Goal: Task Accomplishment & Management: Manage account settings

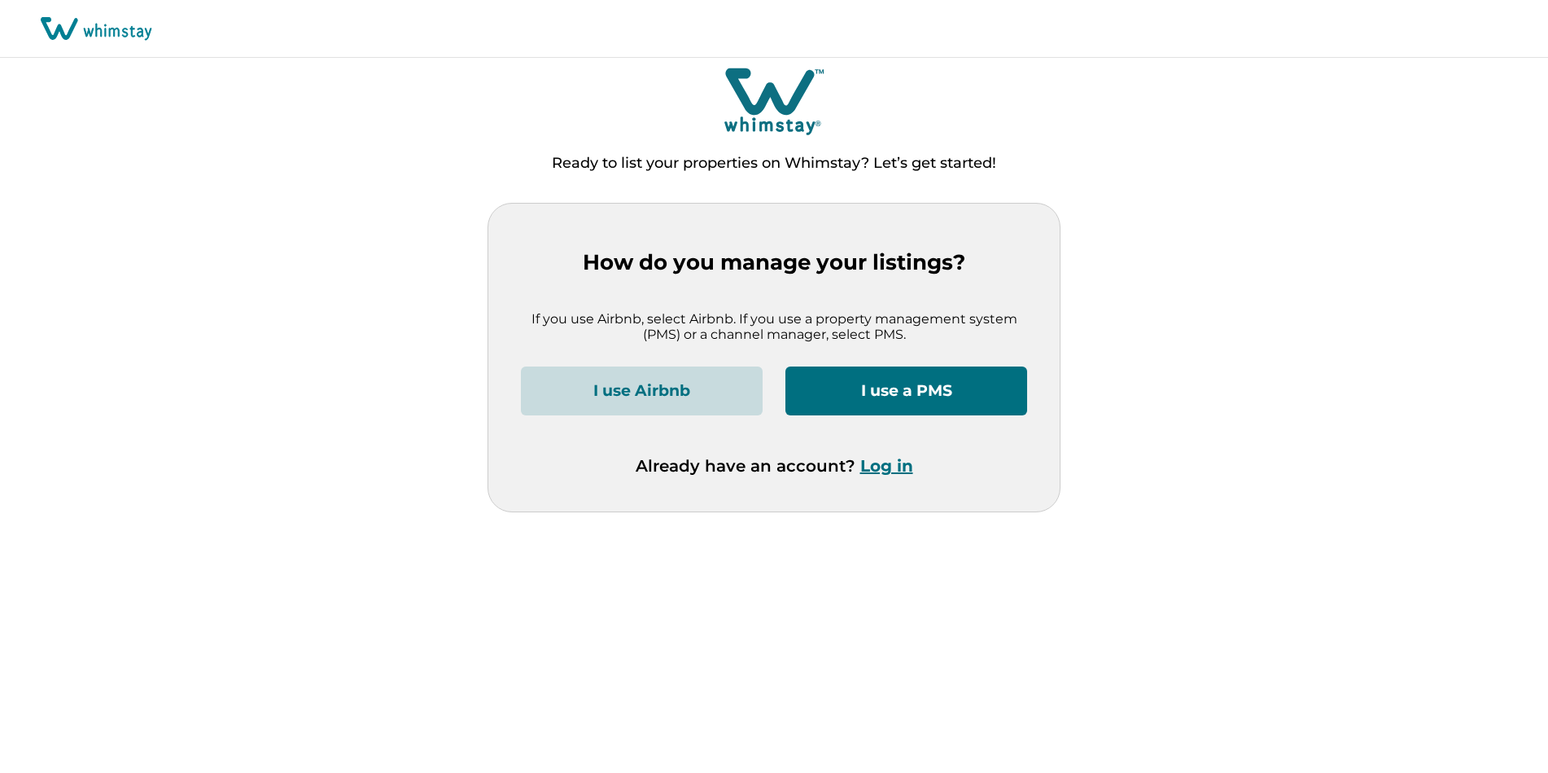
click at [885, 467] on button "Log in" at bounding box center [886, 466] width 53 height 20
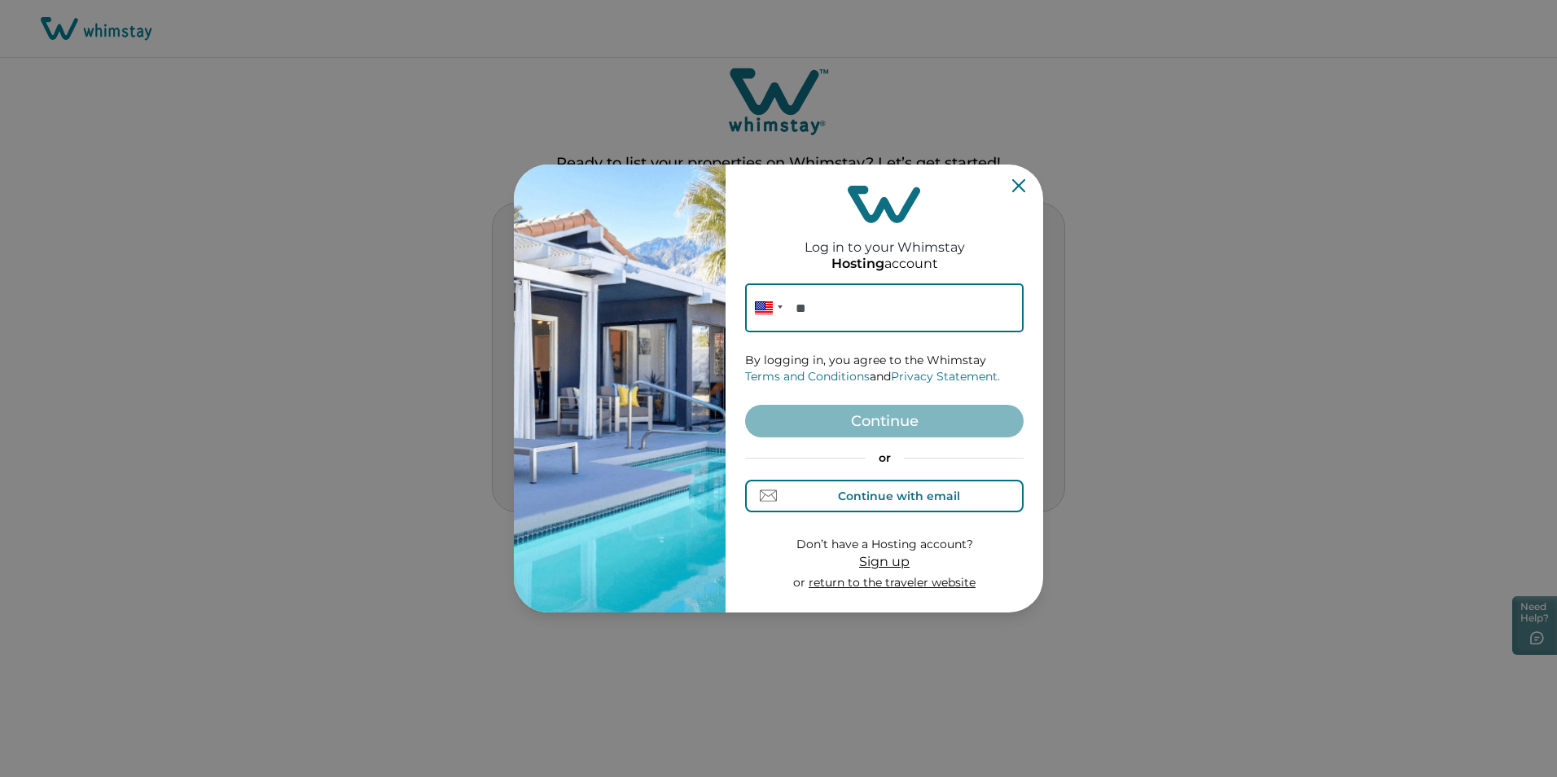
click at [843, 501] on div "Continue with email" at bounding box center [899, 495] width 122 height 13
click at [852, 320] on input at bounding box center [884, 307] width 278 height 49
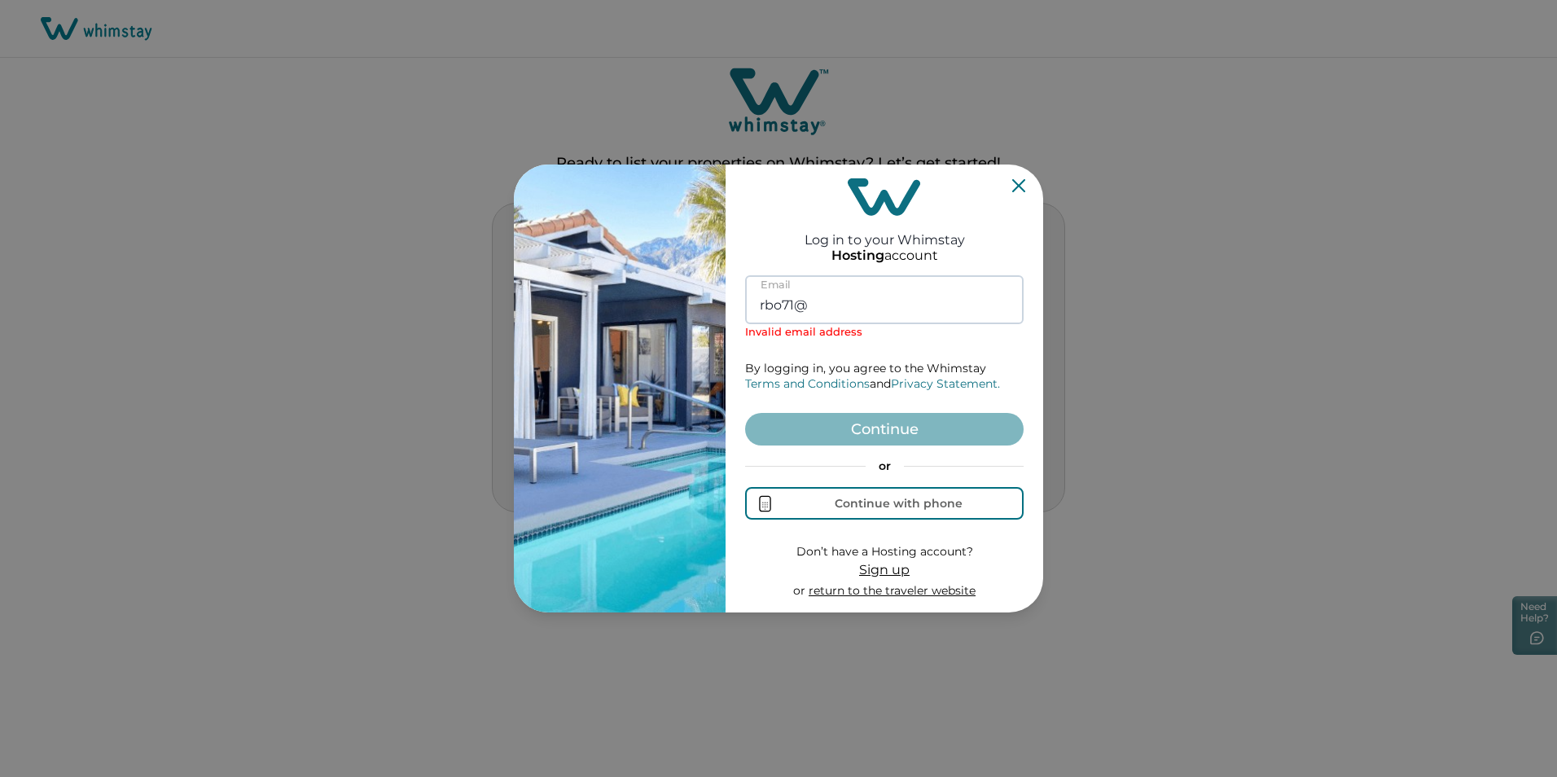
type input "[EMAIL_ADDRESS][DOMAIN_NAME]"
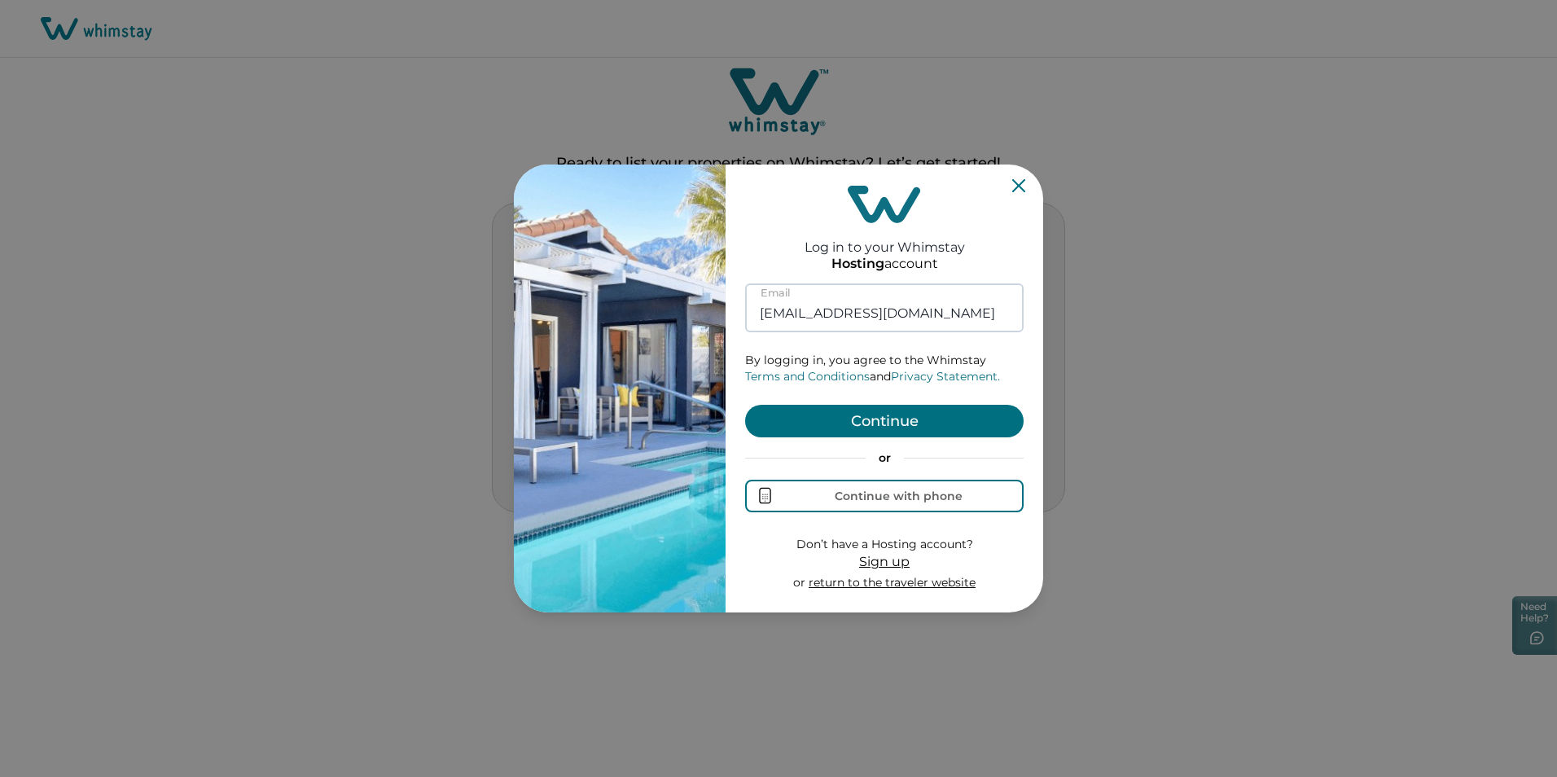
click at [745, 405] on button "Continue" at bounding box center [884, 421] width 278 height 33
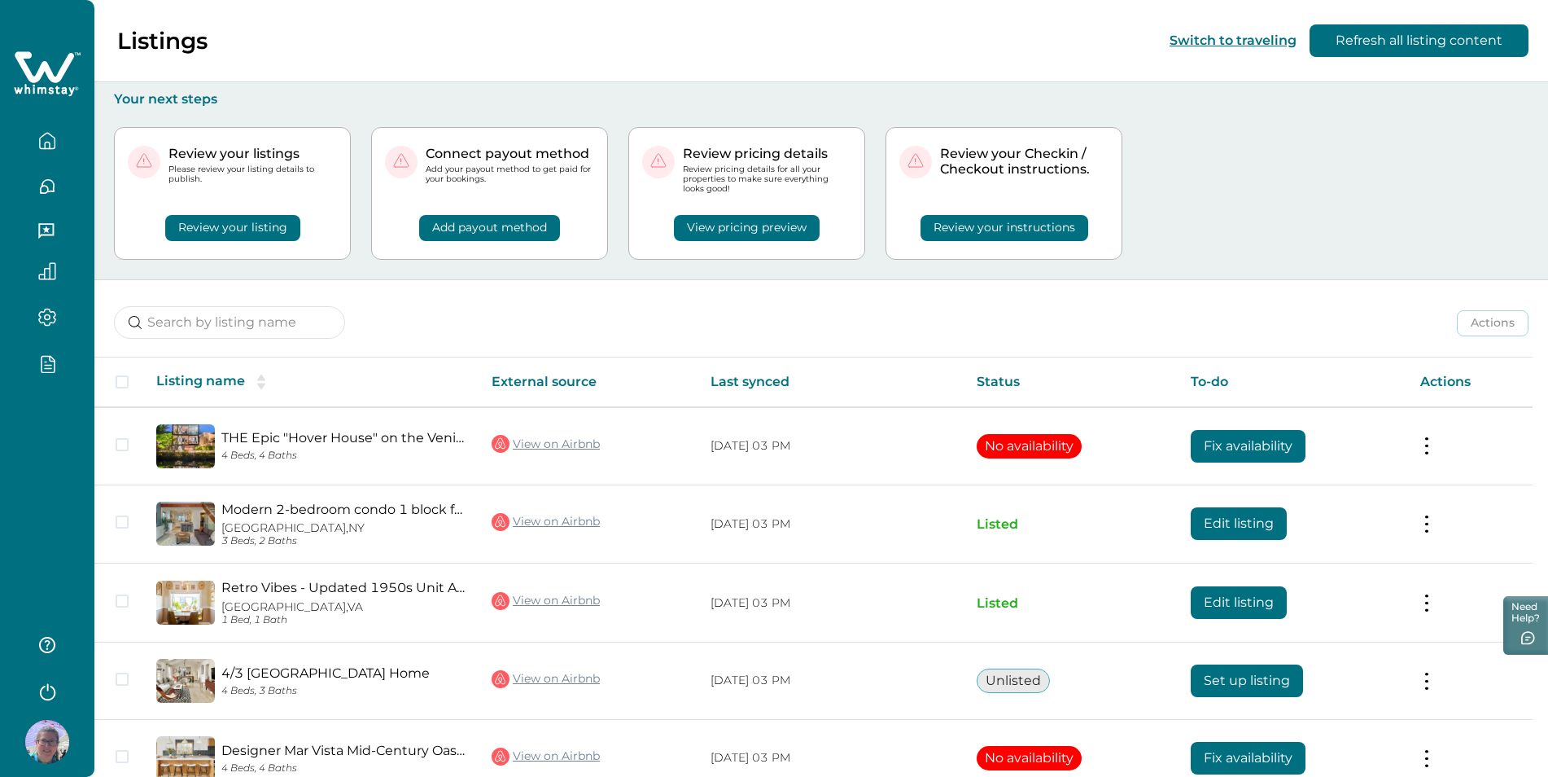
click at [52, 359] on icon "button" at bounding box center [47, 363] width 18 height 19
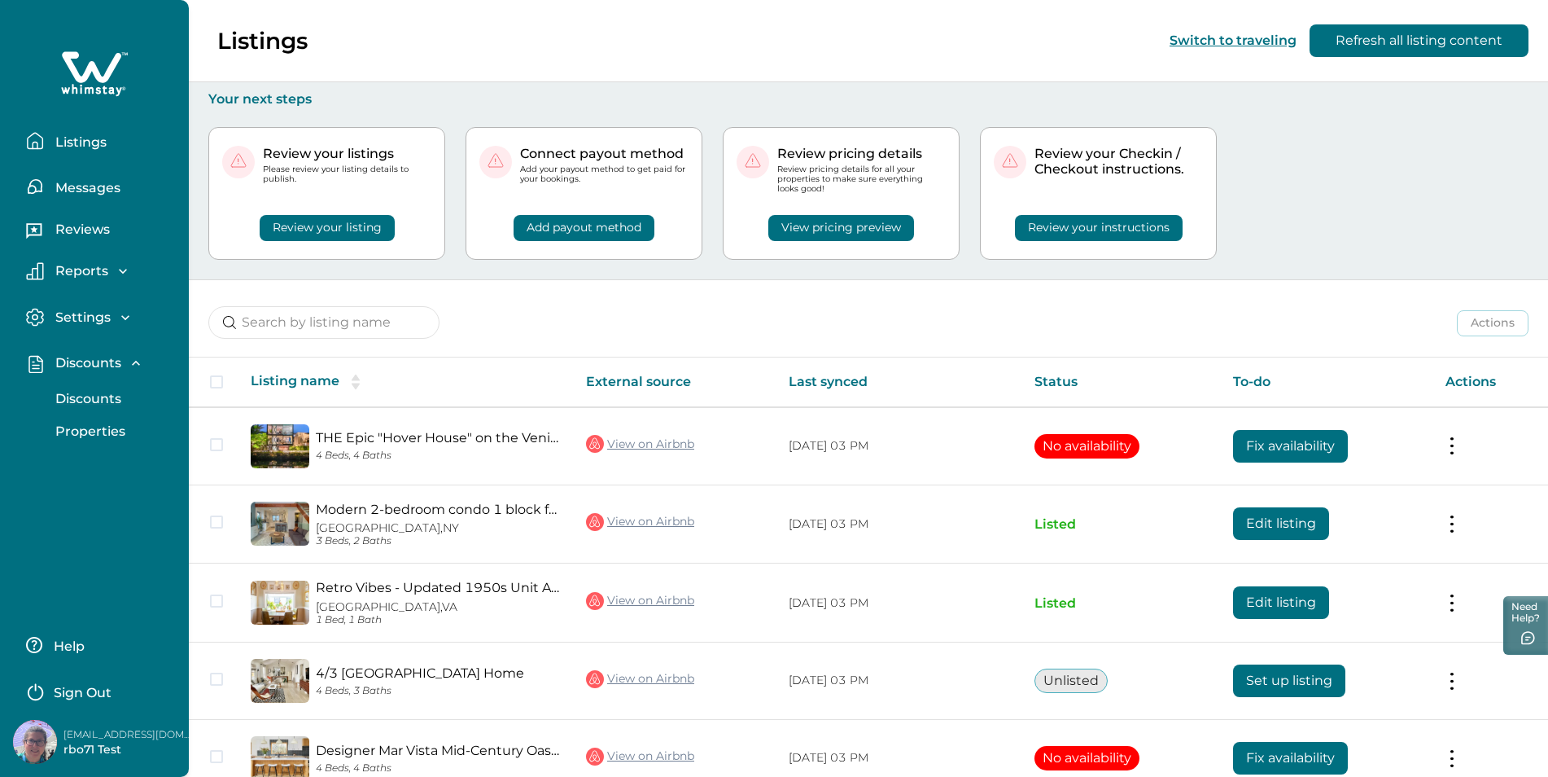
click at [97, 393] on p "Discounts" at bounding box center [85, 399] width 71 height 16
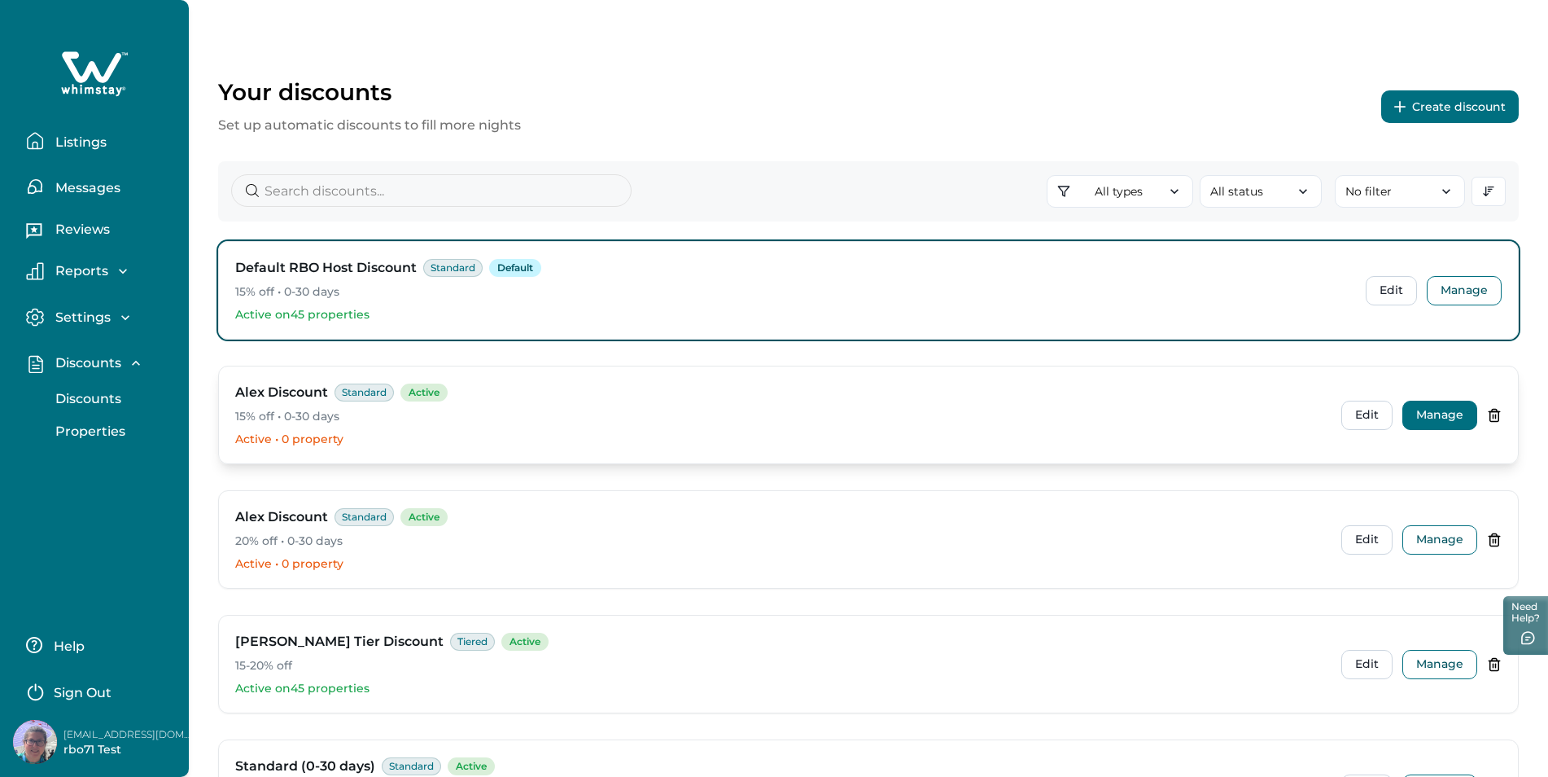
click at [1412, 413] on button "Manage" at bounding box center [1440, 415] width 75 height 29
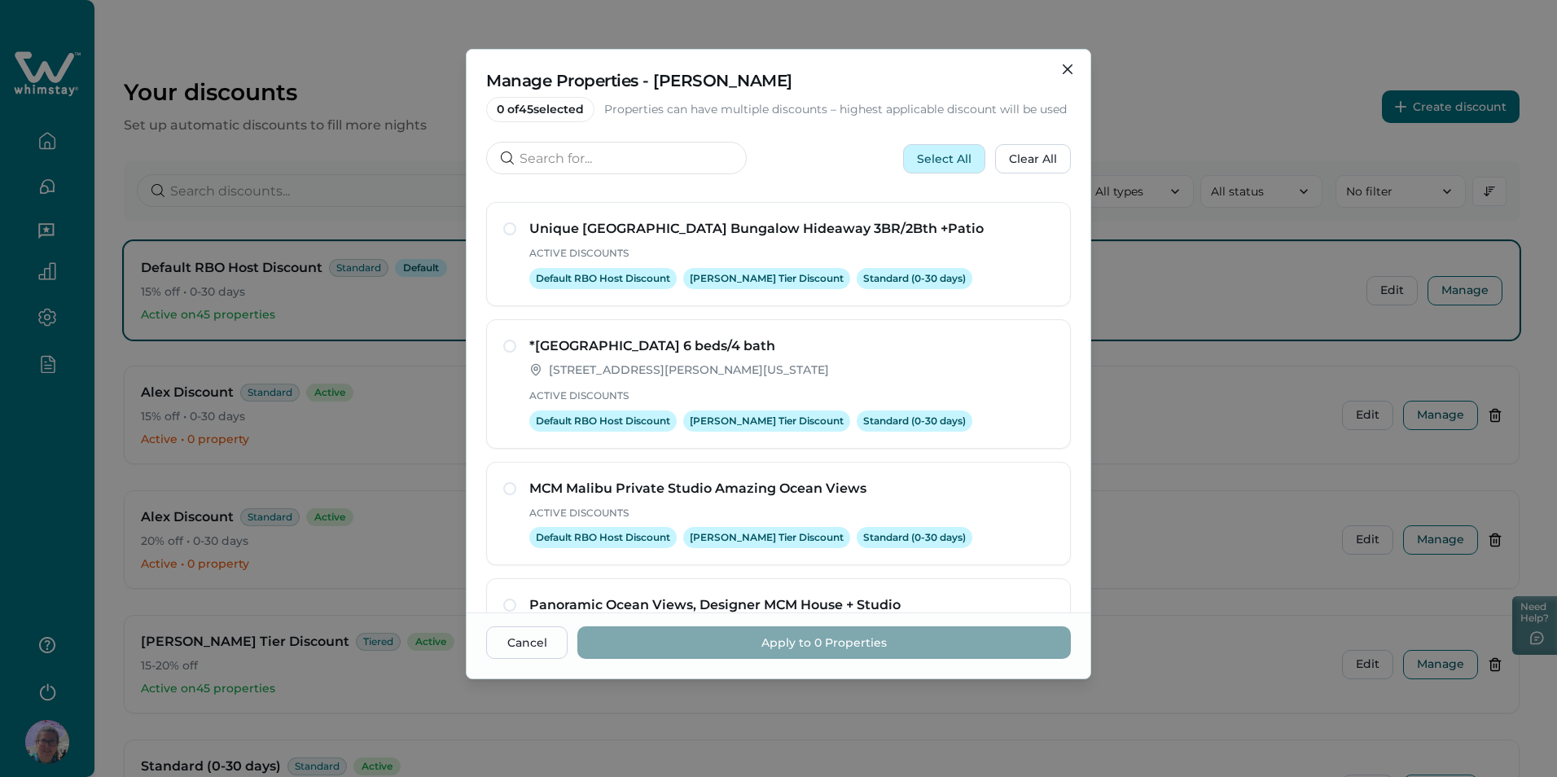
click at [953, 166] on button "Select All" at bounding box center [944, 158] width 82 height 29
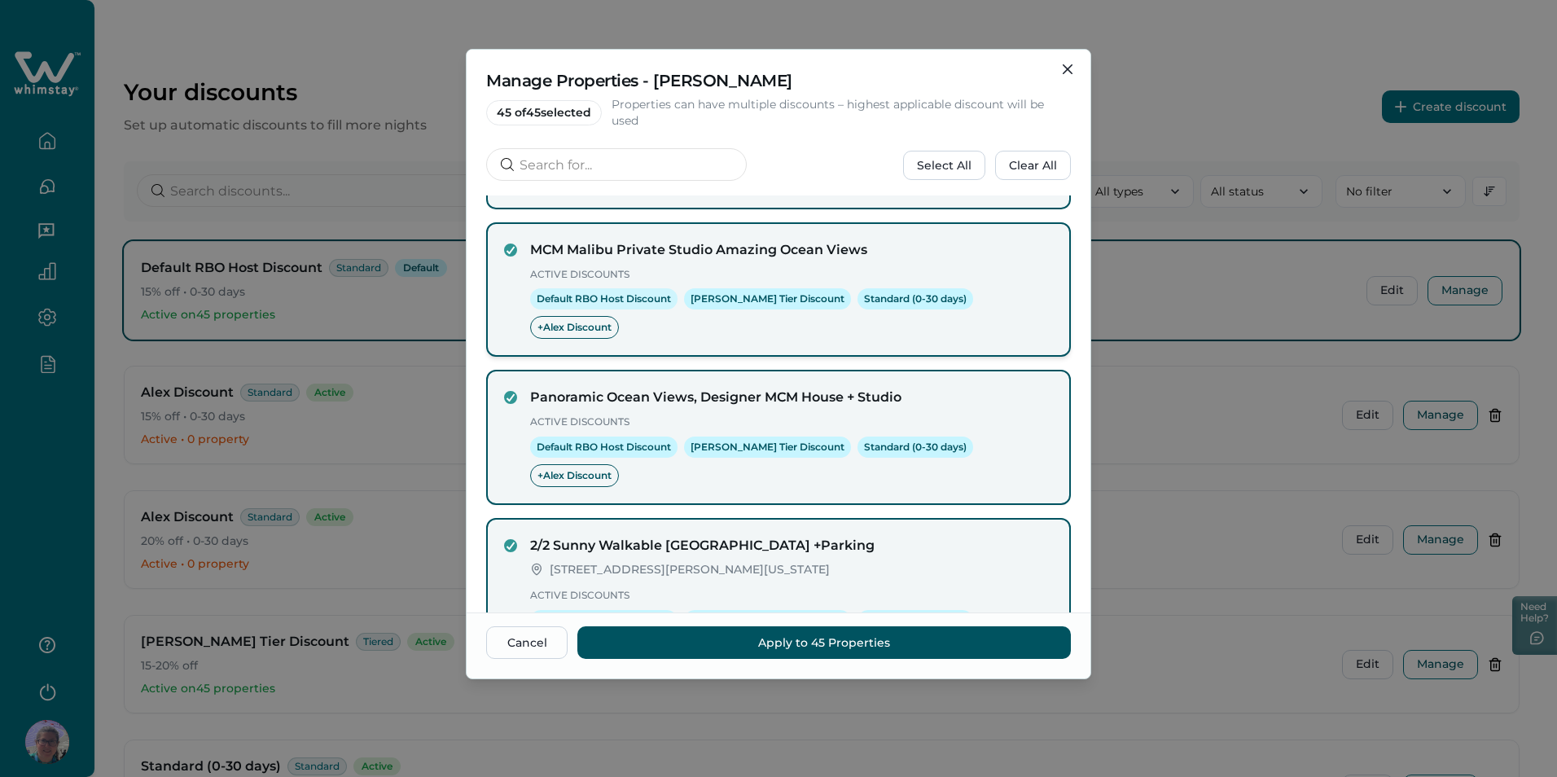
scroll to position [317, 0]
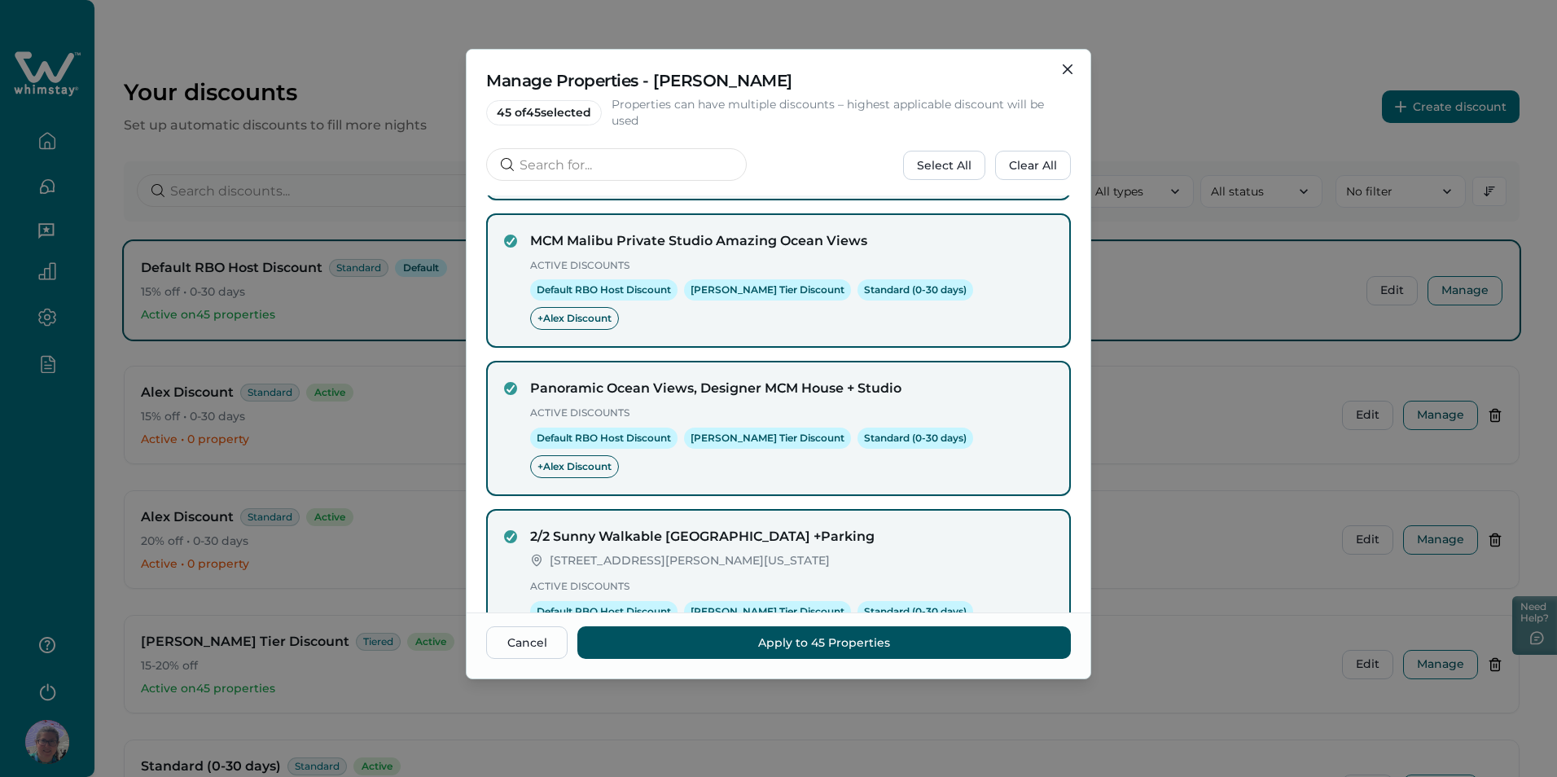
click at [1035, 708] on icon "next page" at bounding box center [1046, 719] width 23 height 23
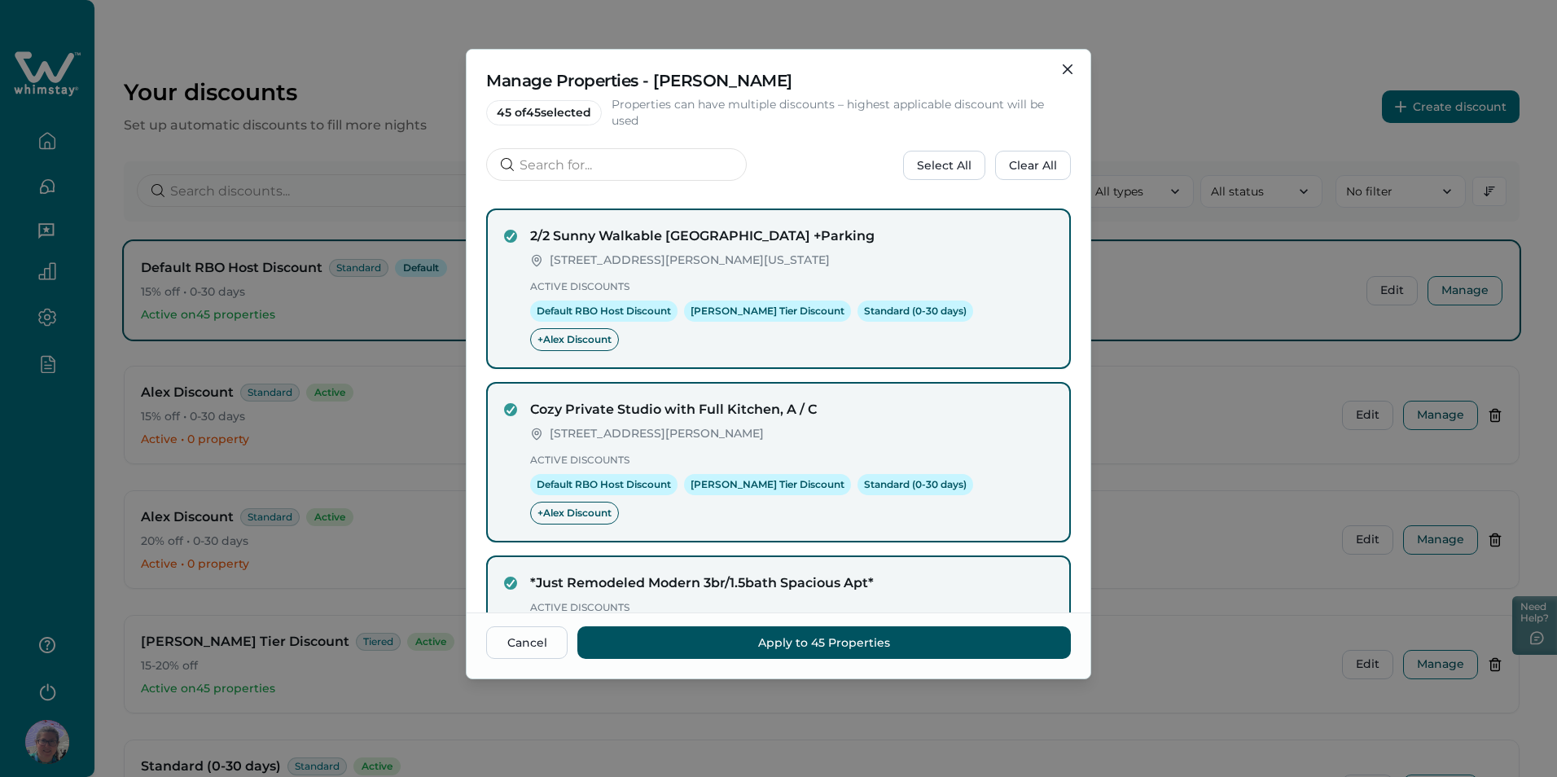
scroll to position [342, 0]
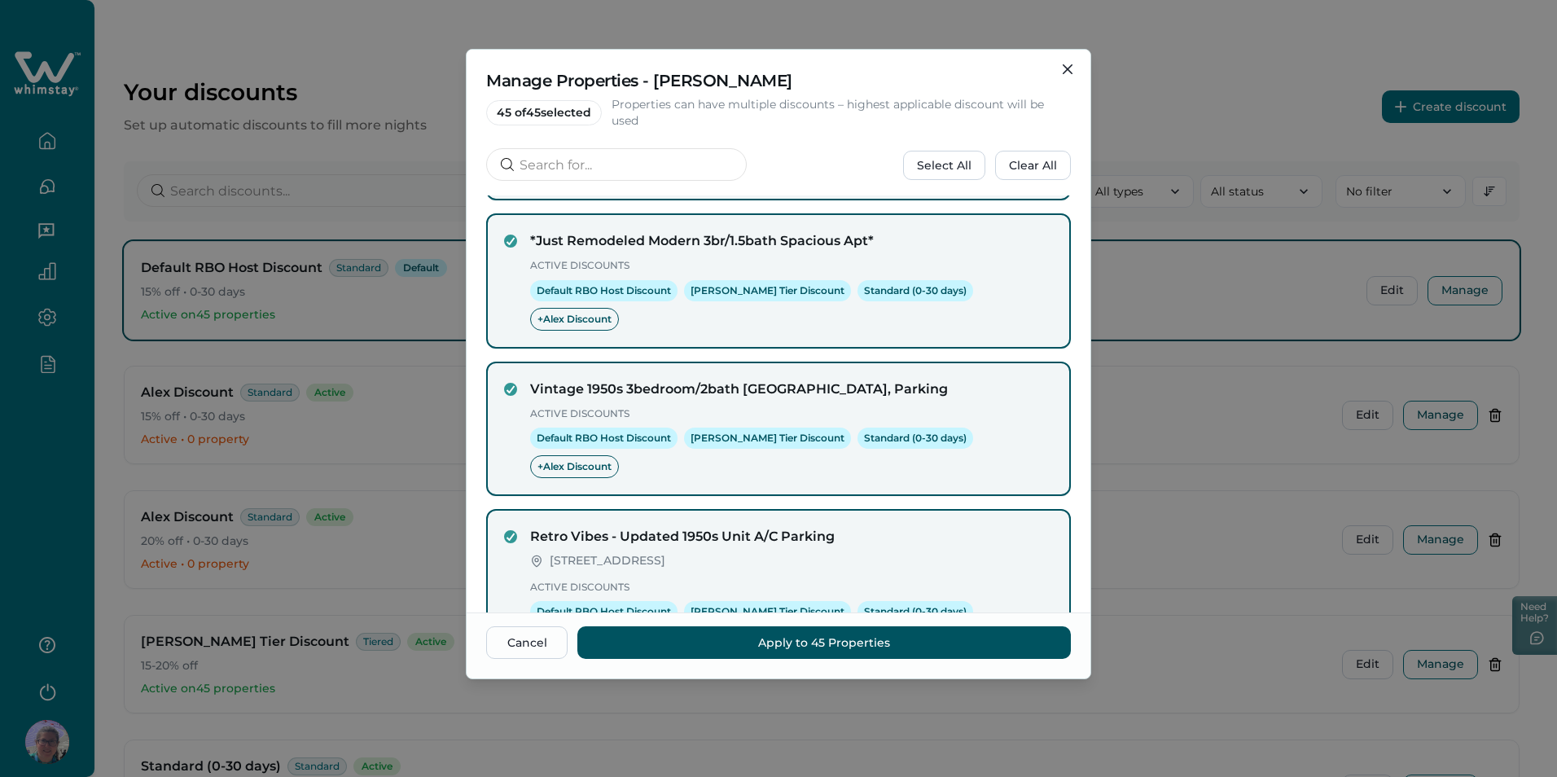
click at [1035, 708] on icon "next page" at bounding box center [1046, 719] width 23 height 23
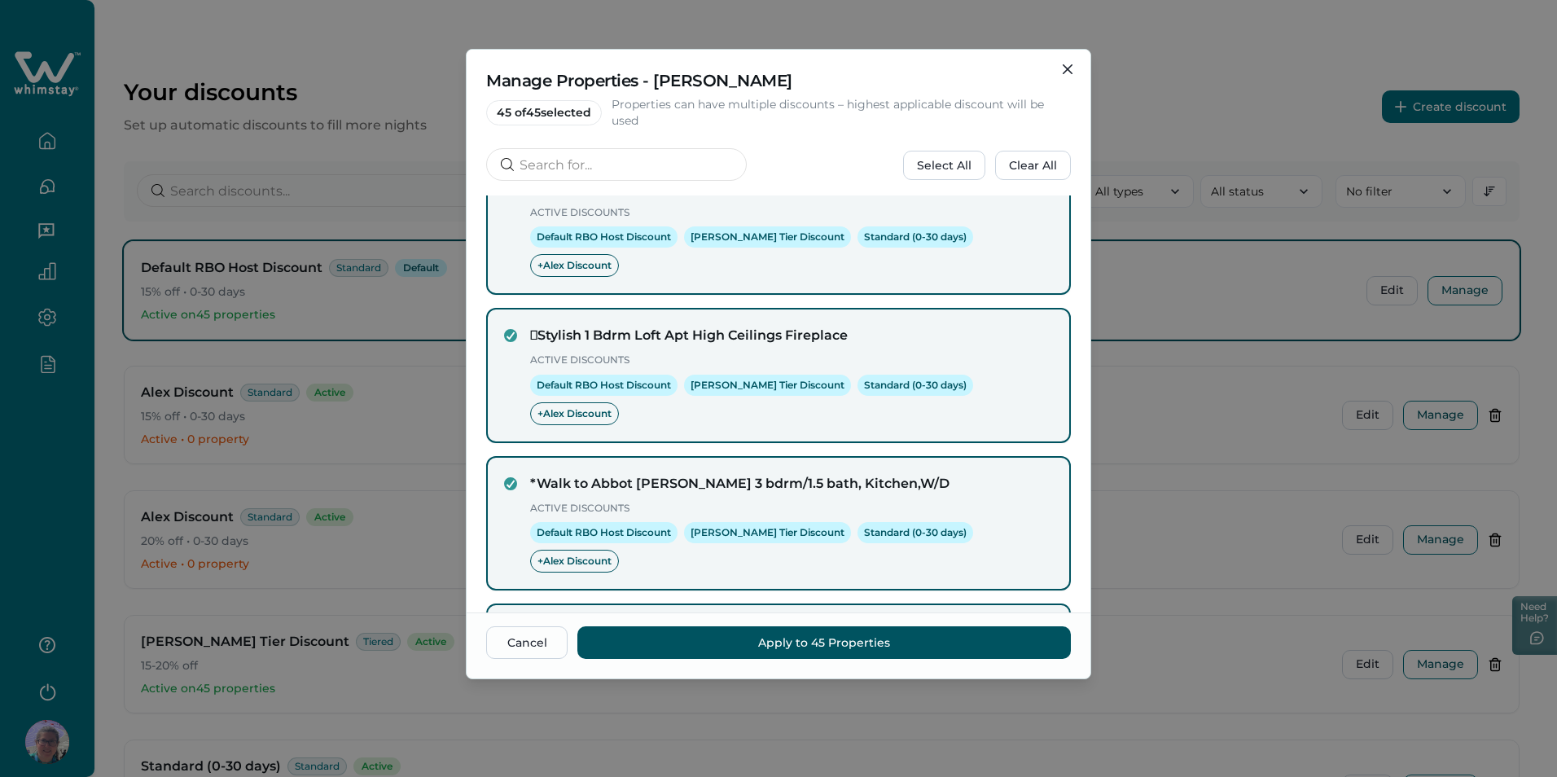
scroll to position [291, 0]
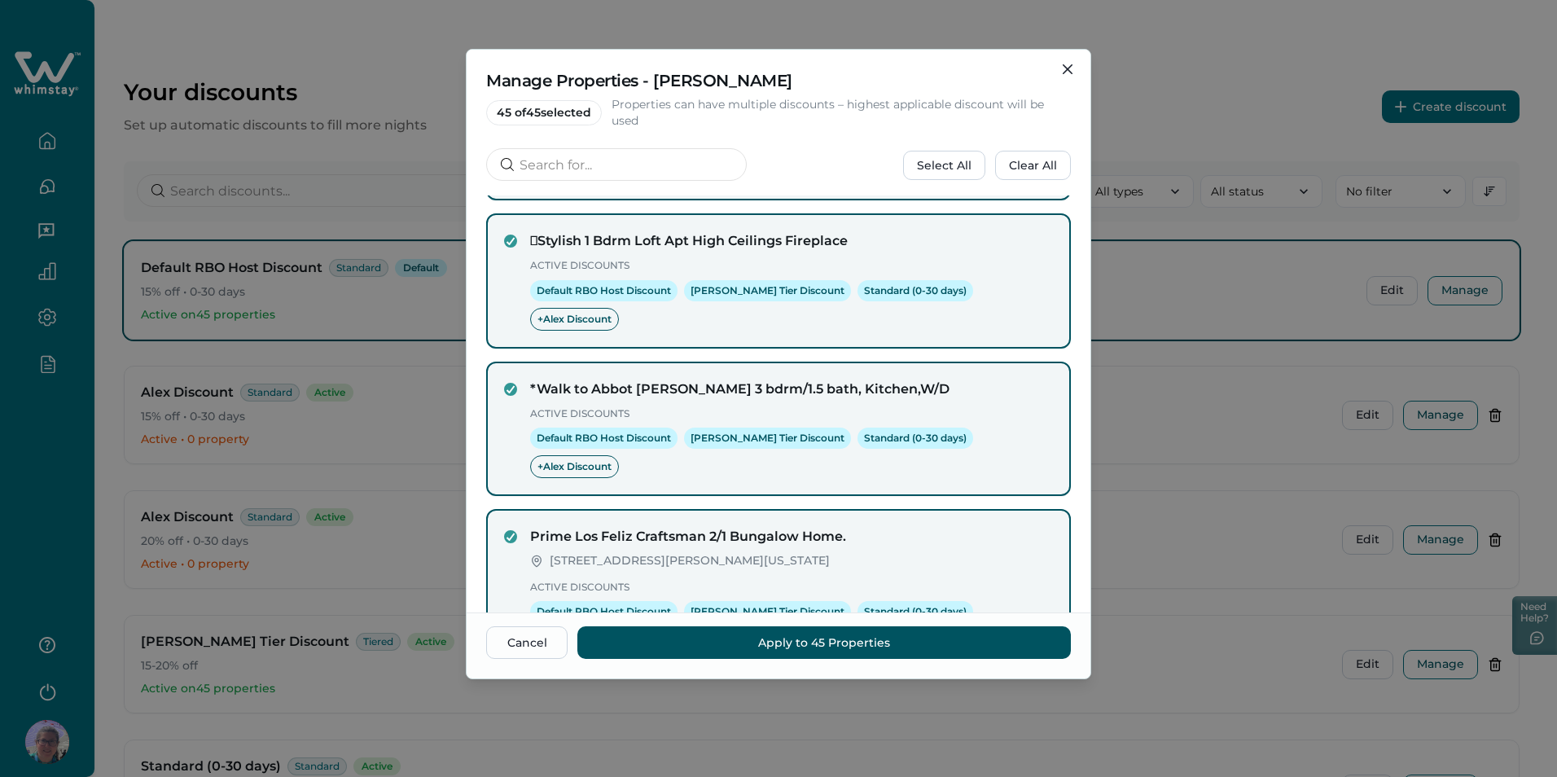
click at [917, 708] on icon "previous page" at bounding box center [925, 719] width 23 height 23
click at [918, 708] on icon "previous page" at bounding box center [925, 719] width 23 height 23
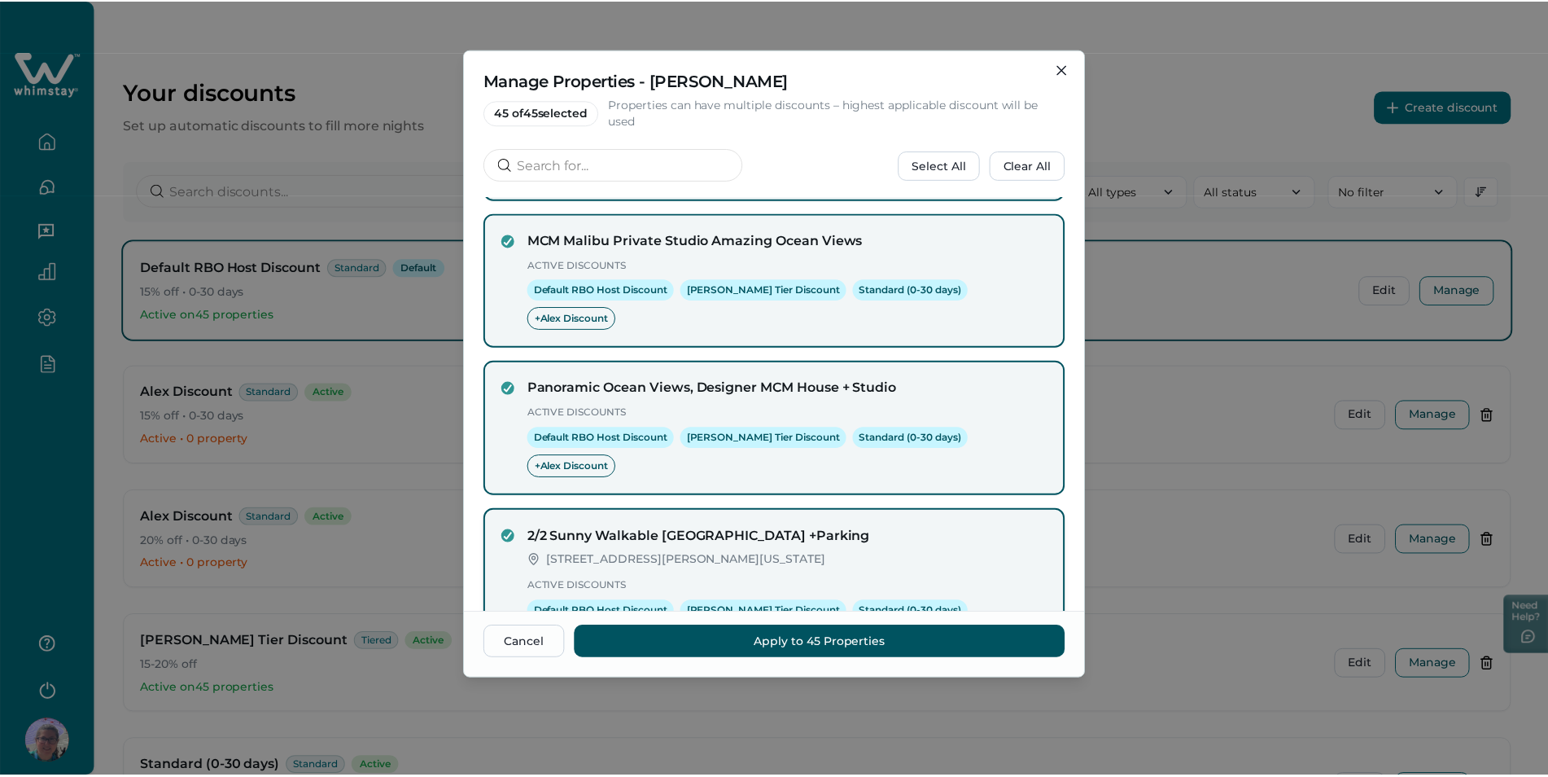
scroll to position [0, 0]
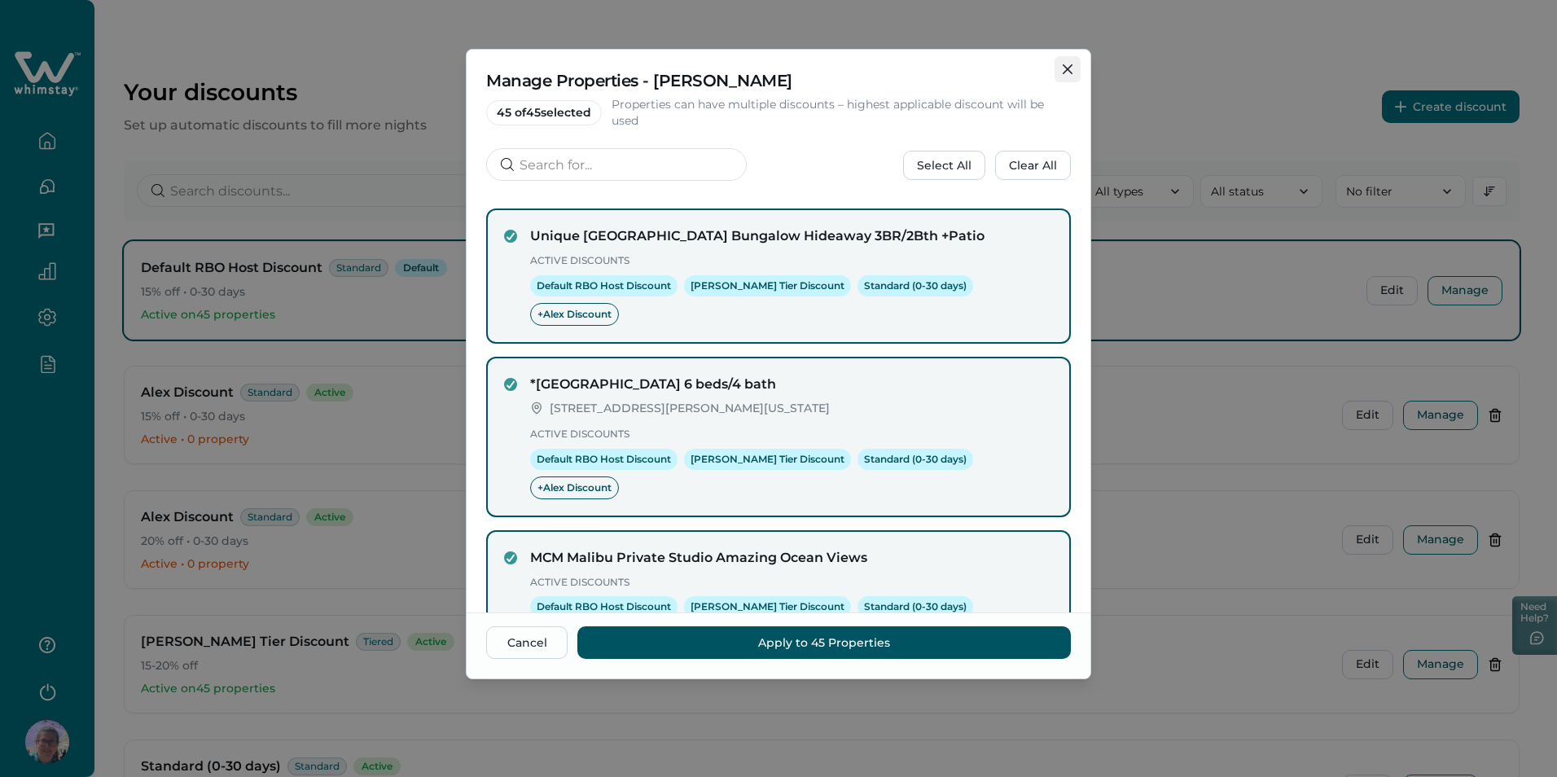
click at [1065, 68] on icon "Close" at bounding box center [1067, 69] width 10 height 10
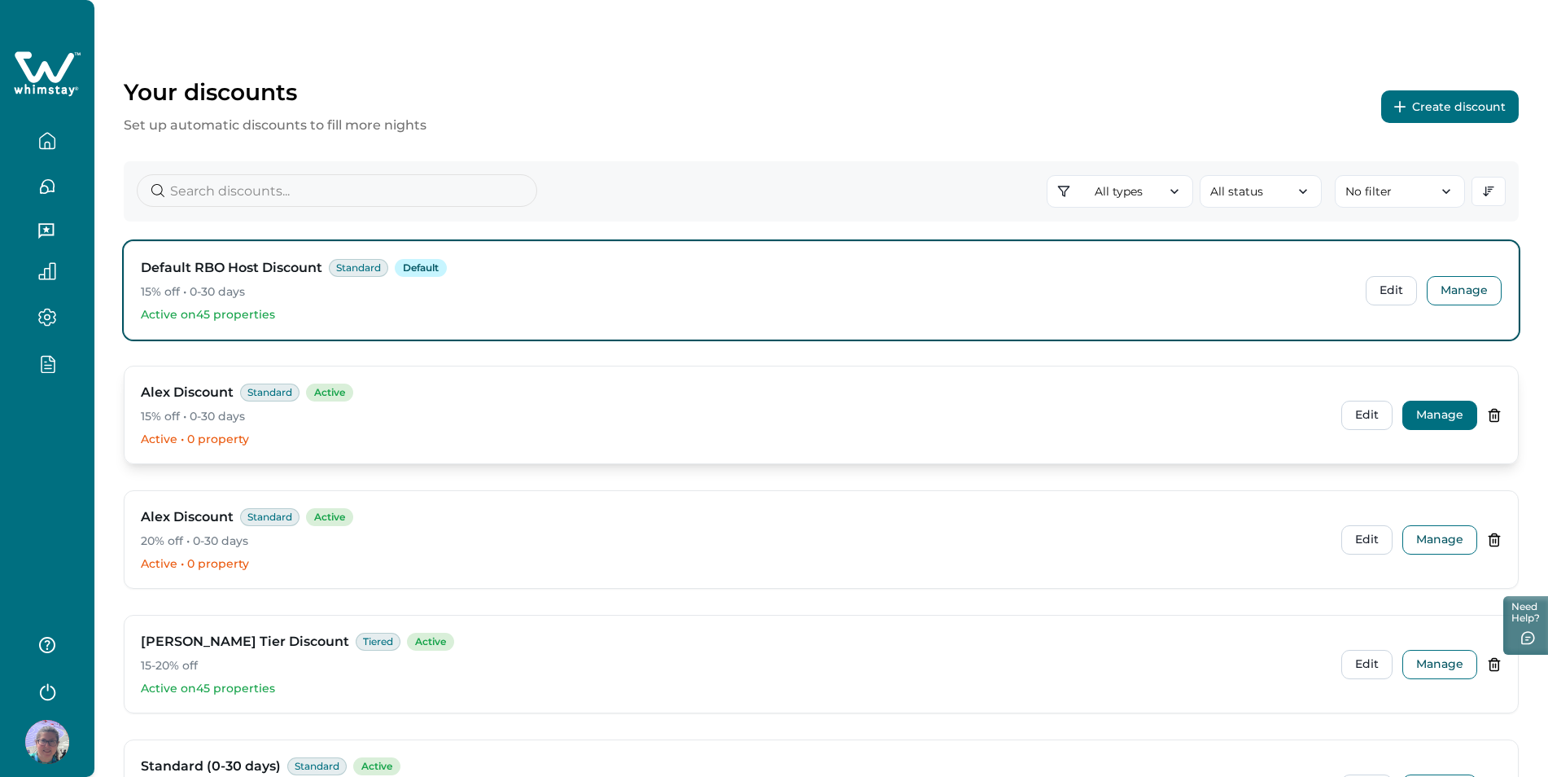
click at [1425, 415] on button "Manage" at bounding box center [1440, 415] width 75 height 29
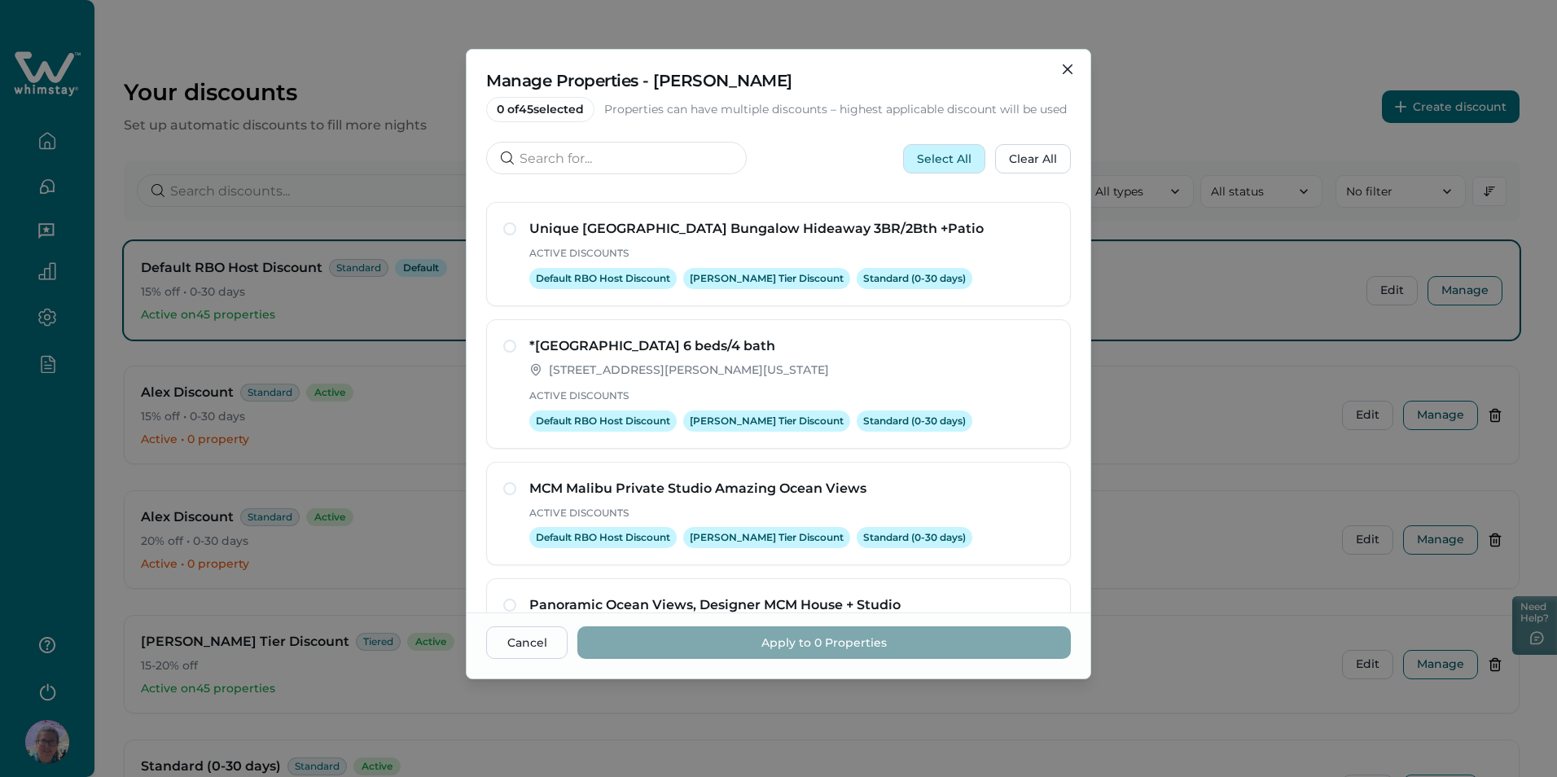
click at [968, 160] on button "Select All" at bounding box center [944, 158] width 82 height 29
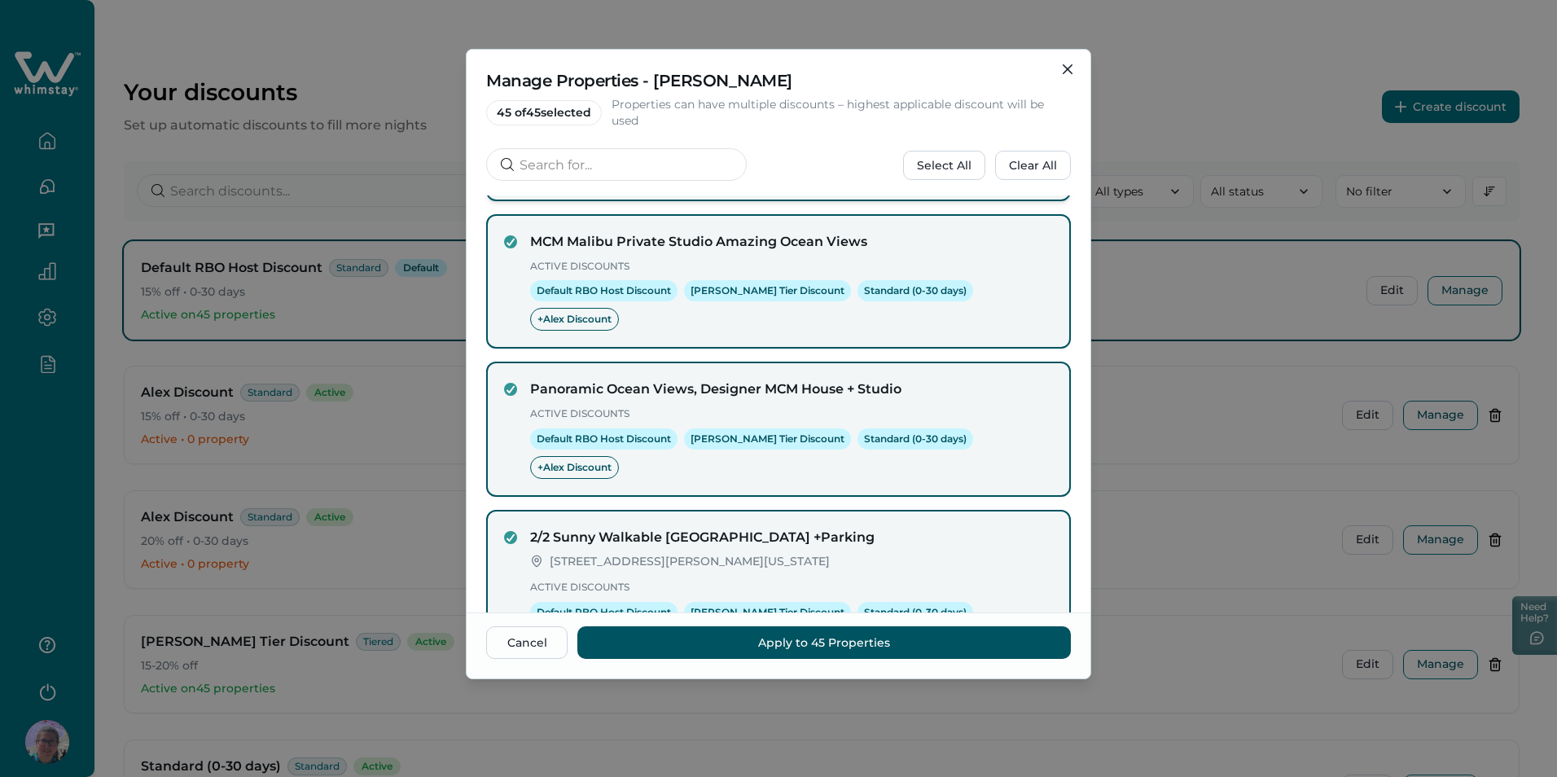
scroll to position [317, 0]
click at [1035, 708] on icon "next page" at bounding box center [1046, 719] width 23 height 23
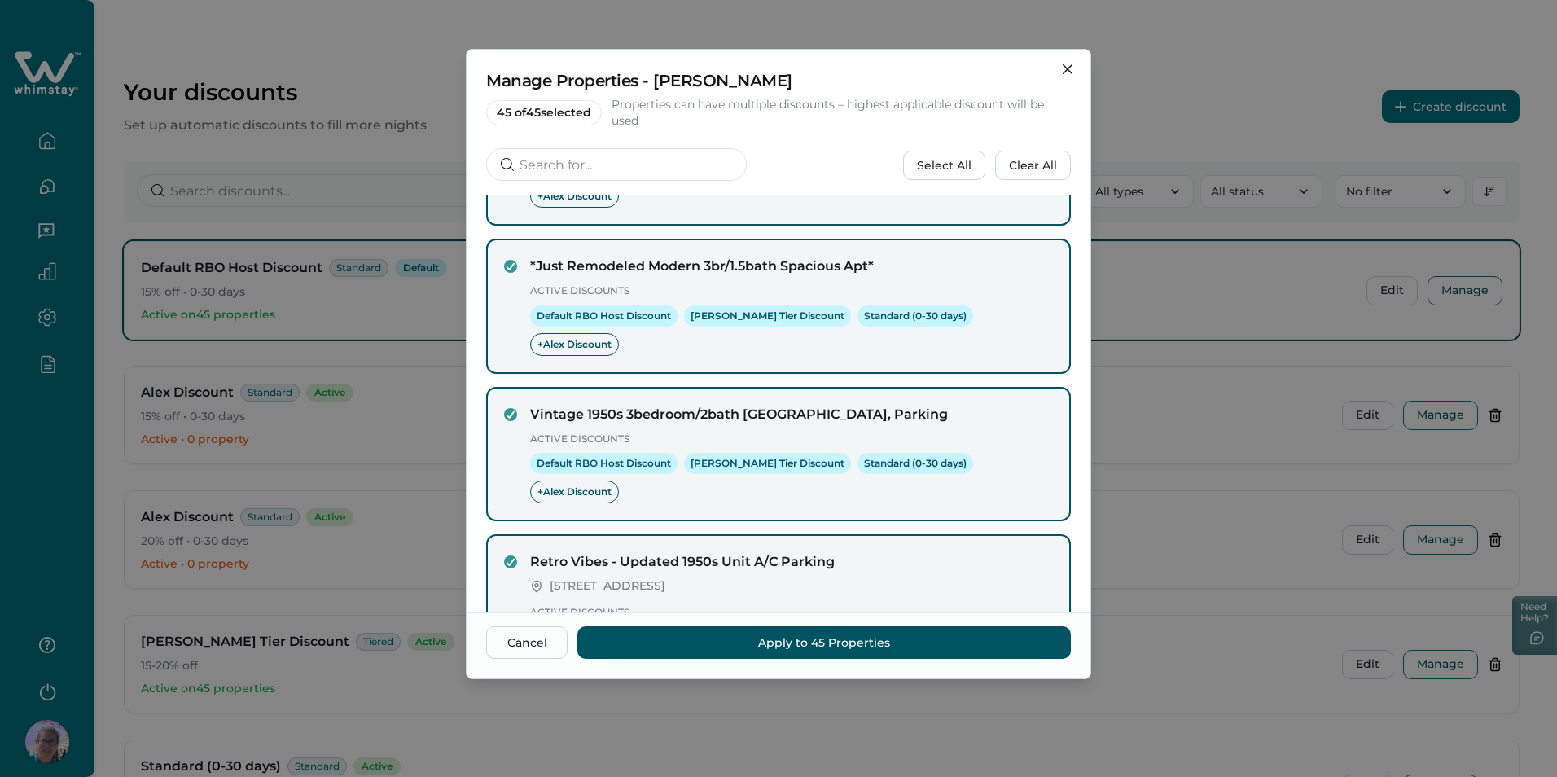
scroll to position [342, 0]
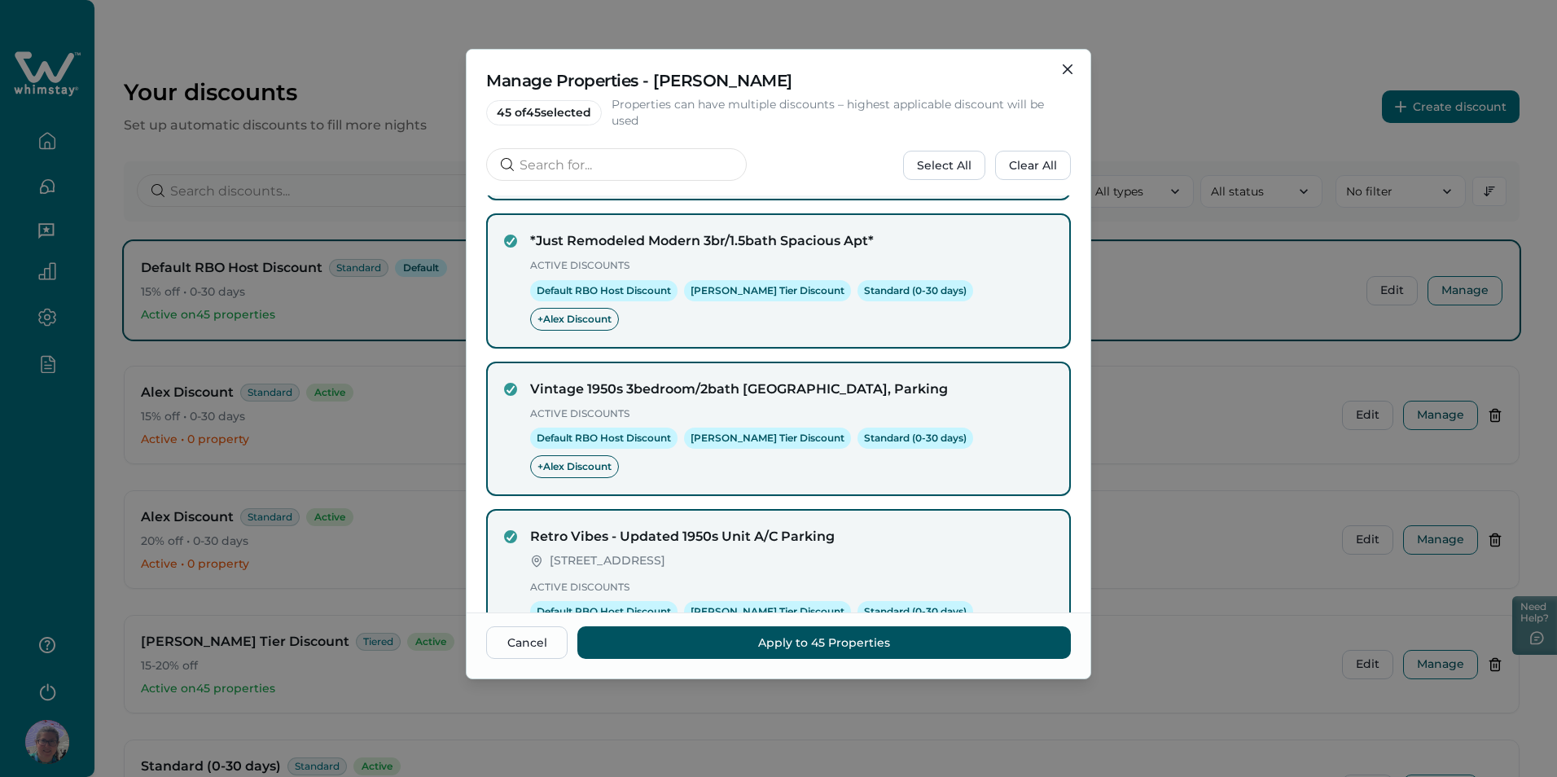
click at [1035, 708] on icon "next page" at bounding box center [1046, 719] width 23 height 23
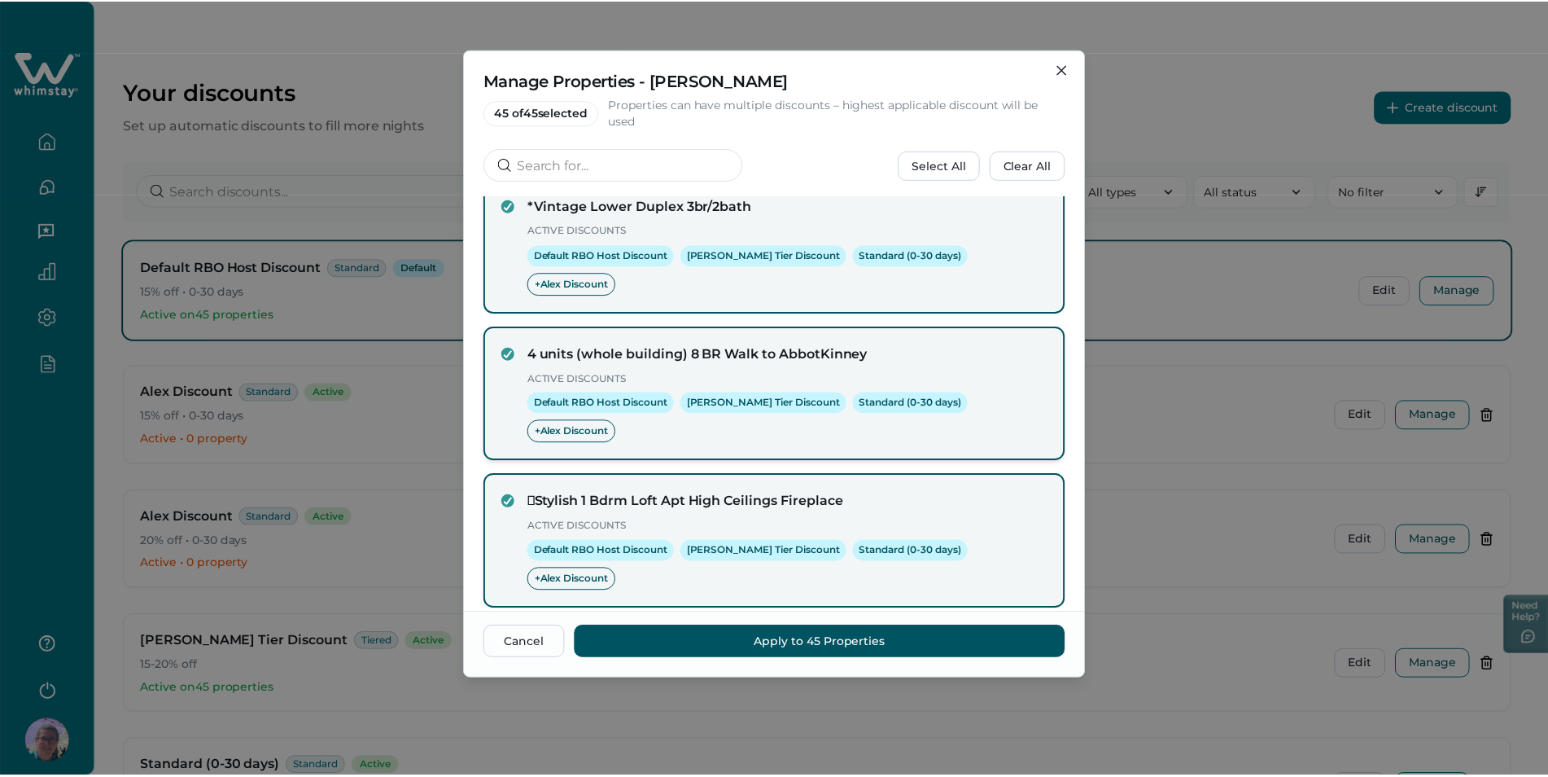
scroll to position [0, 0]
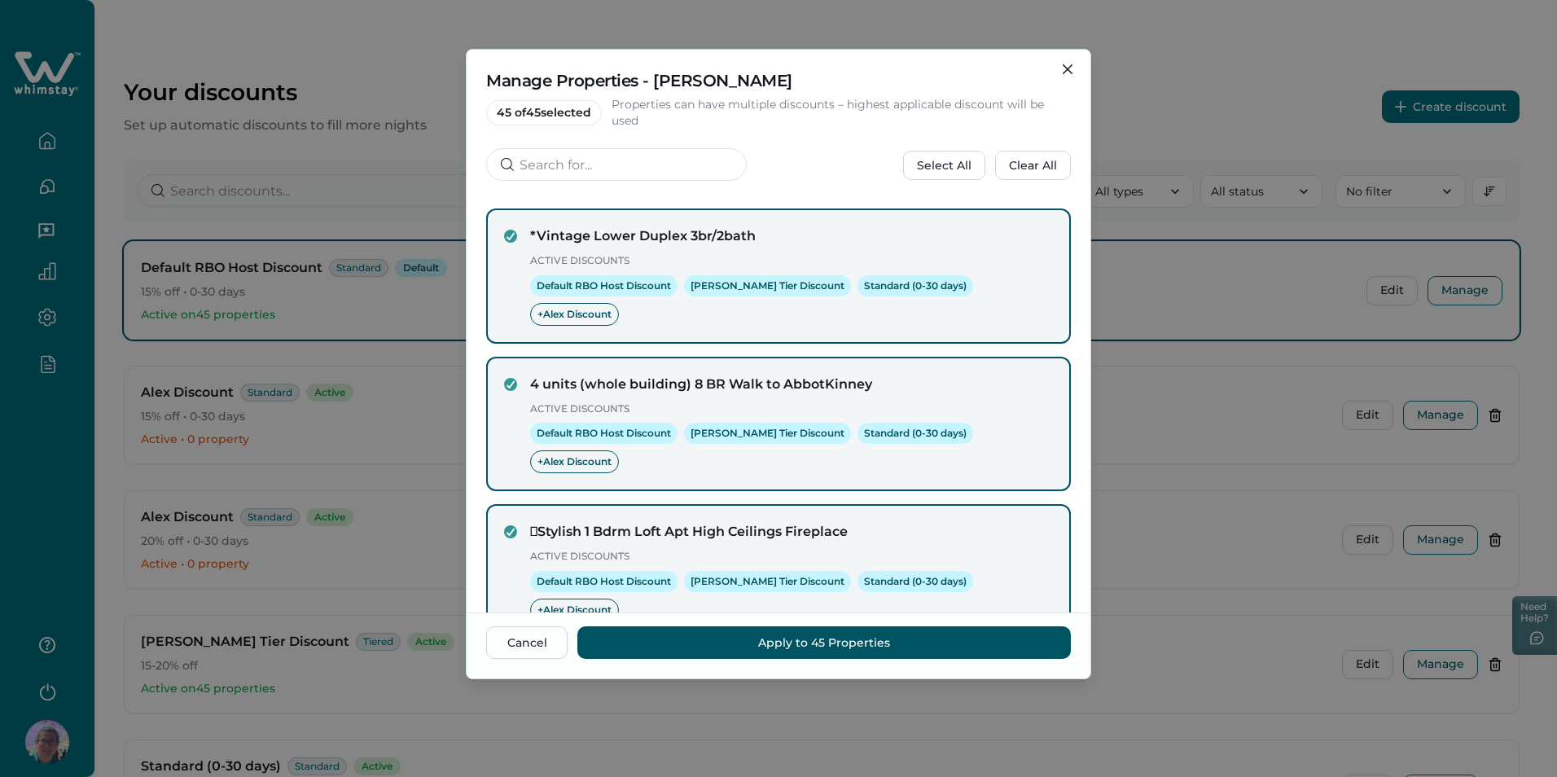
drag, startPoint x: 488, startPoint y: 103, endPoint x: 593, endPoint y: 111, distance: 105.3
click at [593, 111] on div "45 of 45 selected Properties can have multiple discounts – highest applicable d…" at bounding box center [778, 113] width 585 height 32
click at [593, 111] on span "45 of 45 selected" at bounding box center [544, 112] width 116 height 25
click at [1068, 58] on button "Close" at bounding box center [1067, 69] width 26 height 26
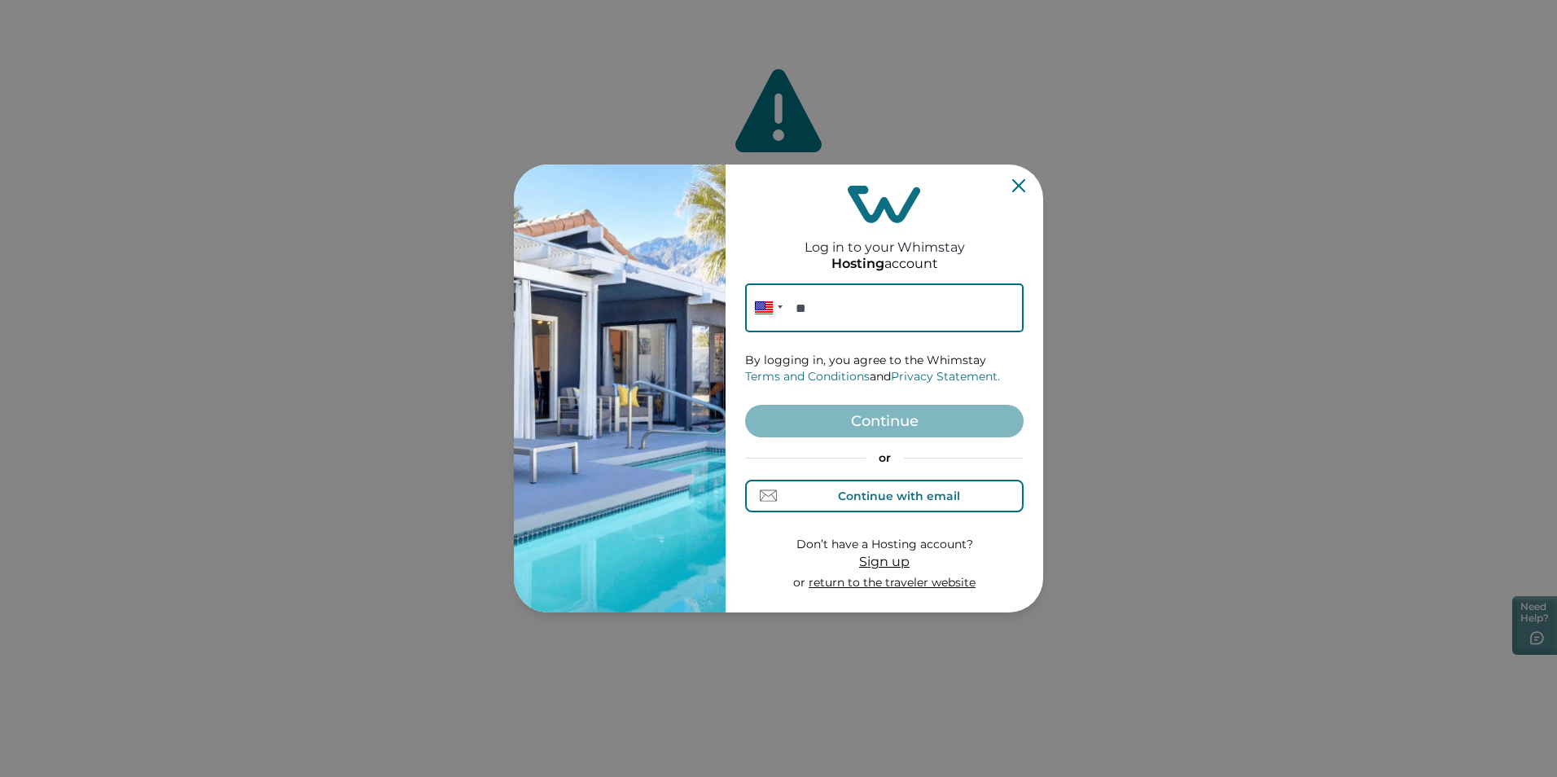
click at [873, 497] on div "Continue with email" at bounding box center [899, 495] width 122 height 13
click at [880, 305] on input at bounding box center [884, 307] width 278 height 49
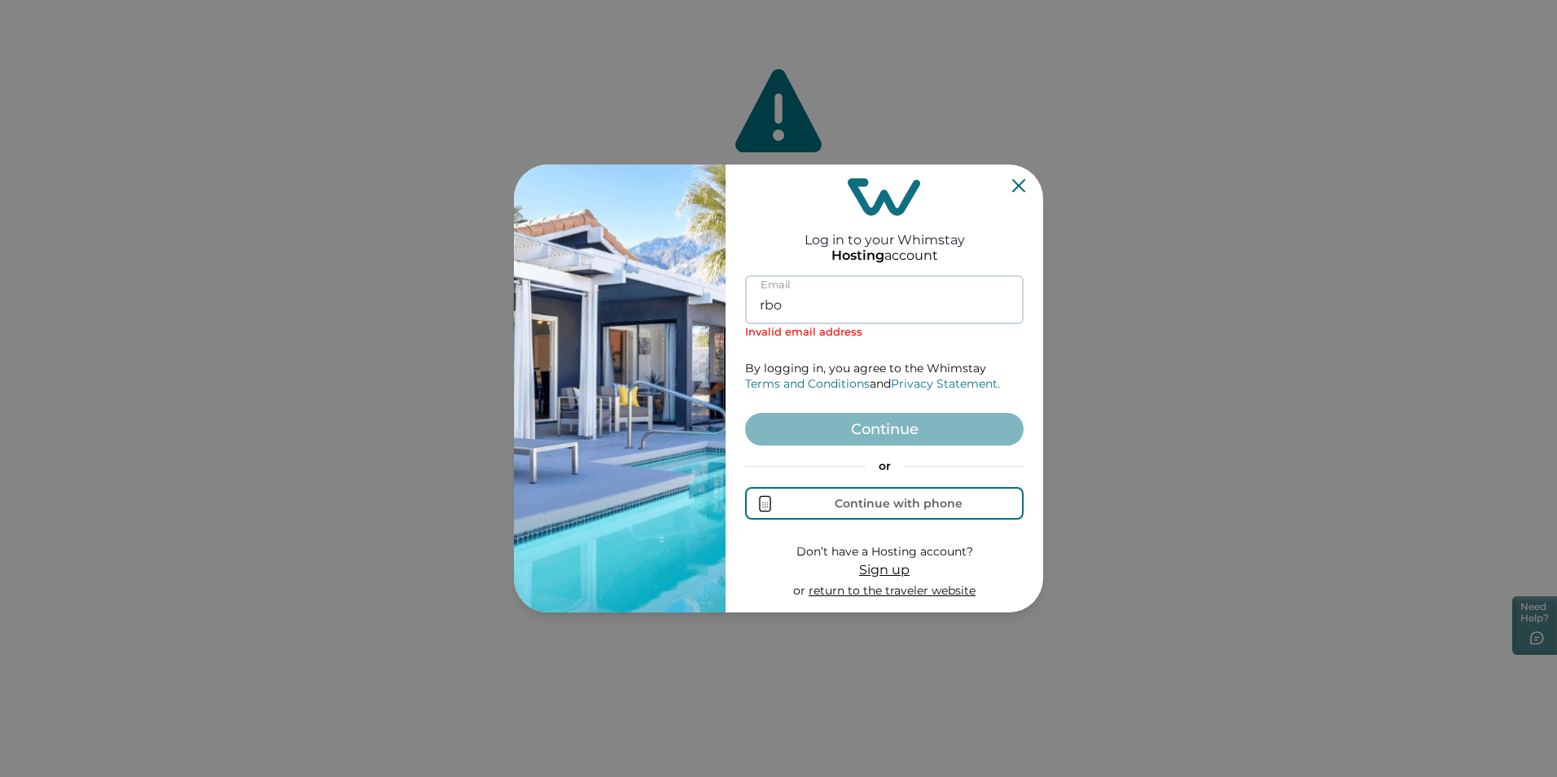
type input "[EMAIL_ADDRESS][DOMAIN_NAME]"
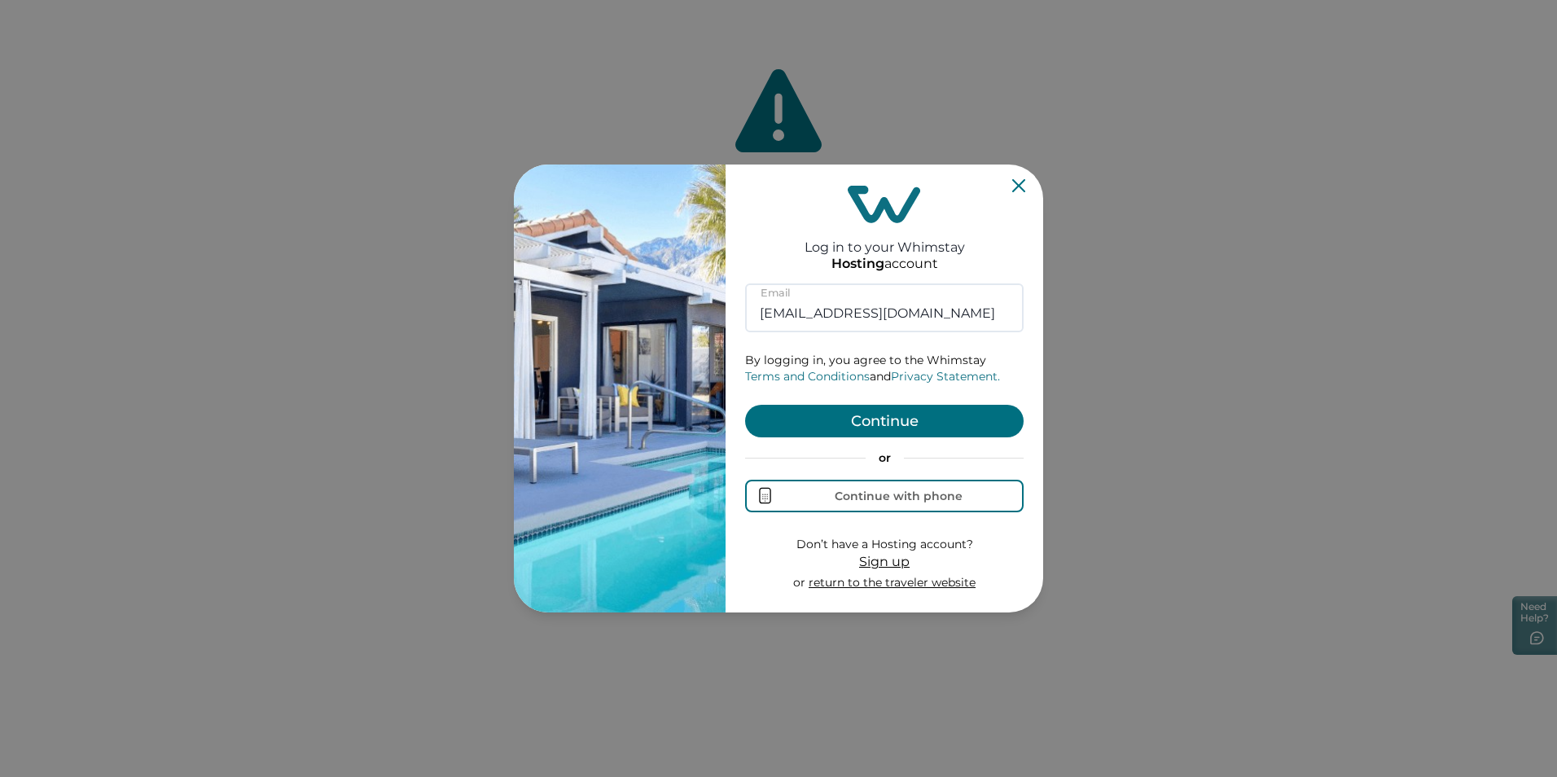
click at [926, 428] on button "Continue" at bounding box center [884, 421] width 278 height 33
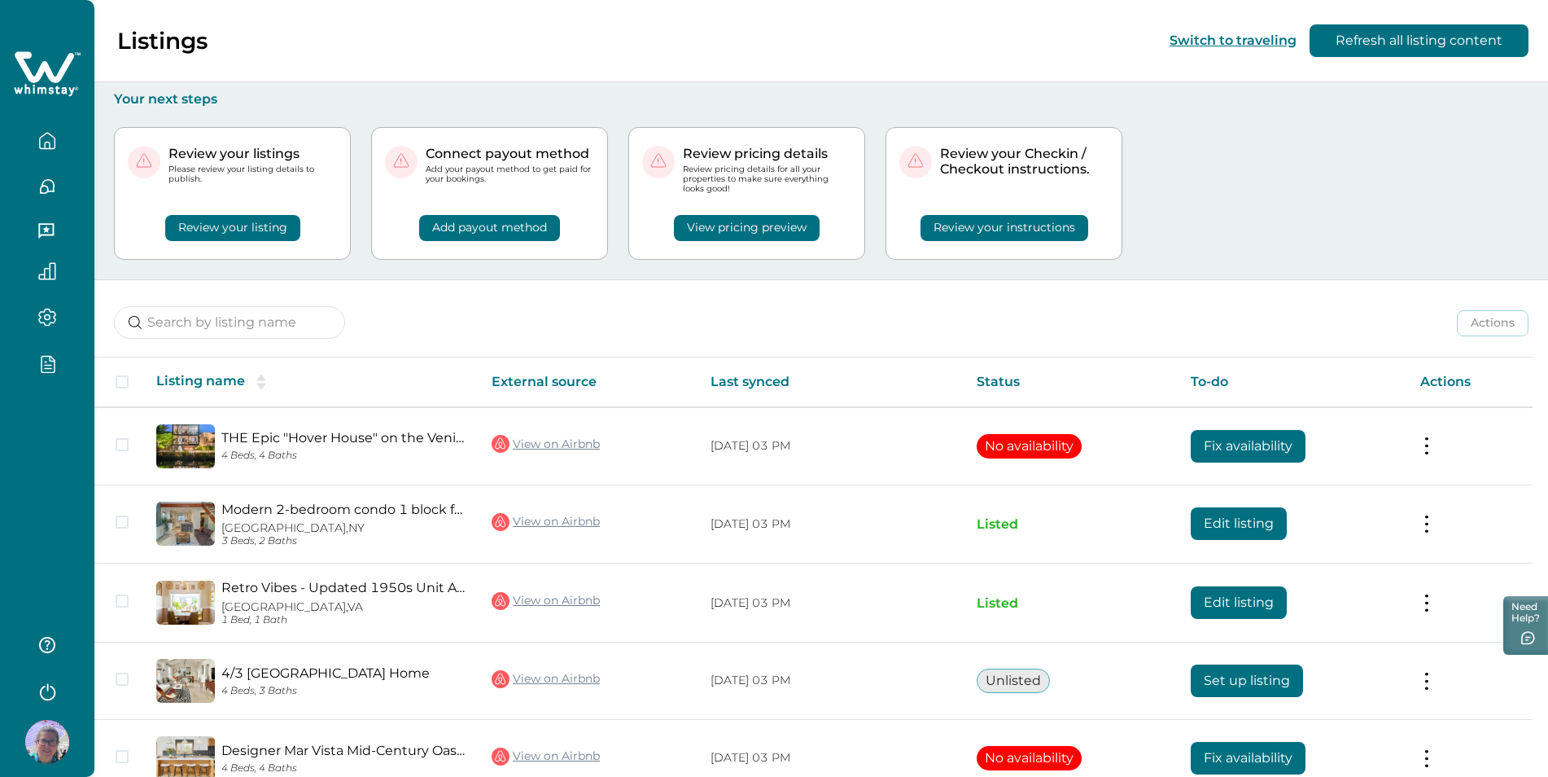
click at [42, 346] on div at bounding box center [47, 363] width 68 height 46
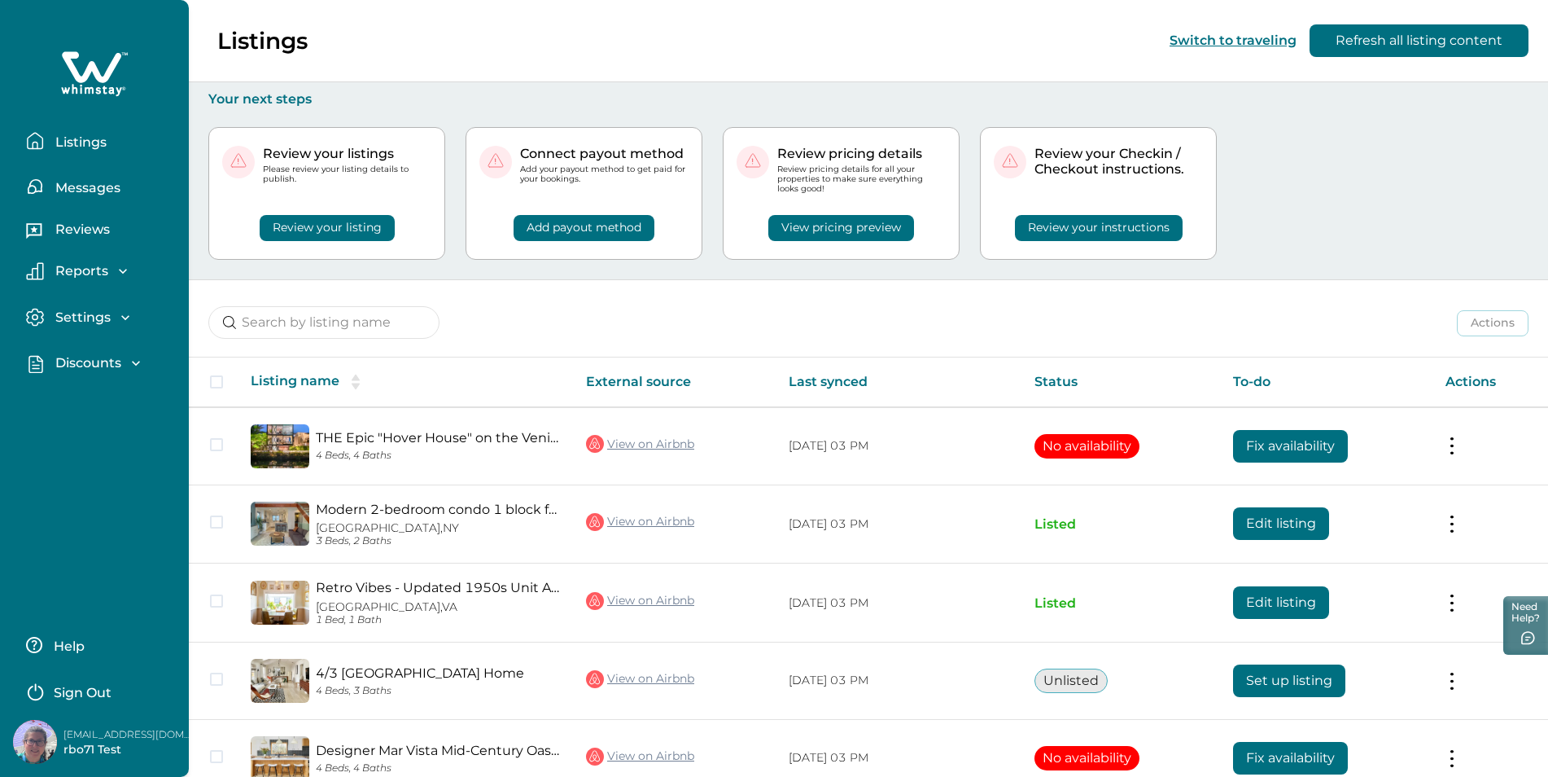
click at [67, 360] on p "Discounts" at bounding box center [85, 363] width 71 height 16
click at [95, 400] on p "Discounts" at bounding box center [85, 399] width 71 height 16
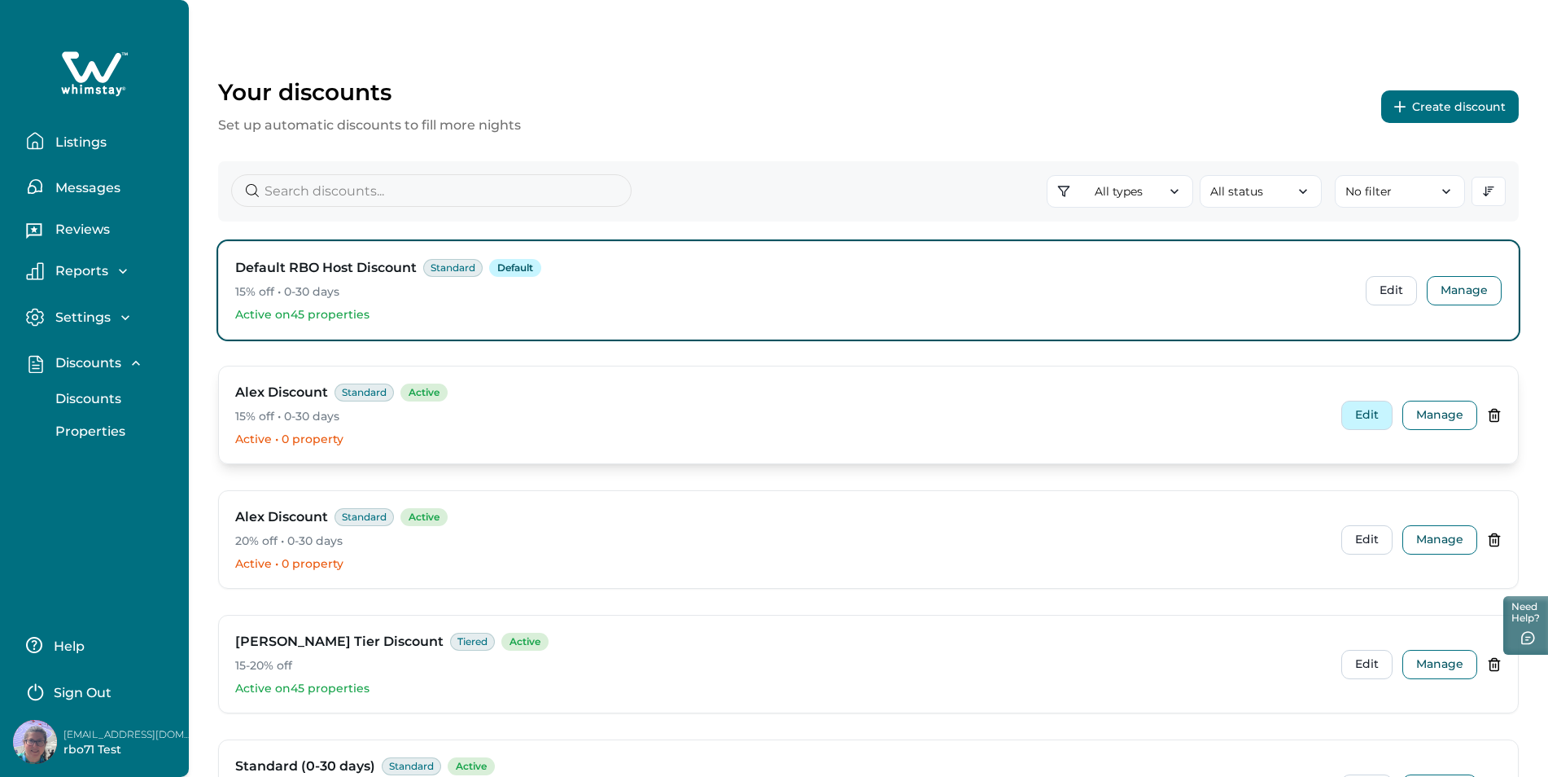
click at [1373, 423] on button "Edit" at bounding box center [1367, 415] width 51 height 29
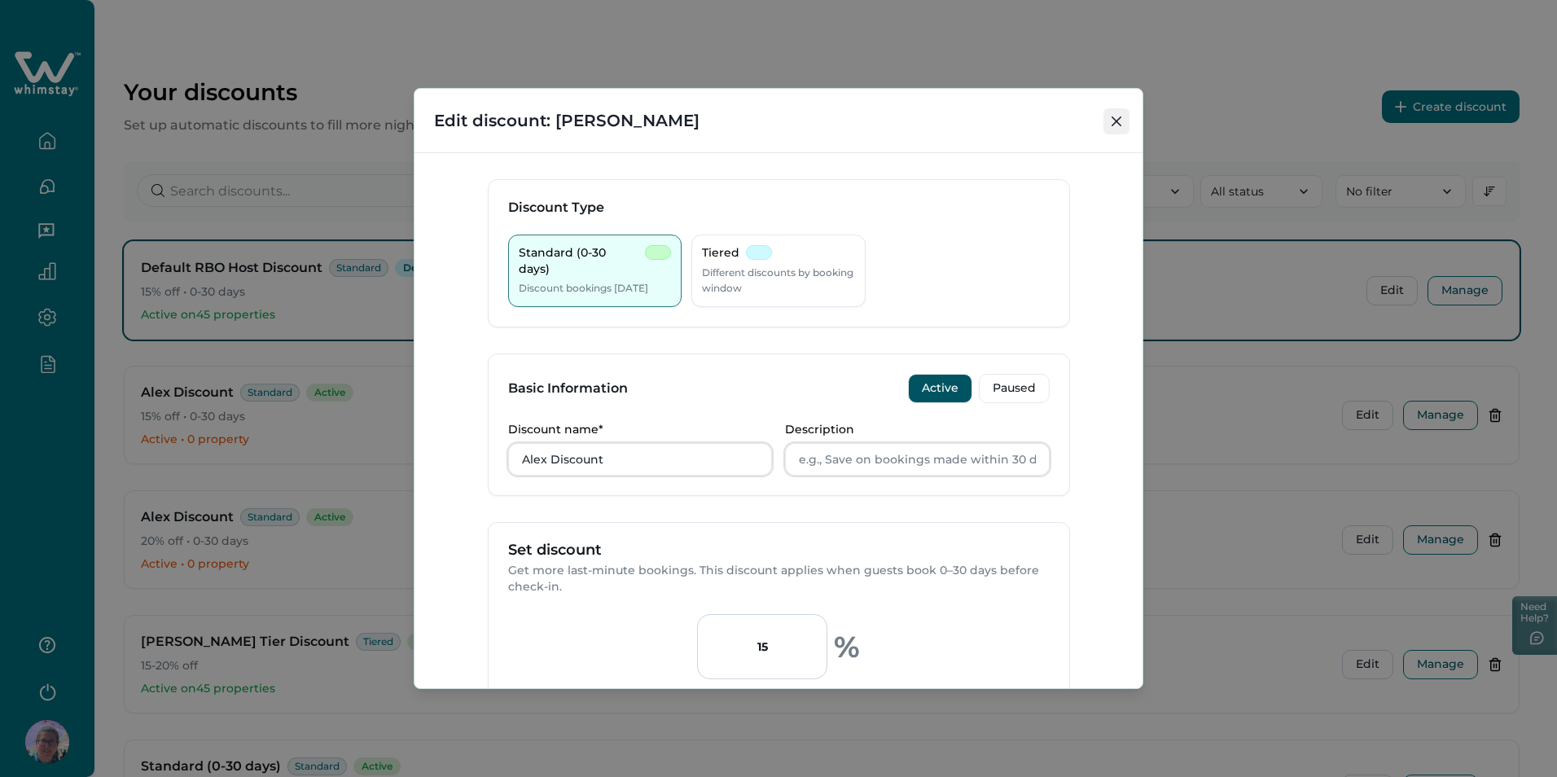
click at [1115, 111] on button "Close" at bounding box center [1116, 121] width 26 height 26
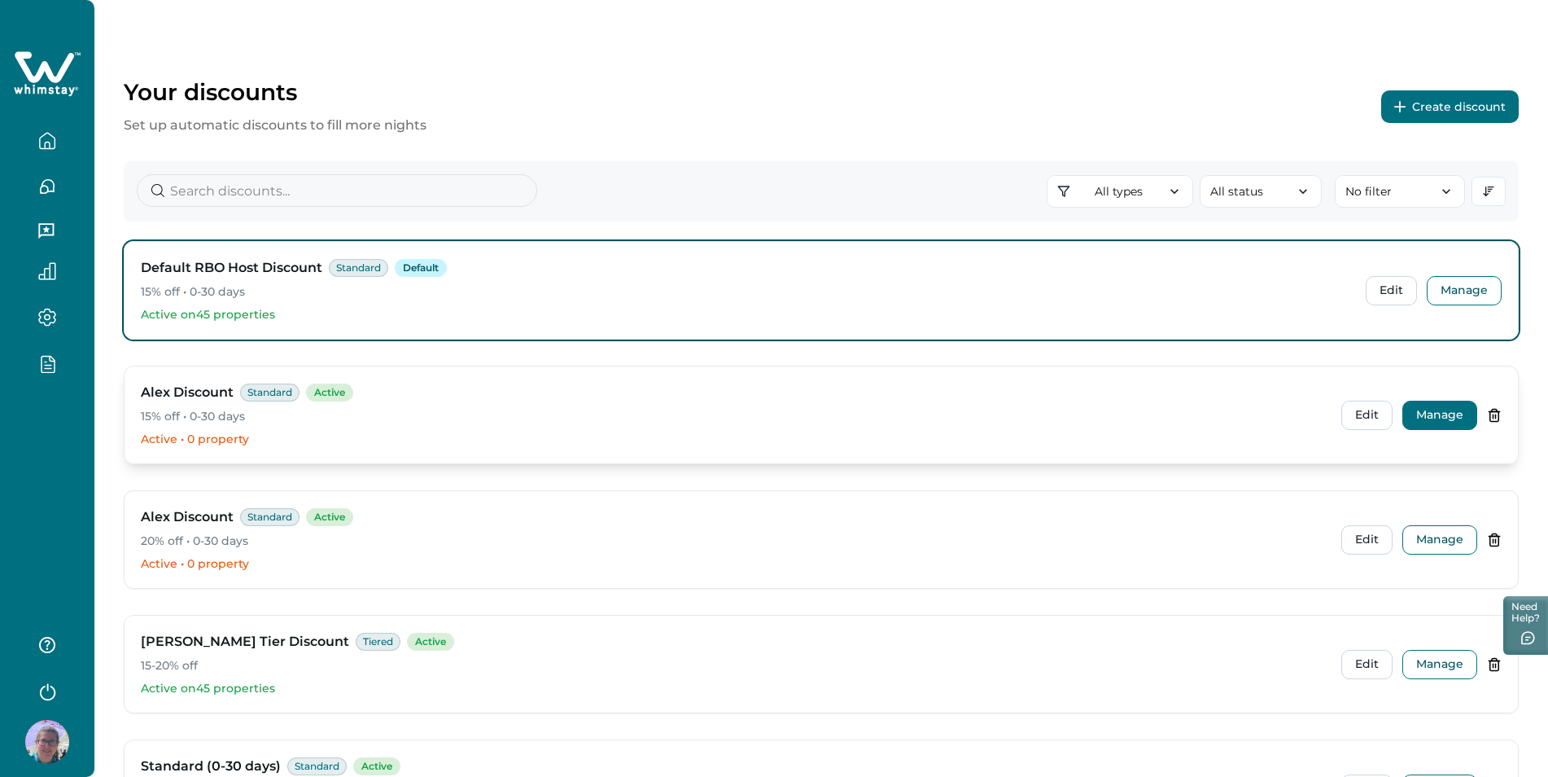
click at [1443, 416] on button "Manage" at bounding box center [1440, 415] width 75 height 29
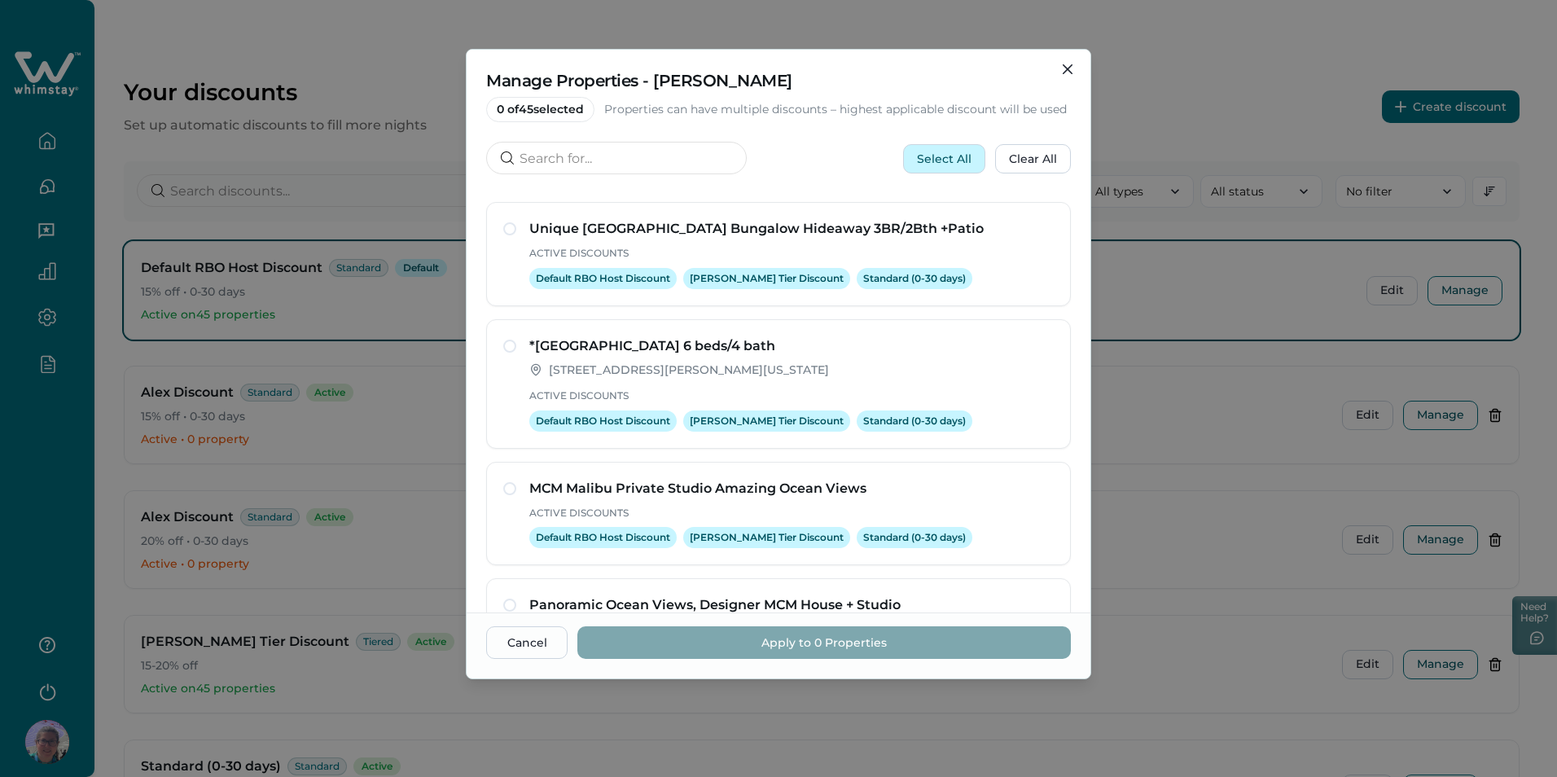
click at [957, 169] on button "Select All" at bounding box center [944, 158] width 82 height 29
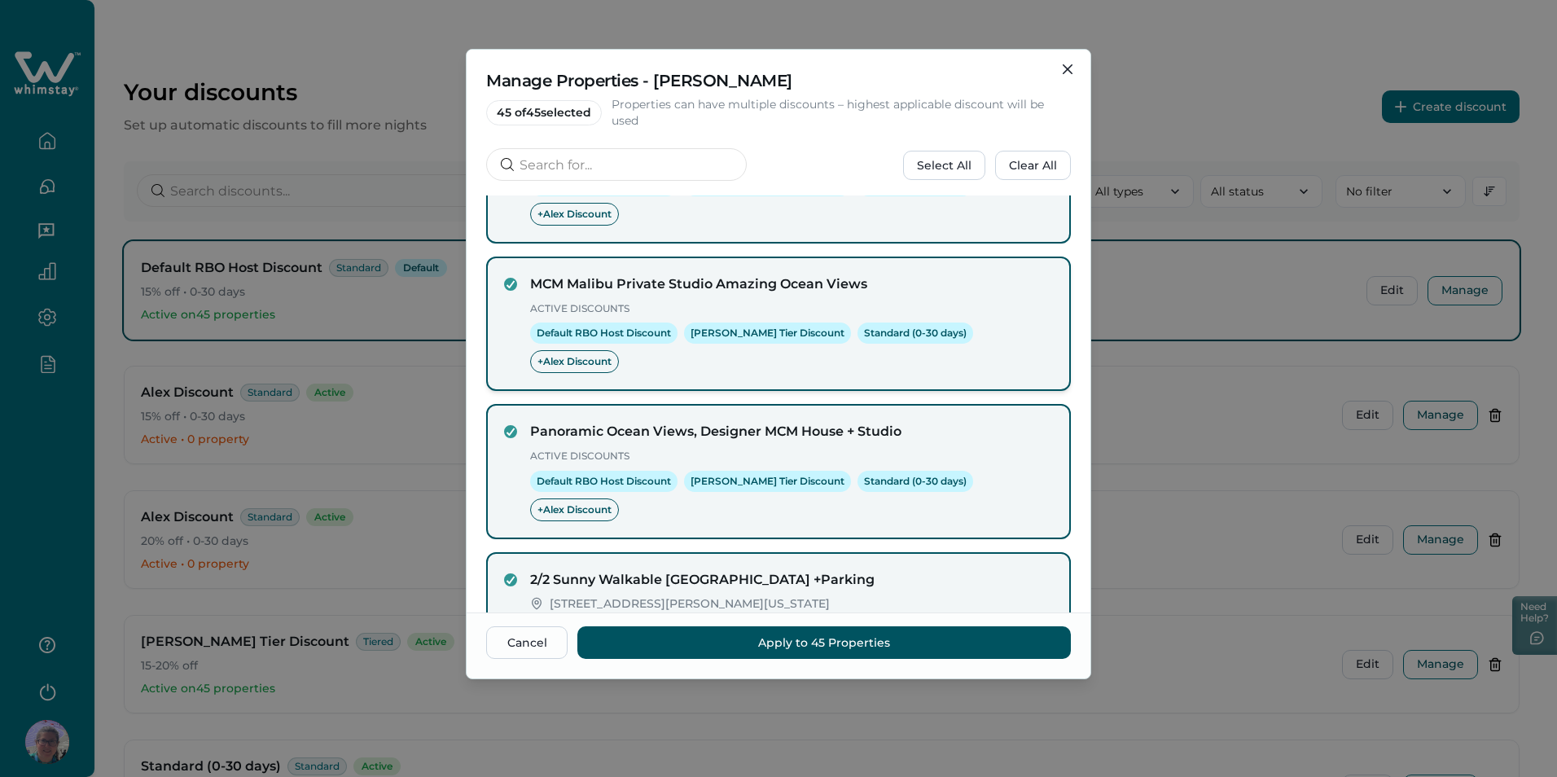
scroll to position [317, 0]
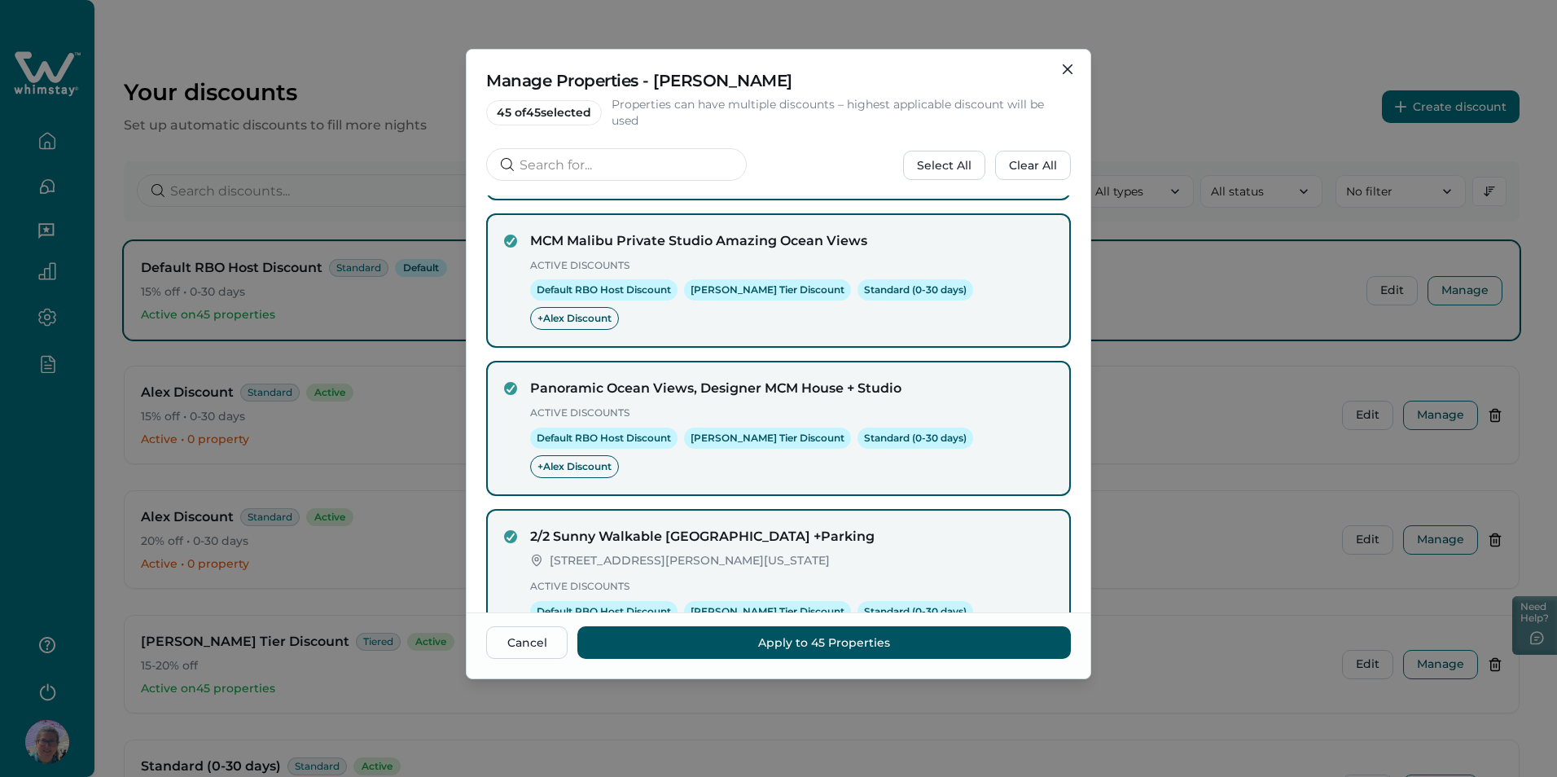
click at [1035, 708] on icon "next page" at bounding box center [1046, 719] width 23 height 23
click at [1049, 703] on button "next page" at bounding box center [1046, 719] width 33 height 33
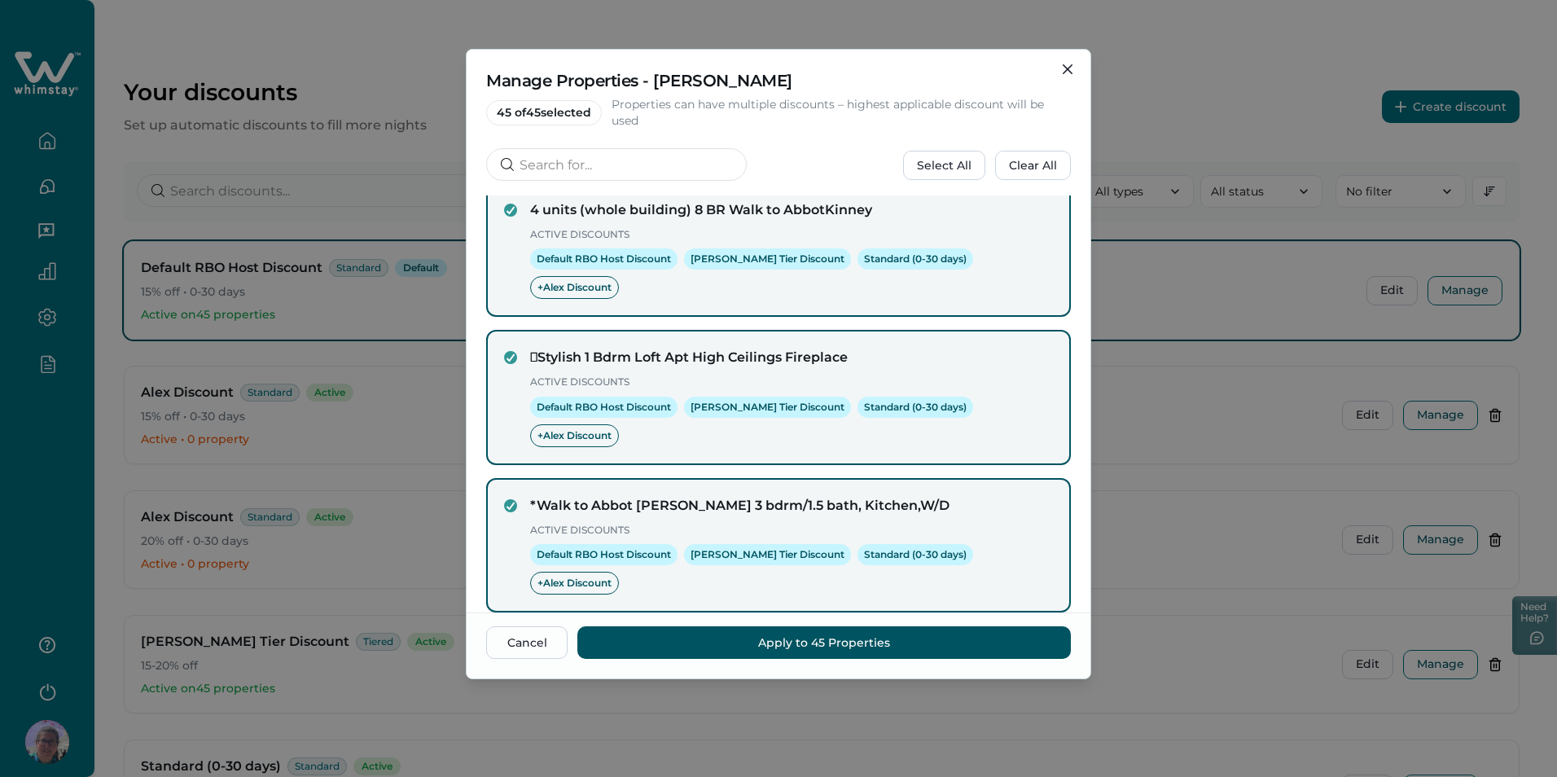
scroll to position [291, 0]
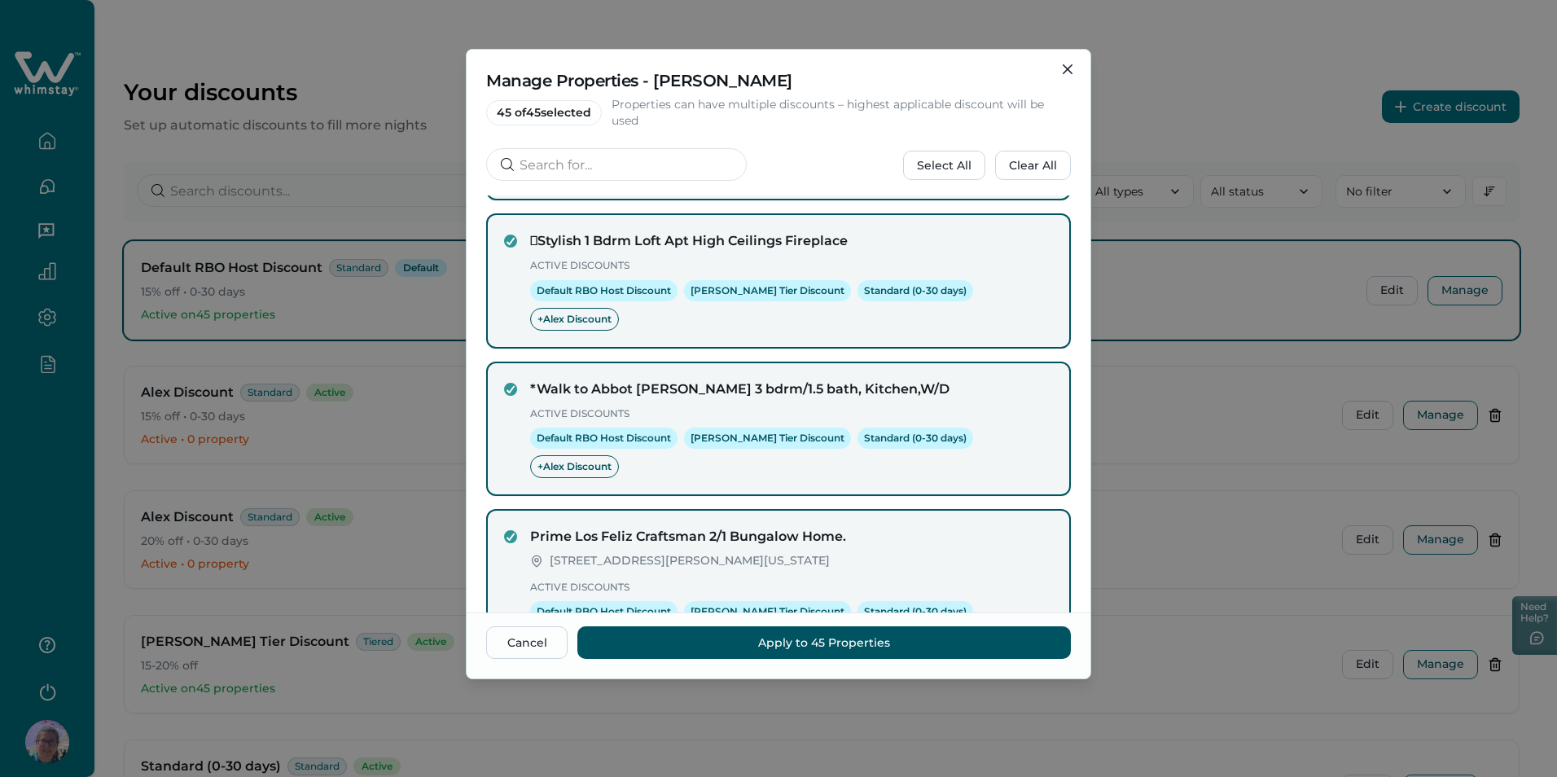
click at [1037, 708] on icon "next page" at bounding box center [1046, 719] width 23 height 23
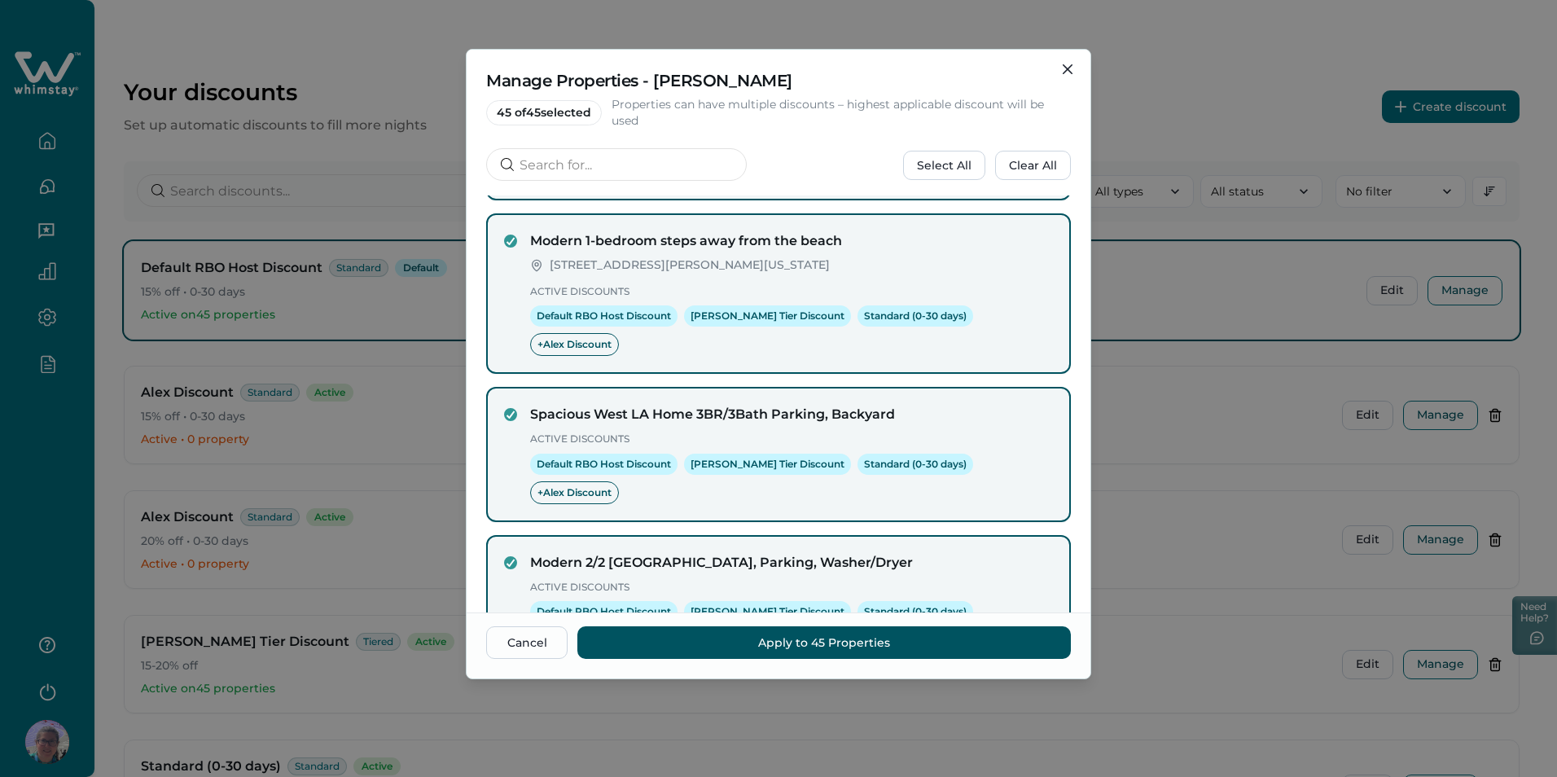
click at [1037, 708] on icon "next page" at bounding box center [1046, 719] width 23 height 23
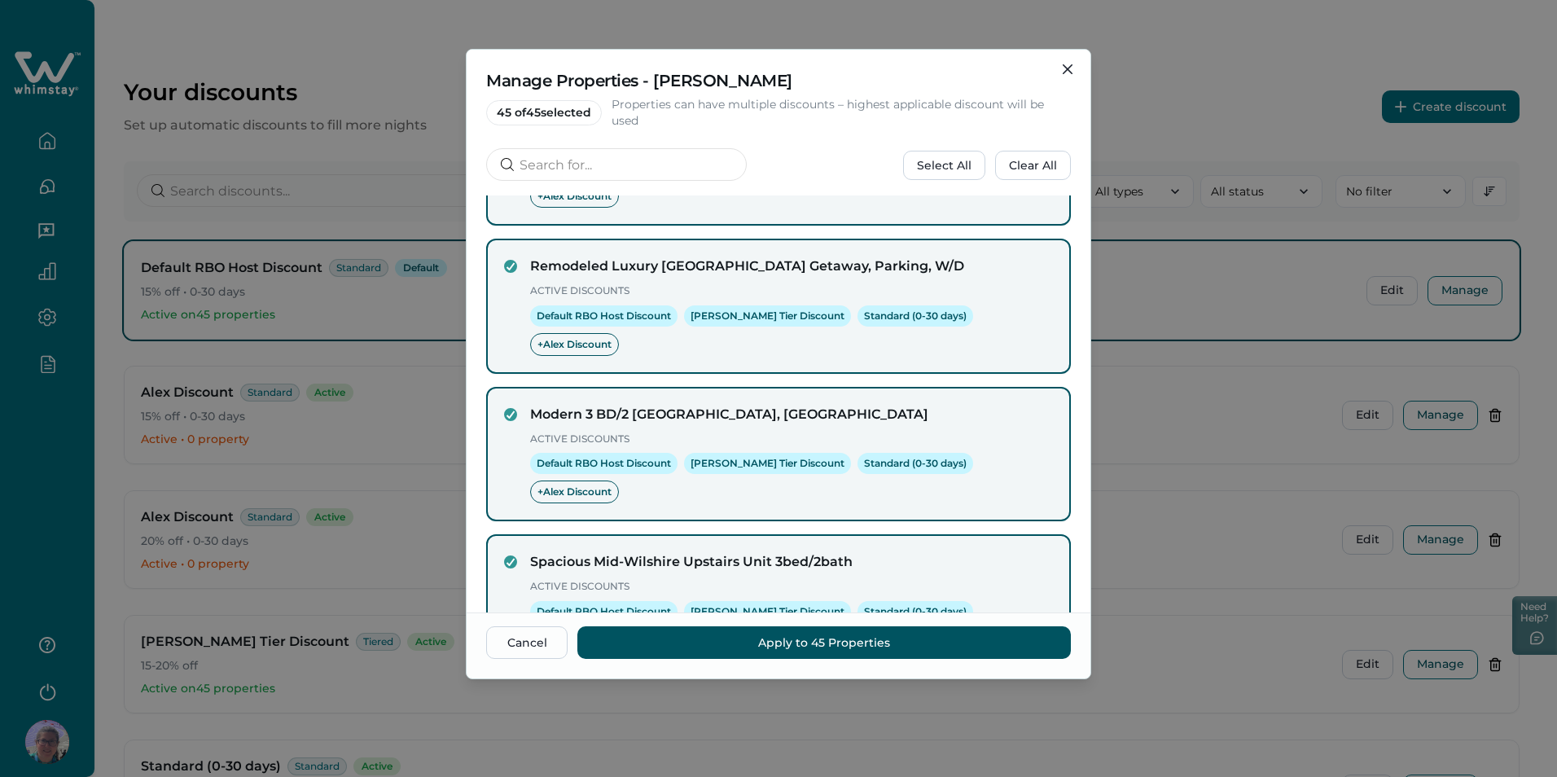
click at [1037, 708] on icon "next page" at bounding box center [1046, 719] width 23 height 23
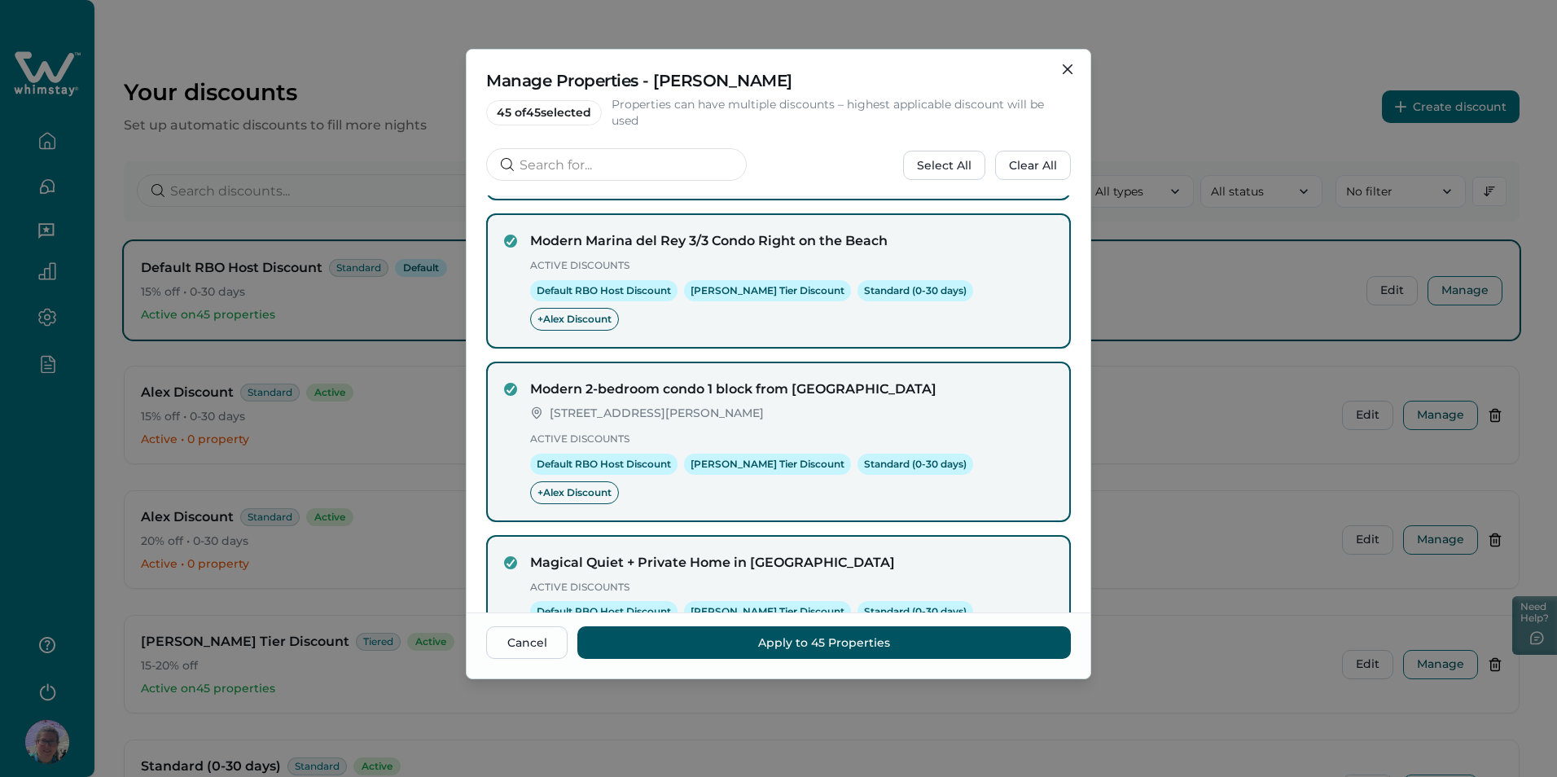
click at [1037, 708] on icon "next page" at bounding box center [1046, 719] width 23 height 23
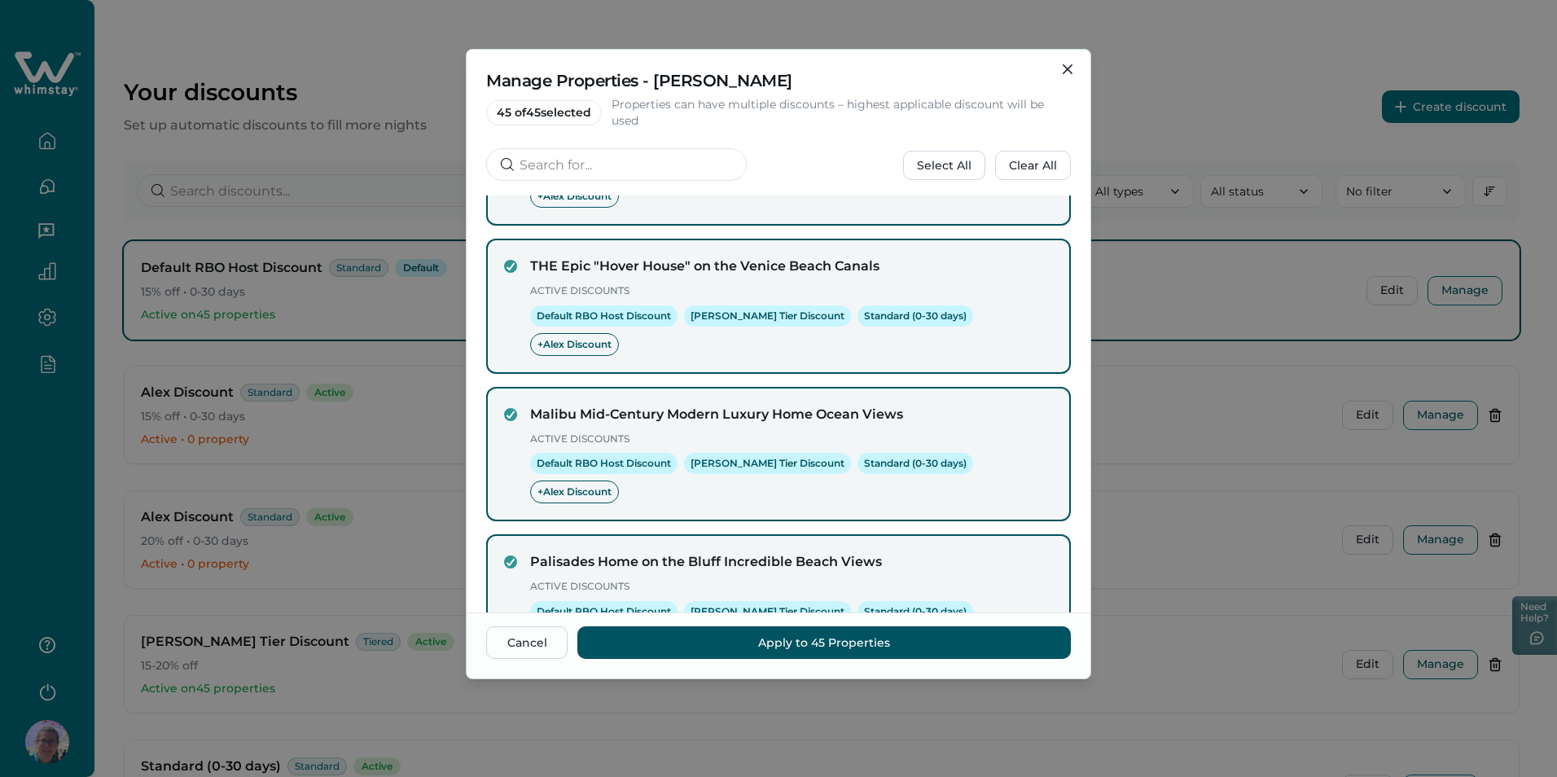
click at [1037, 708] on icon "next page" at bounding box center [1046, 719] width 23 height 23
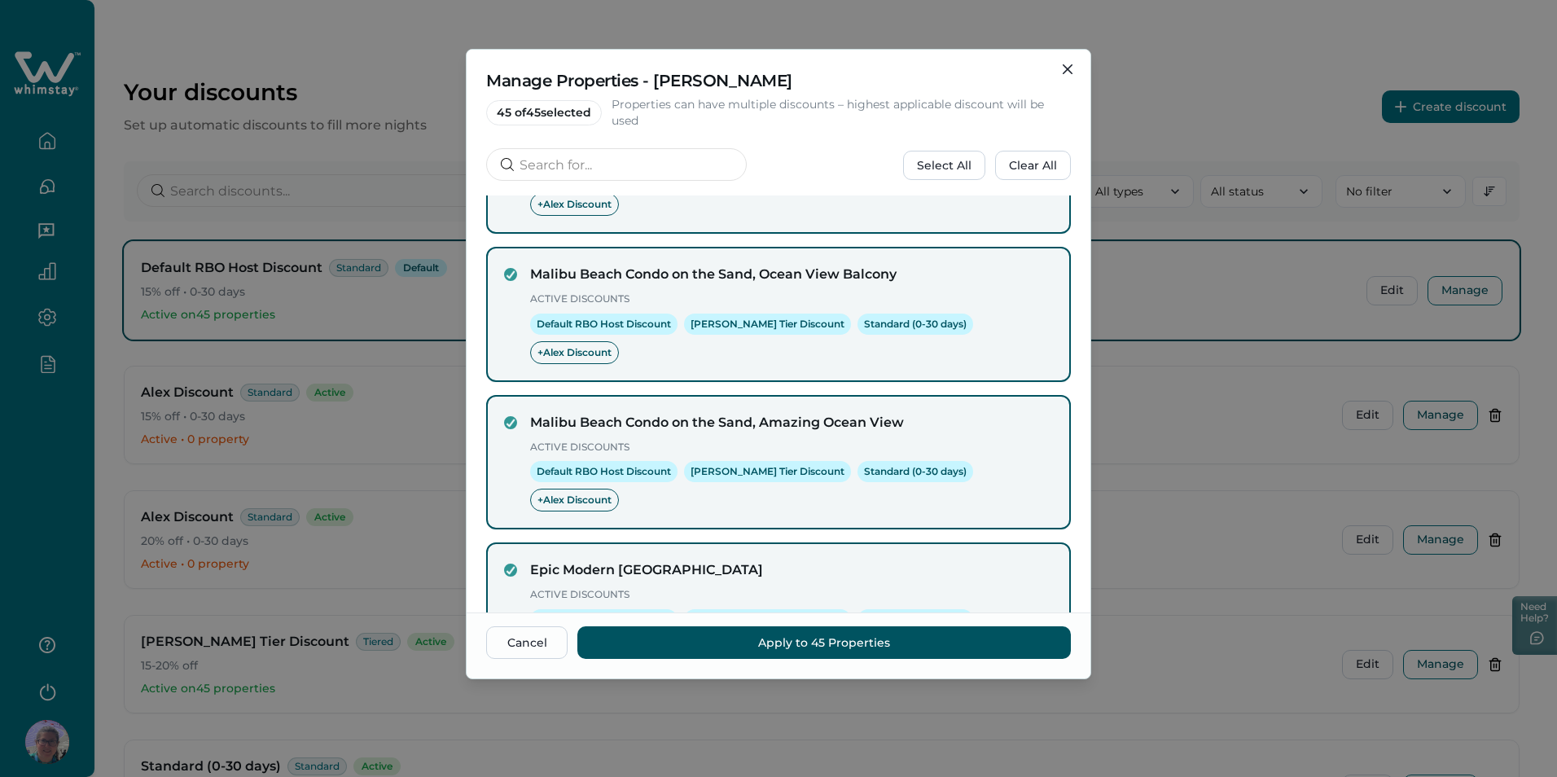
scroll to position [265, 0]
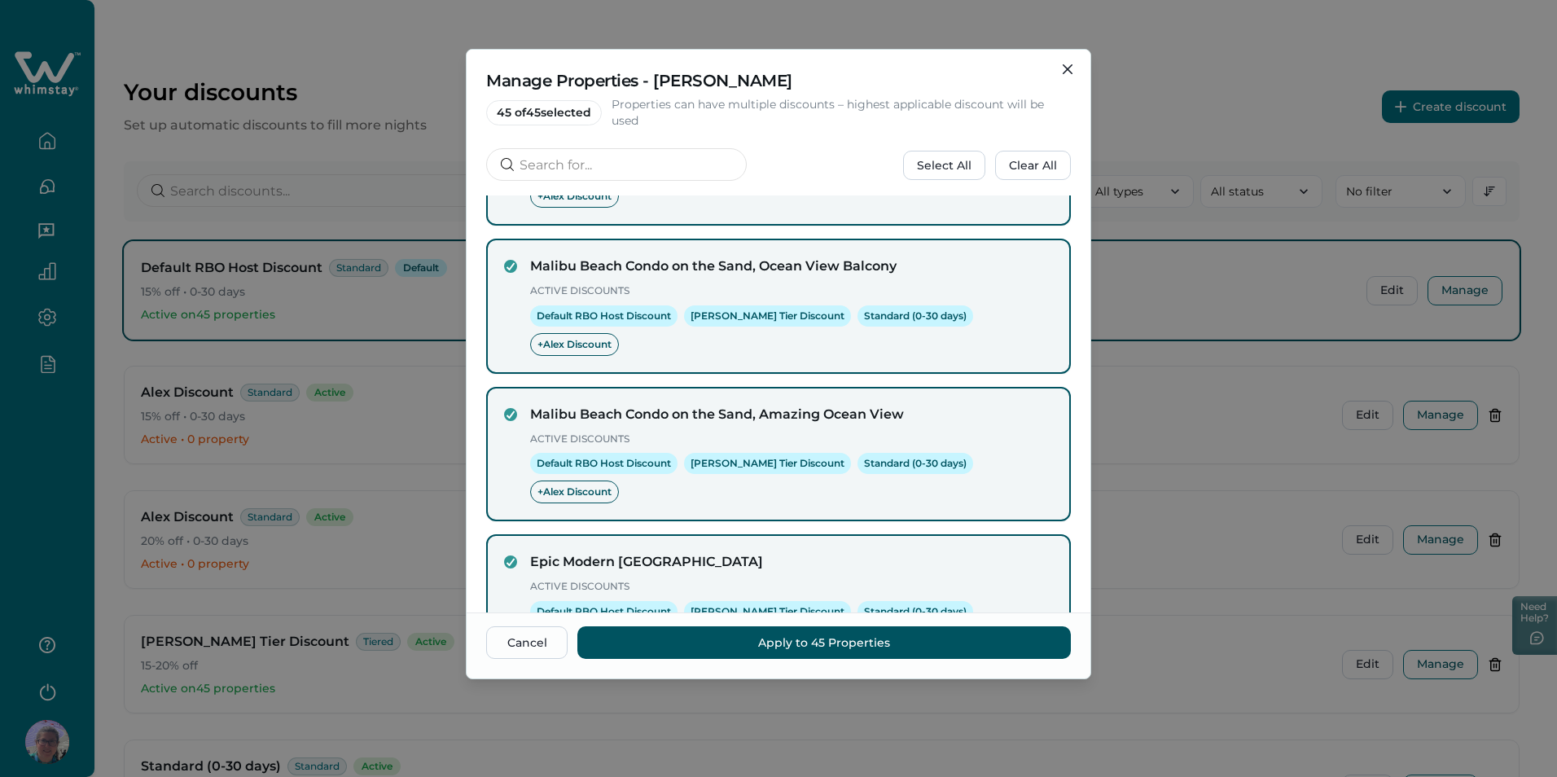
click at [914, 708] on icon "previous page" at bounding box center [917, 719] width 23 height 23
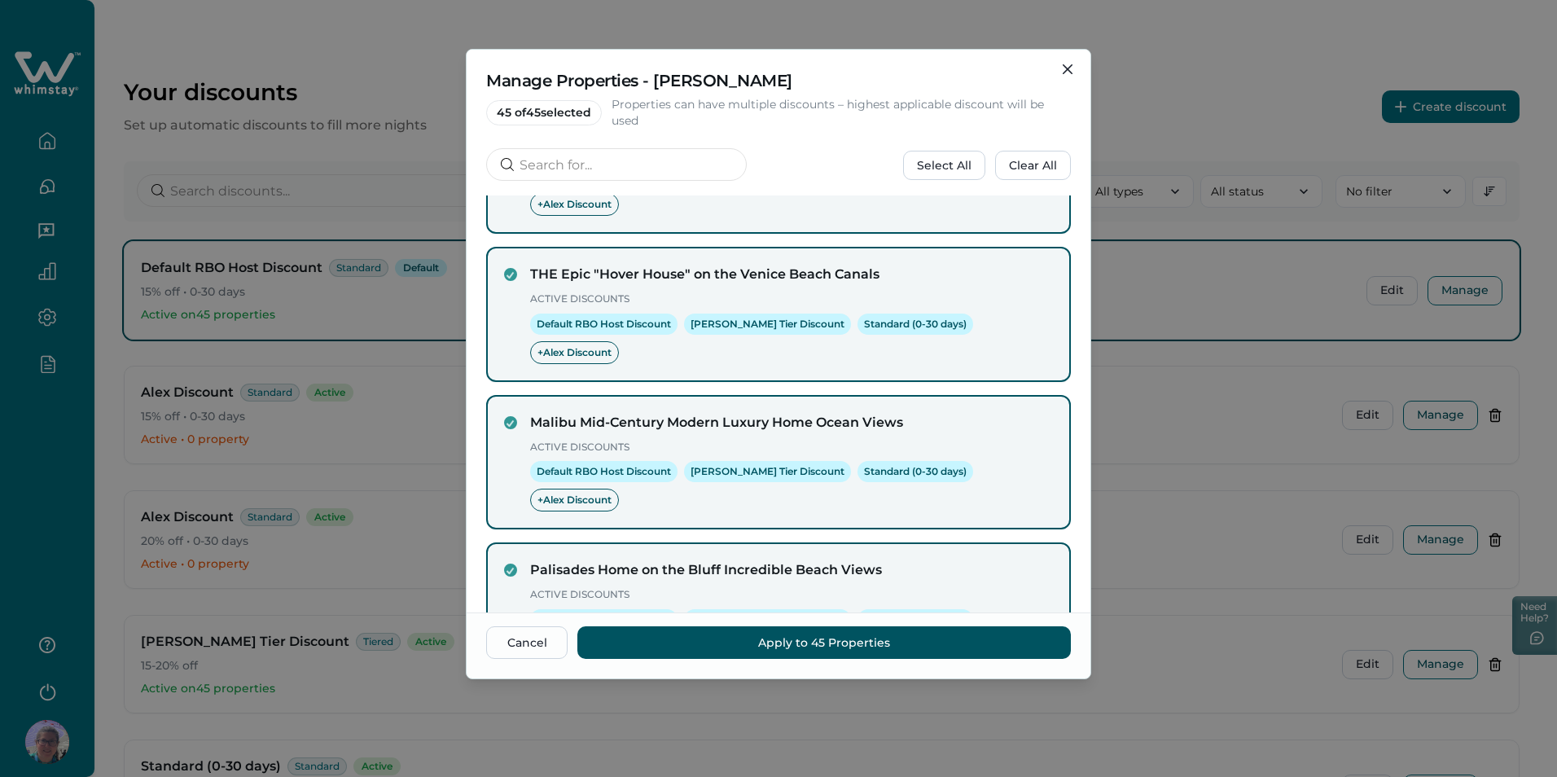
click at [914, 716] on icon "previous page" at bounding box center [914, 727] width 23 height 23
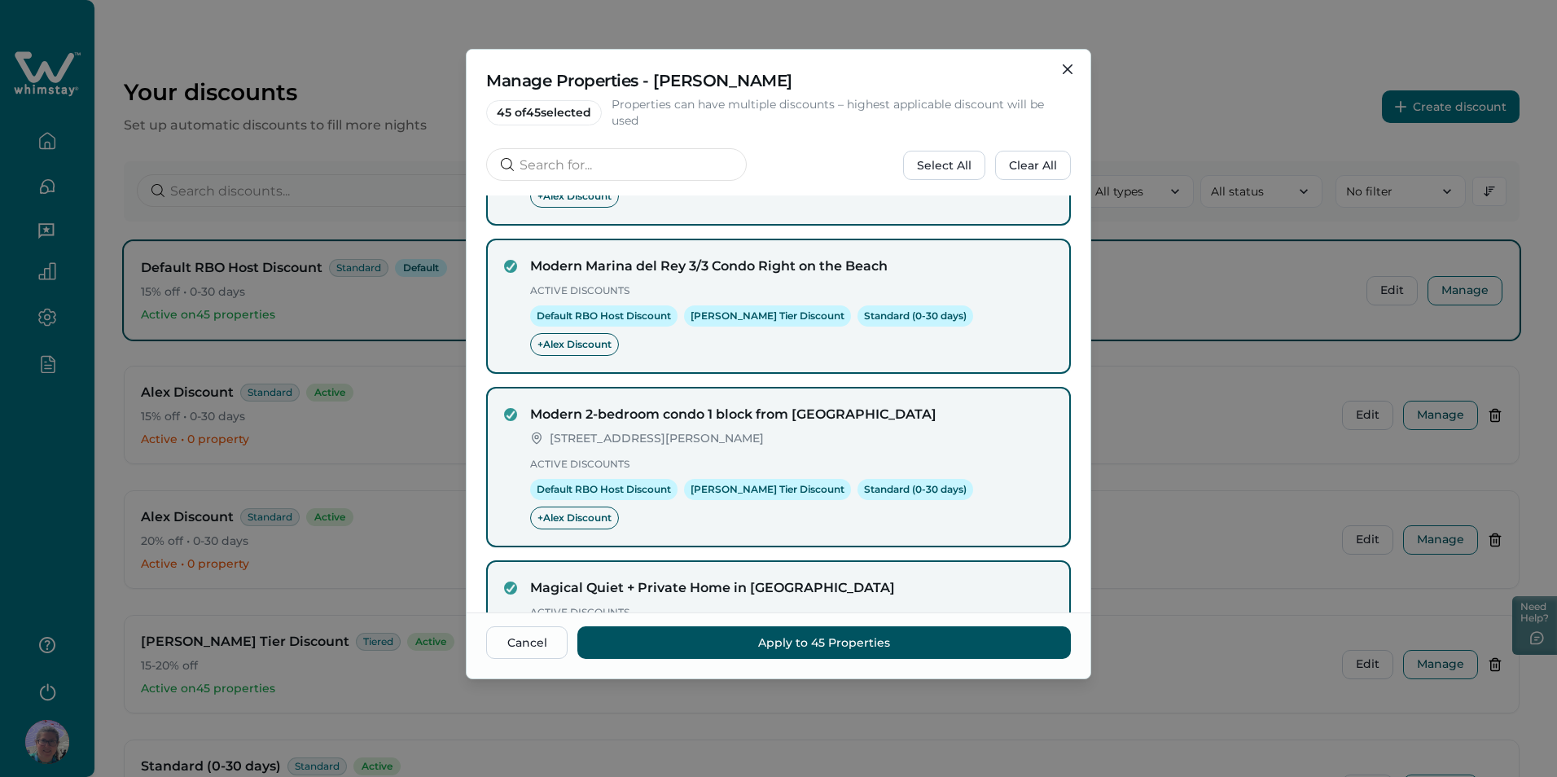
click at [914, 720] on div "5 Rows 31 - 35 of 45" at bounding box center [778, 744] width 585 height 49
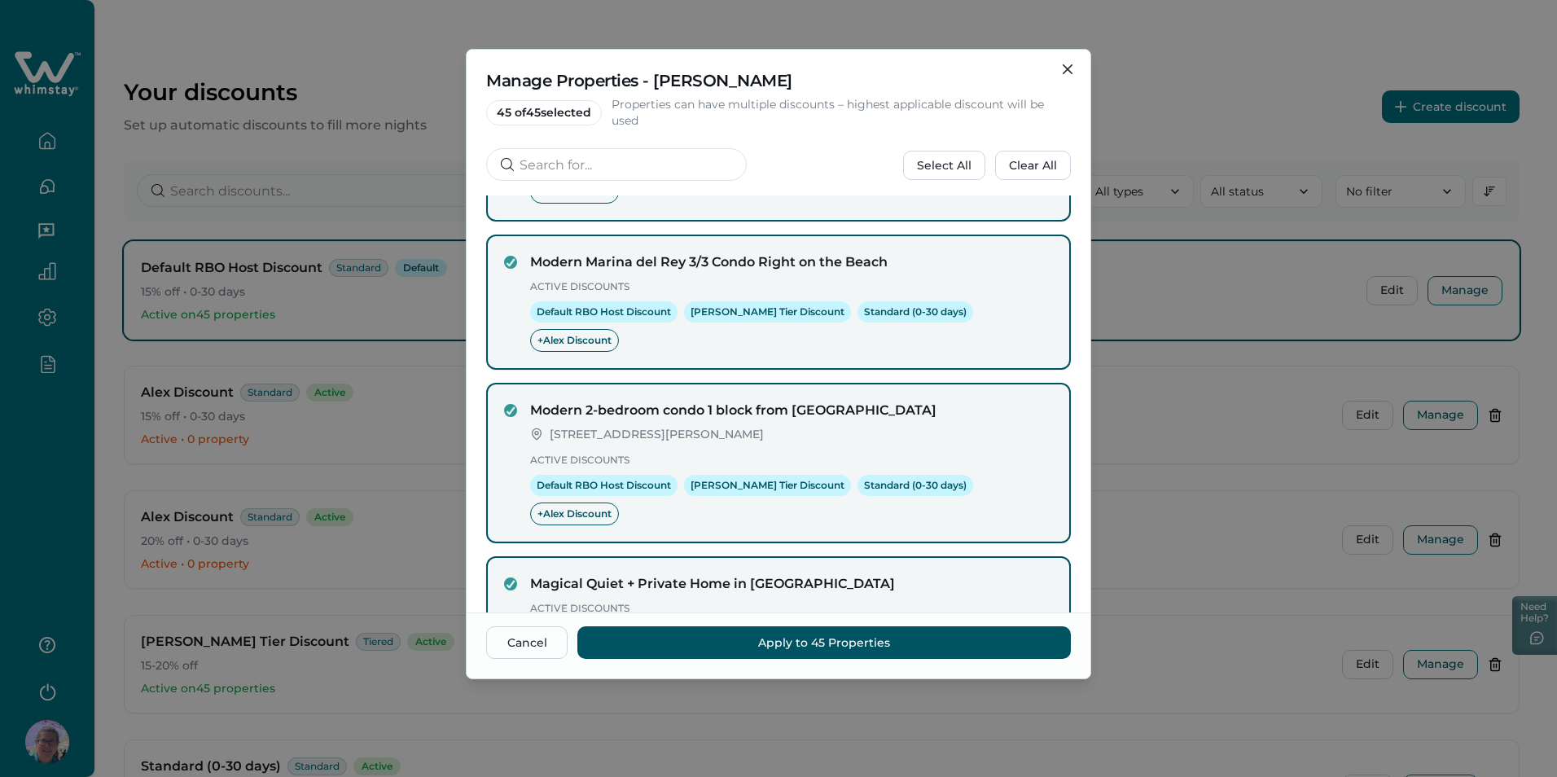
click at [914, 716] on div "5 Rows 31 - 35 of 45" at bounding box center [778, 740] width 585 height 49
drag, startPoint x: 914, startPoint y: 580, endPoint x: 913, endPoint y: 599, distance: 18.8
click at [917, 735] on icon "previous page" at bounding box center [920, 740] width 7 height 11
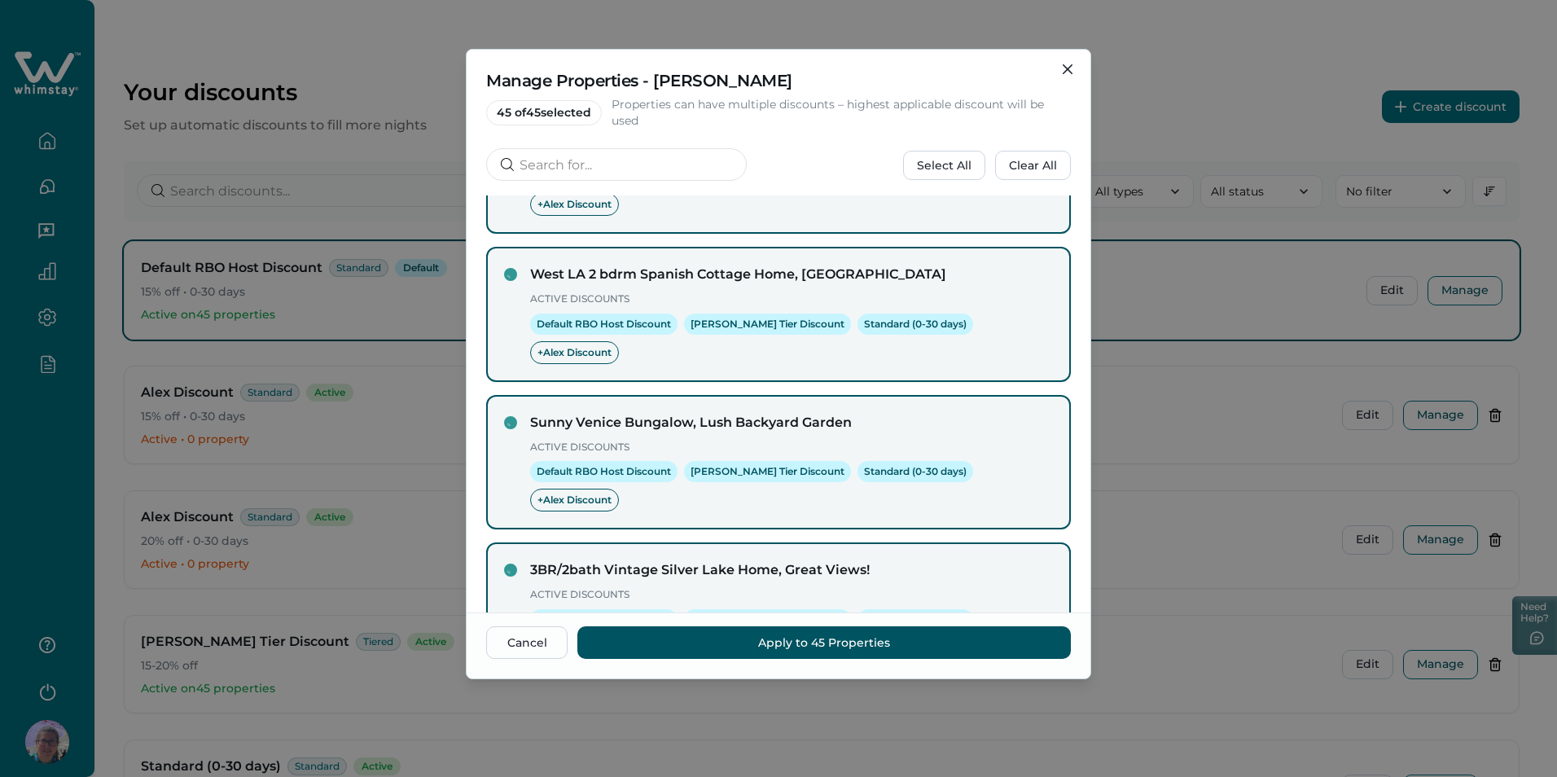
click at [912, 703] on div "5 Rows 26 - 30 of 45" at bounding box center [778, 727] width 585 height 49
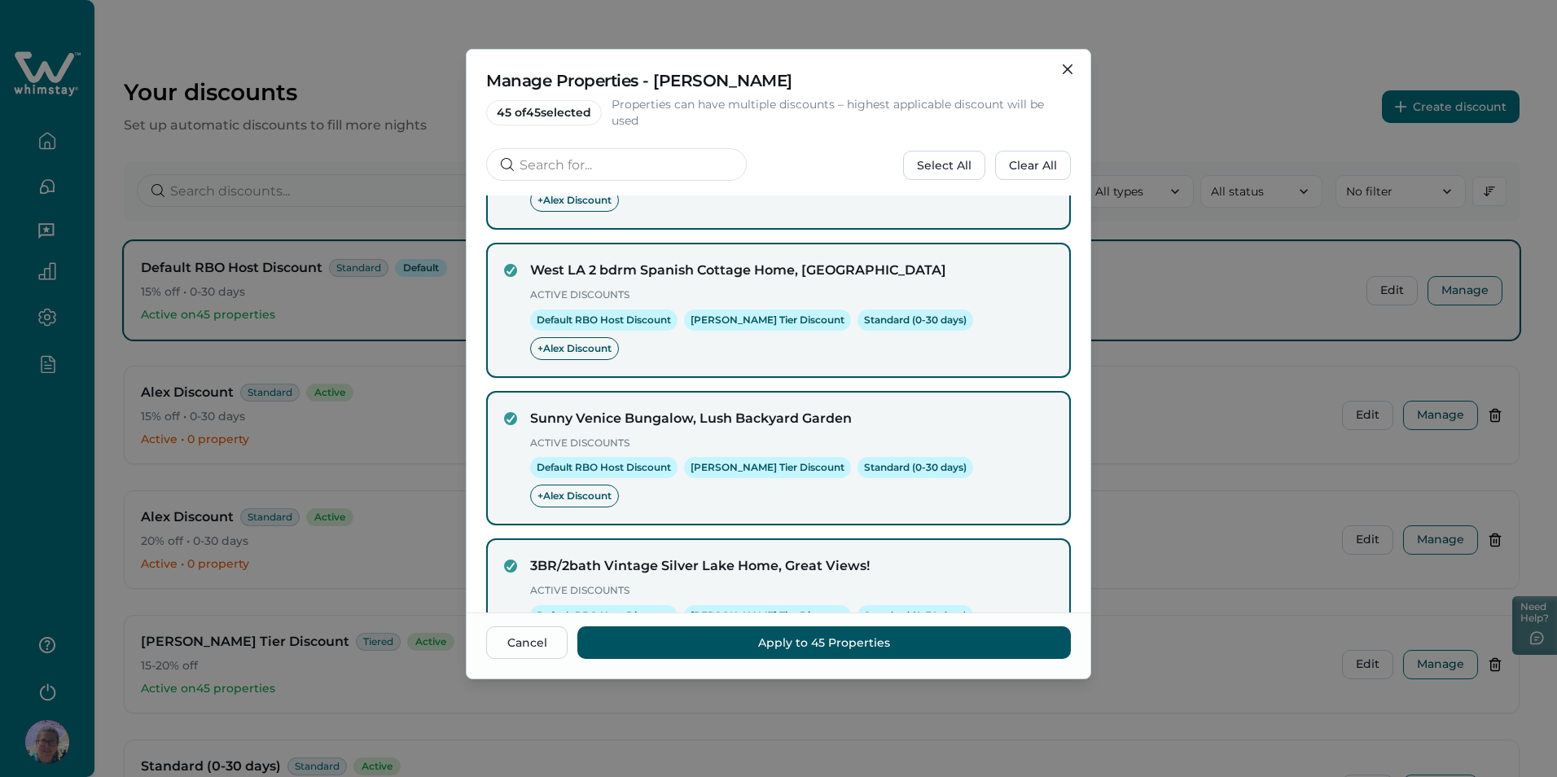
click at [912, 707] on button "previous page" at bounding box center [916, 723] width 33 height 33
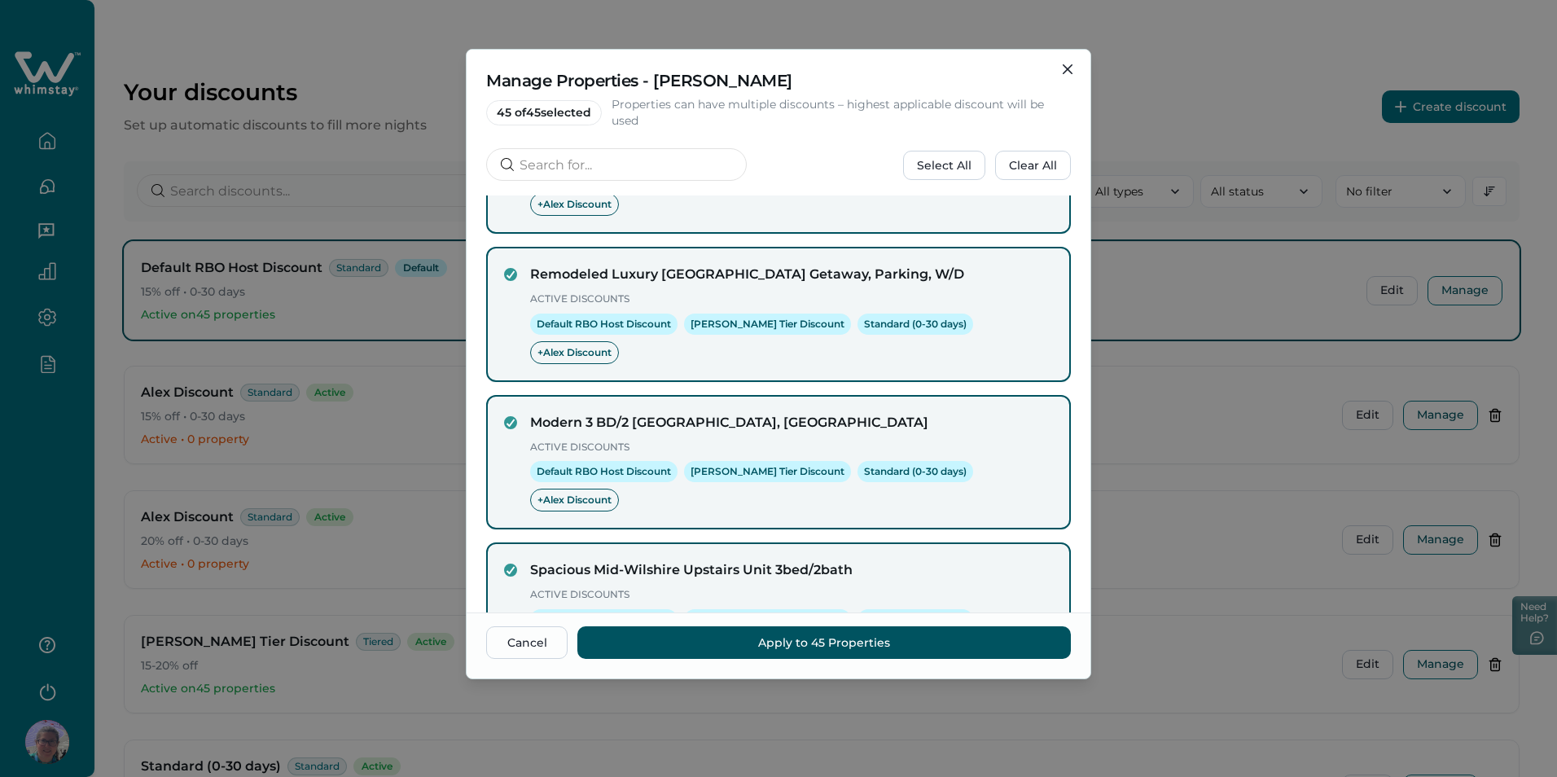
scroll to position [261, 0]
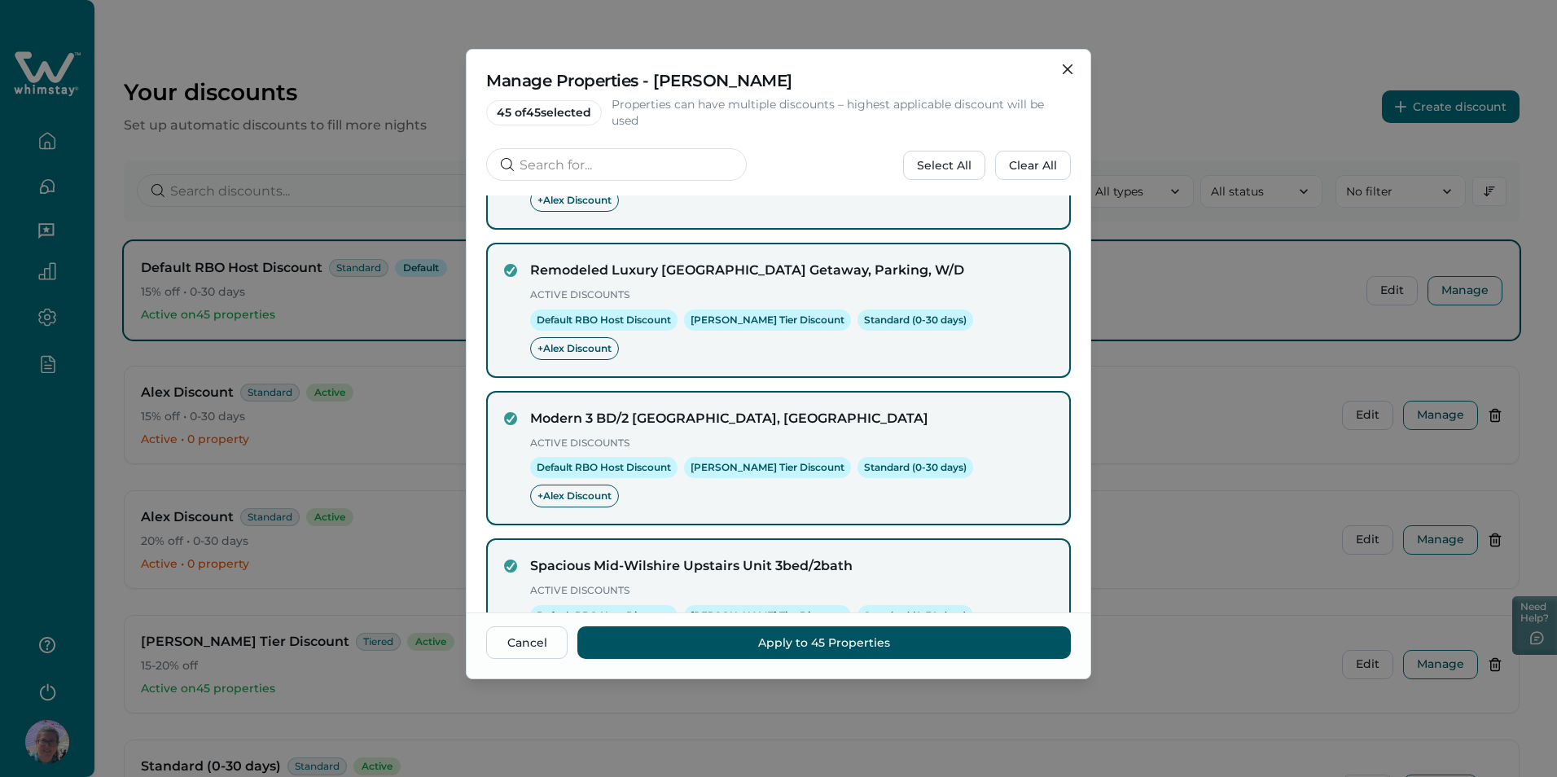
click at [910, 712] on icon "previous page" at bounding box center [920, 723] width 23 height 23
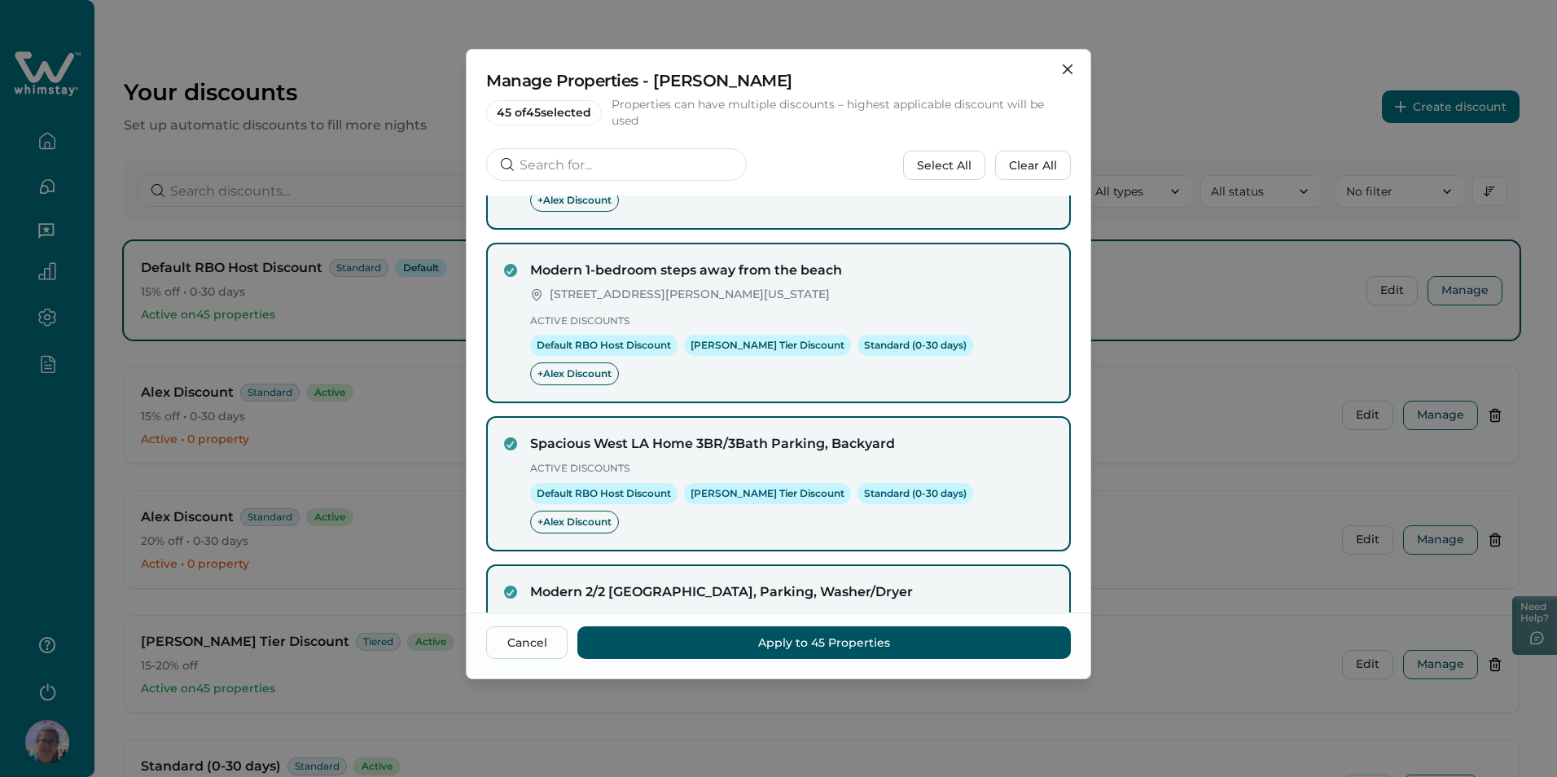
click at [910, 725] on div "5 Rows 16 - 20 of 45" at bounding box center [778, 749] width 585 height 49
click at [910, 733] on button "previous page" at bounding box center [918, 749] width 33 height 33
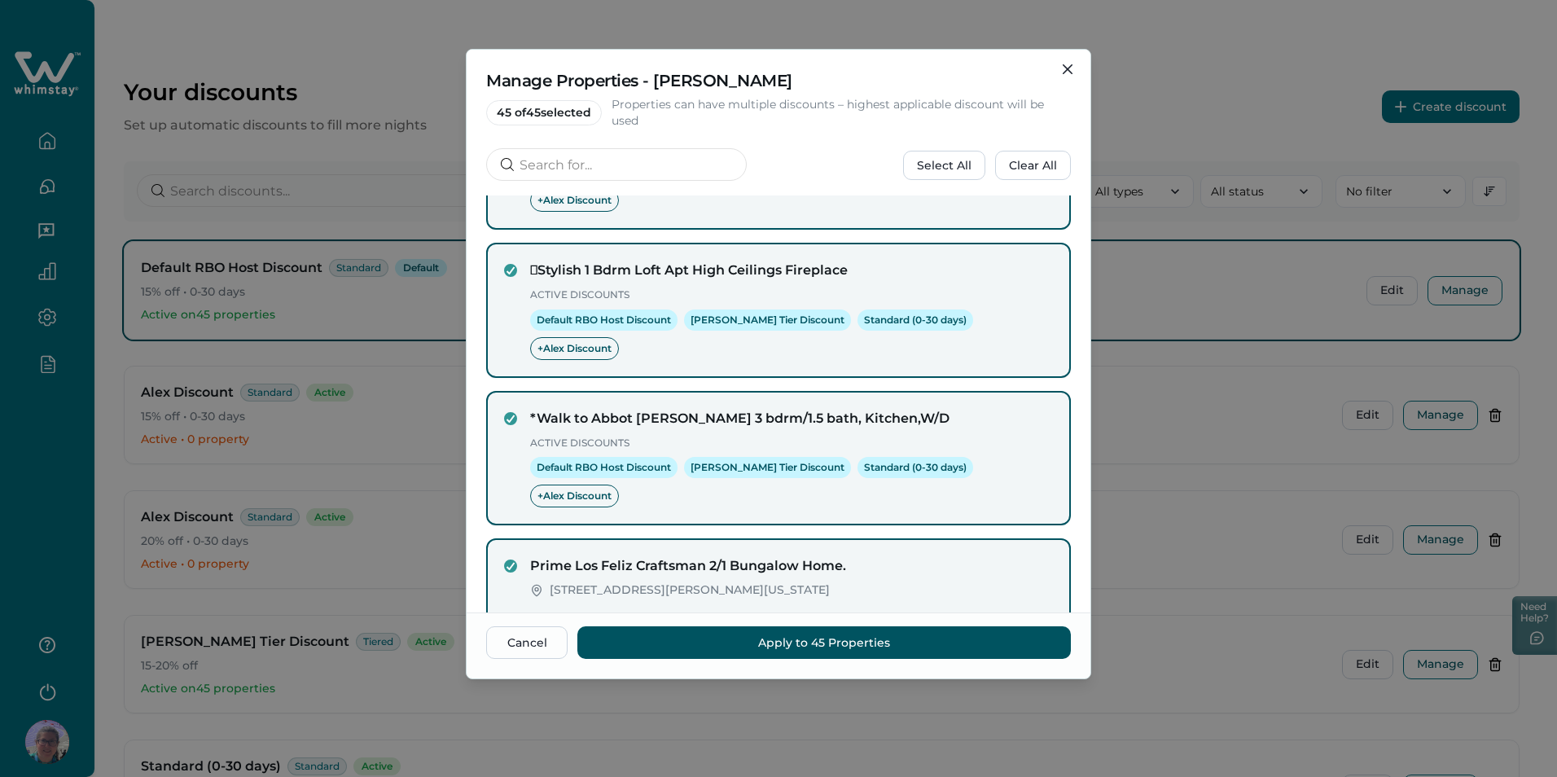
click at [914, 738] on icon "previous page" at bounding box center [925, 749] width 23 height 23
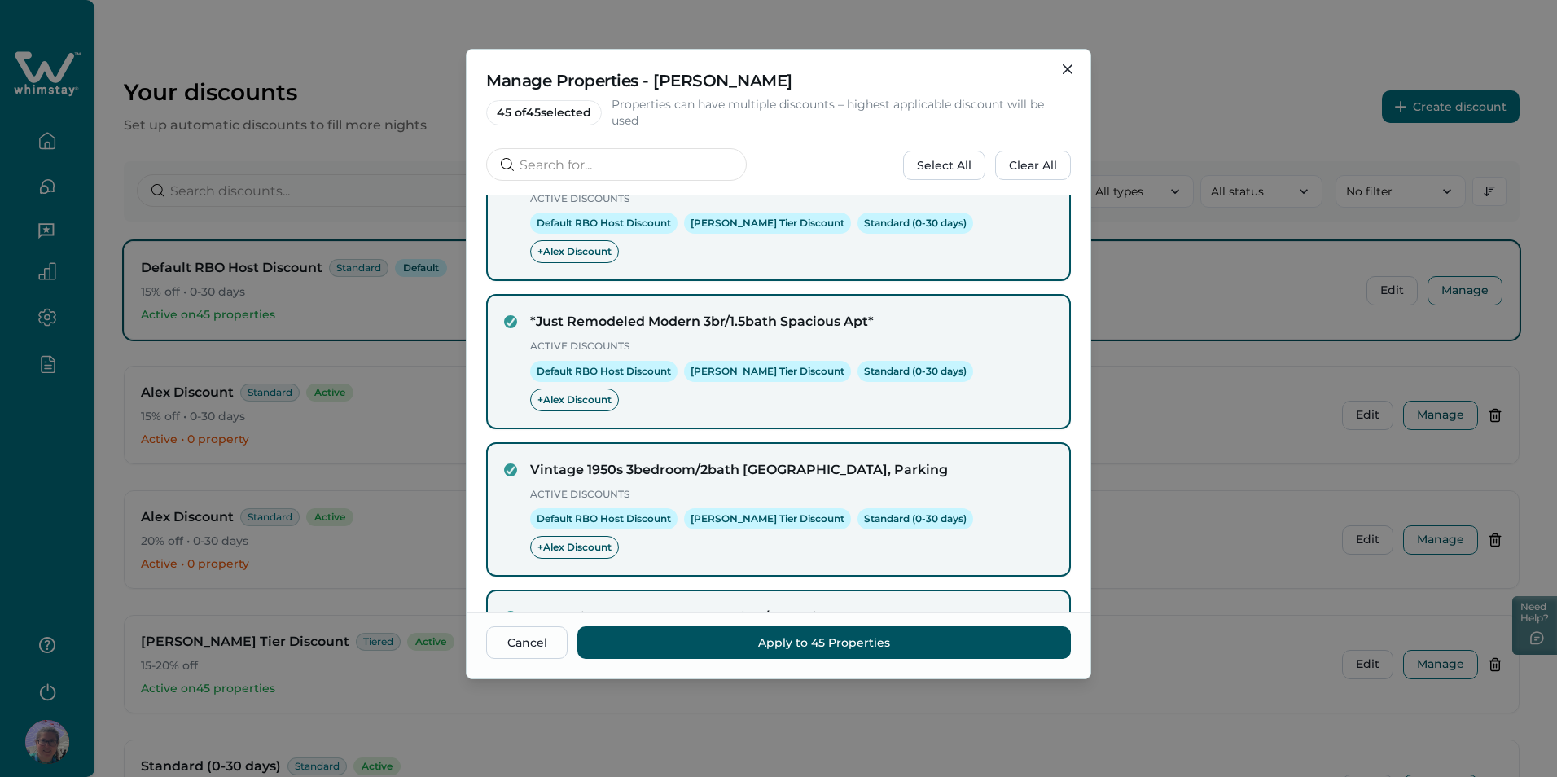
click at [909, 602] on div "Retro Vibes - Updated 1950s Unit A/C Parking 101 Crosstrail Blvd, Leesburg, VA,…" at bounding box center [778, 669] width 585 height 160
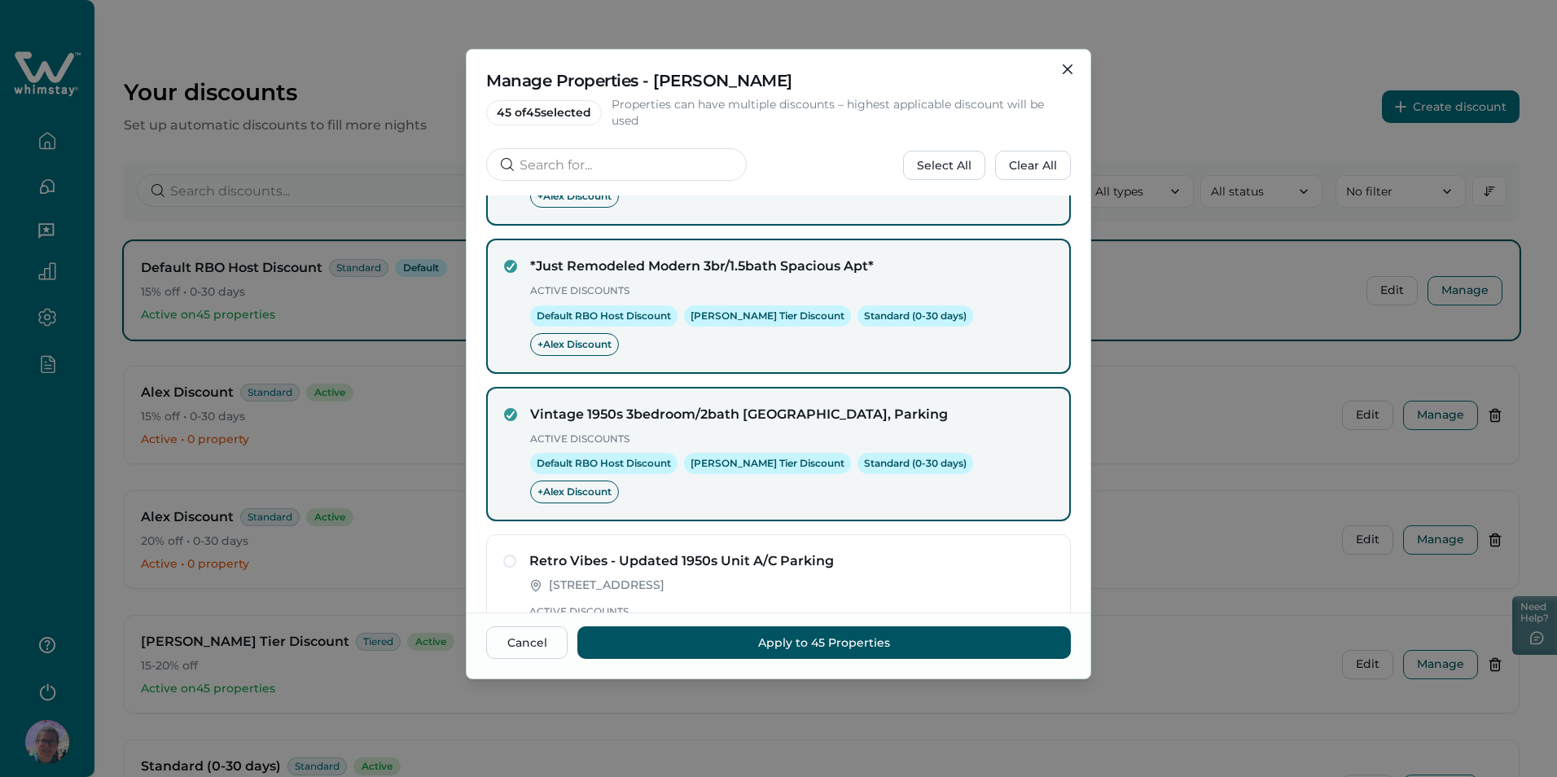
scroll to position [339, 0]
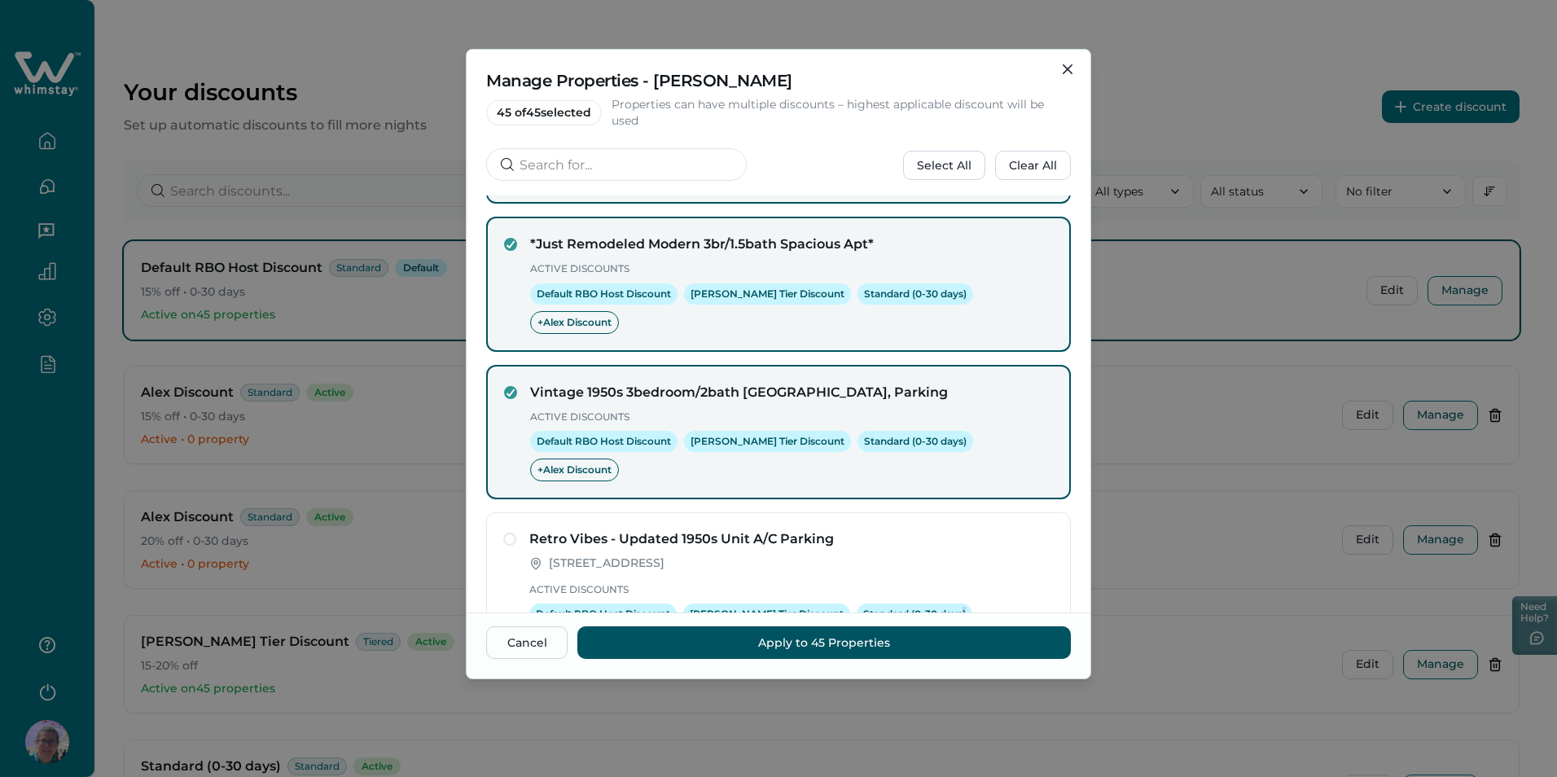
click at [914, 681] on icon "previous page" at bounding box center [925, 692] width 23 height 23
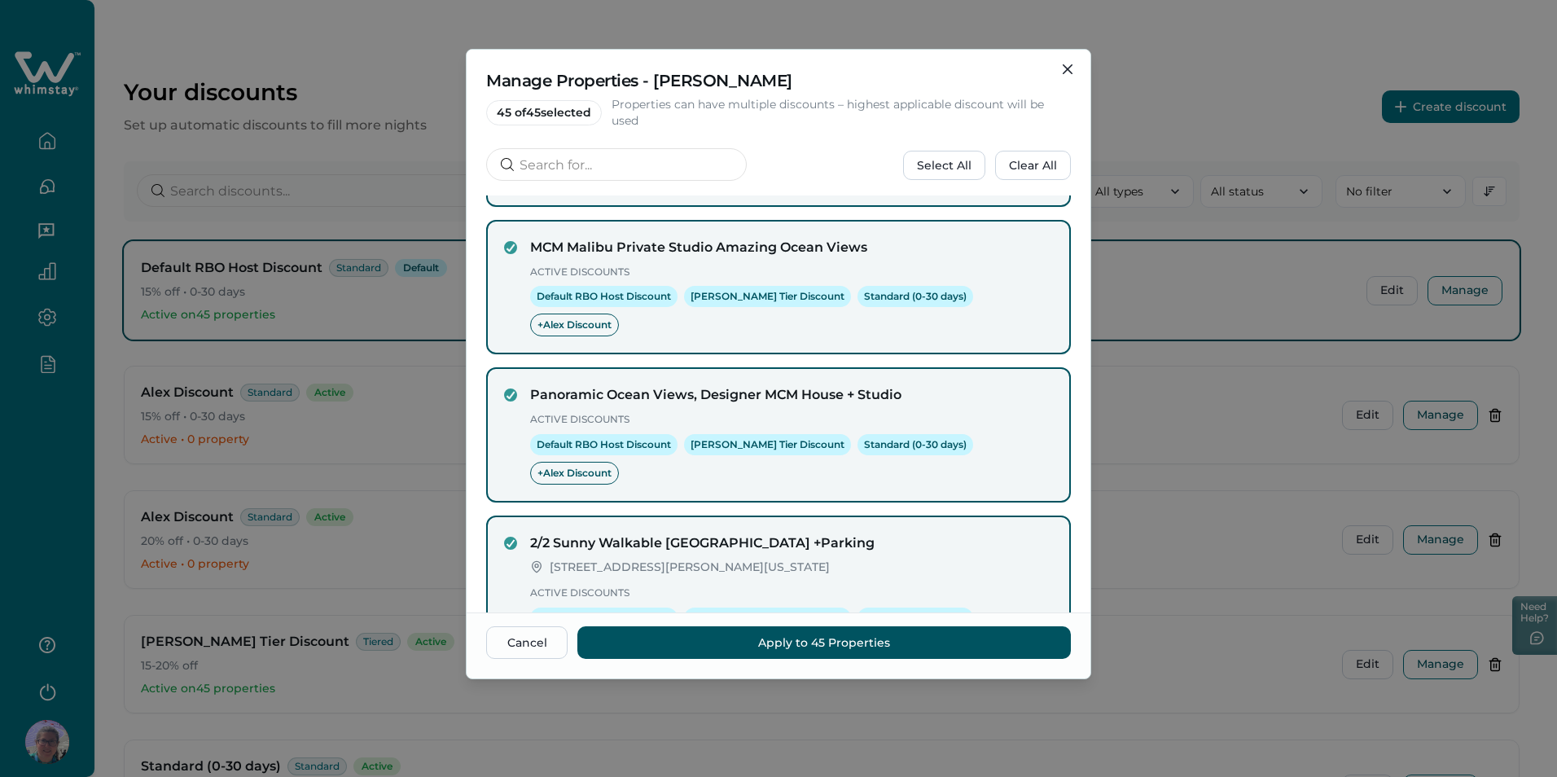
scroll to position [317, 0]
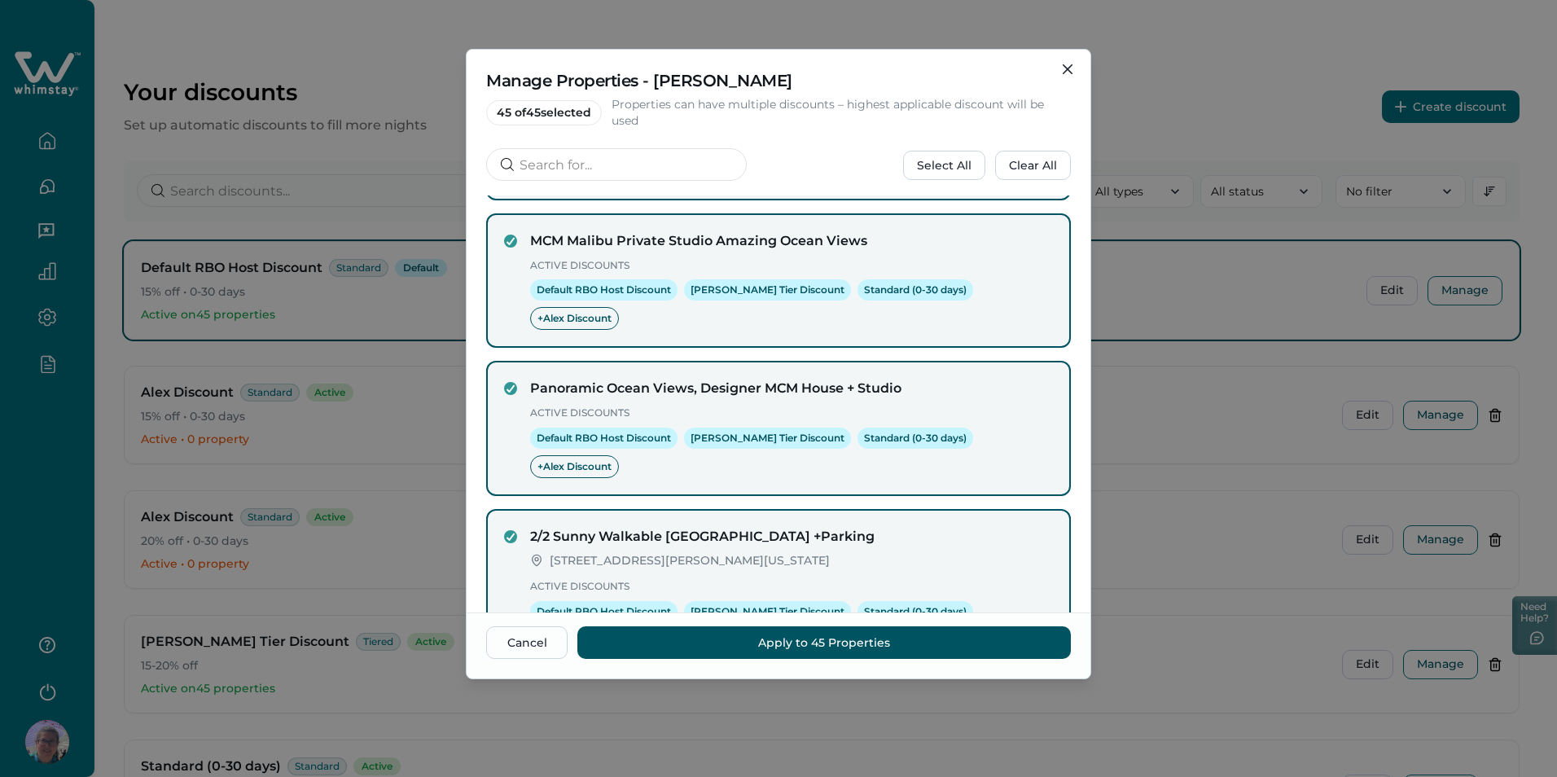
click at [693, 695] on div "5 Rows 0 - 5 of 45" at bounding box center [778, 719] width 585 height 49
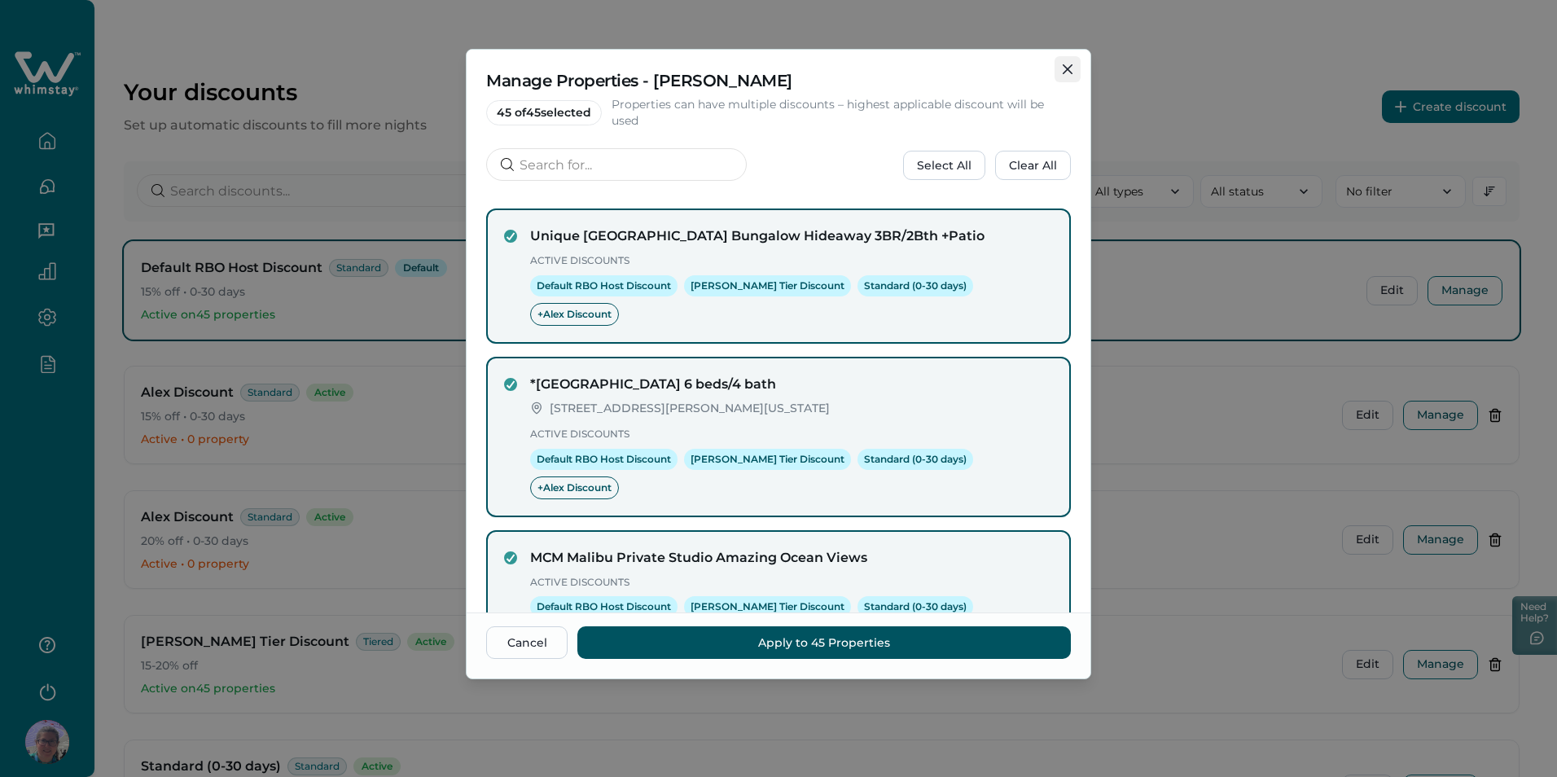
click at [1066, 74] on button "Close" at bounding box center [1067, 69] width 26 height 26
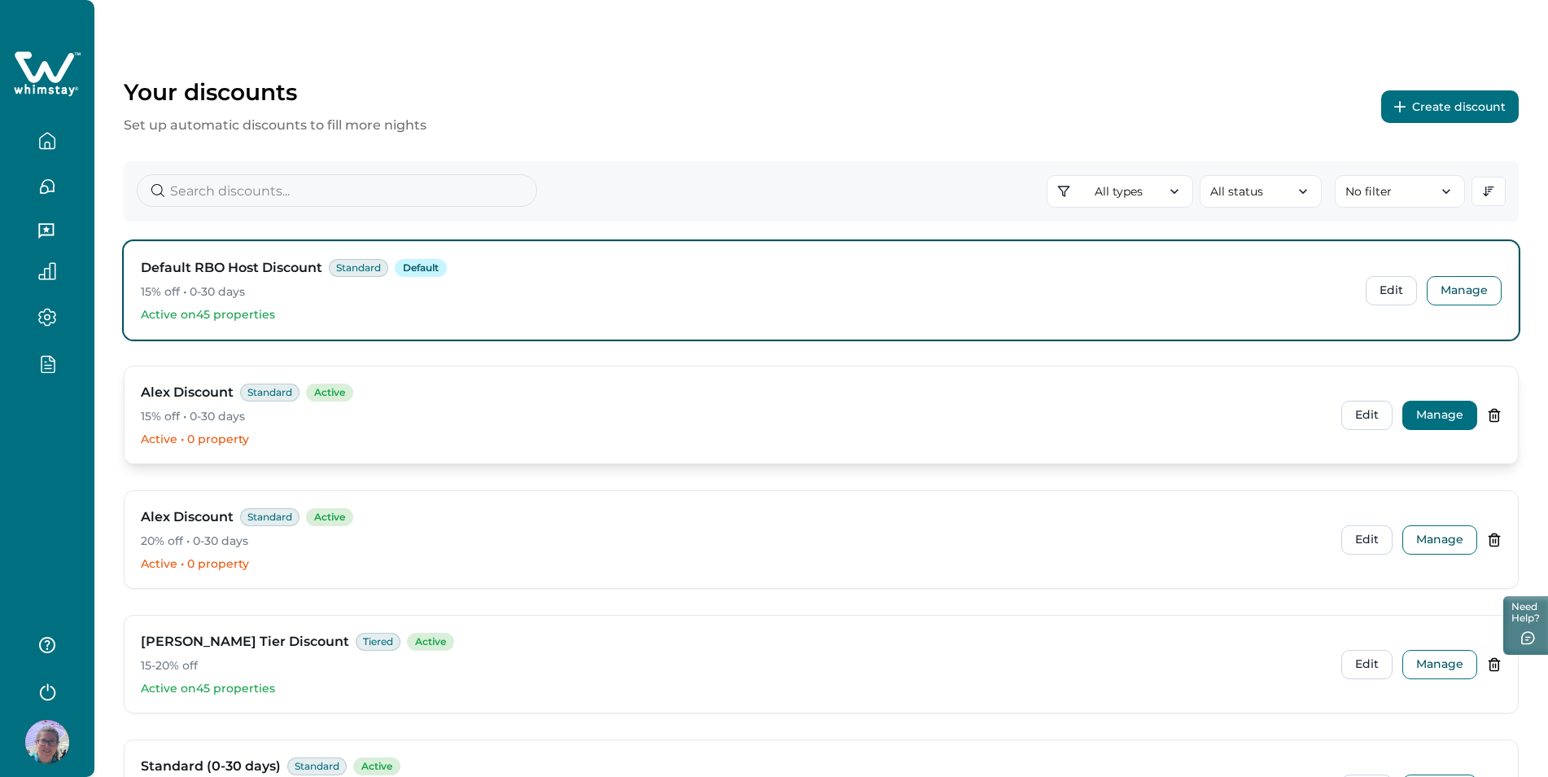
click at [1443, 418] on button "Manage" at bounding box center [1440, 415] width 75 height 29
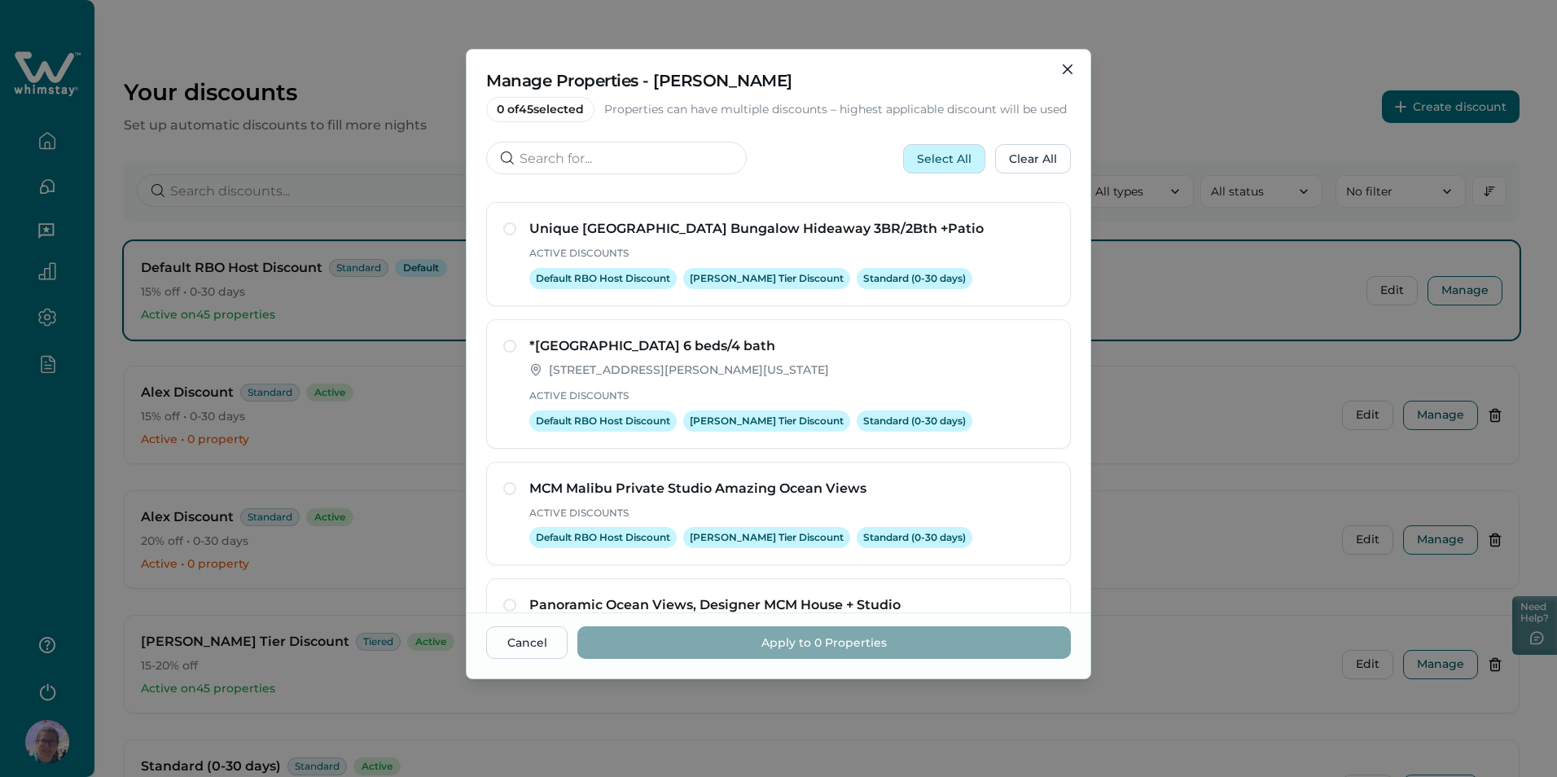
click at [928, 159] on button "Select All" at bounding box center [944, 158] width 82 height 29
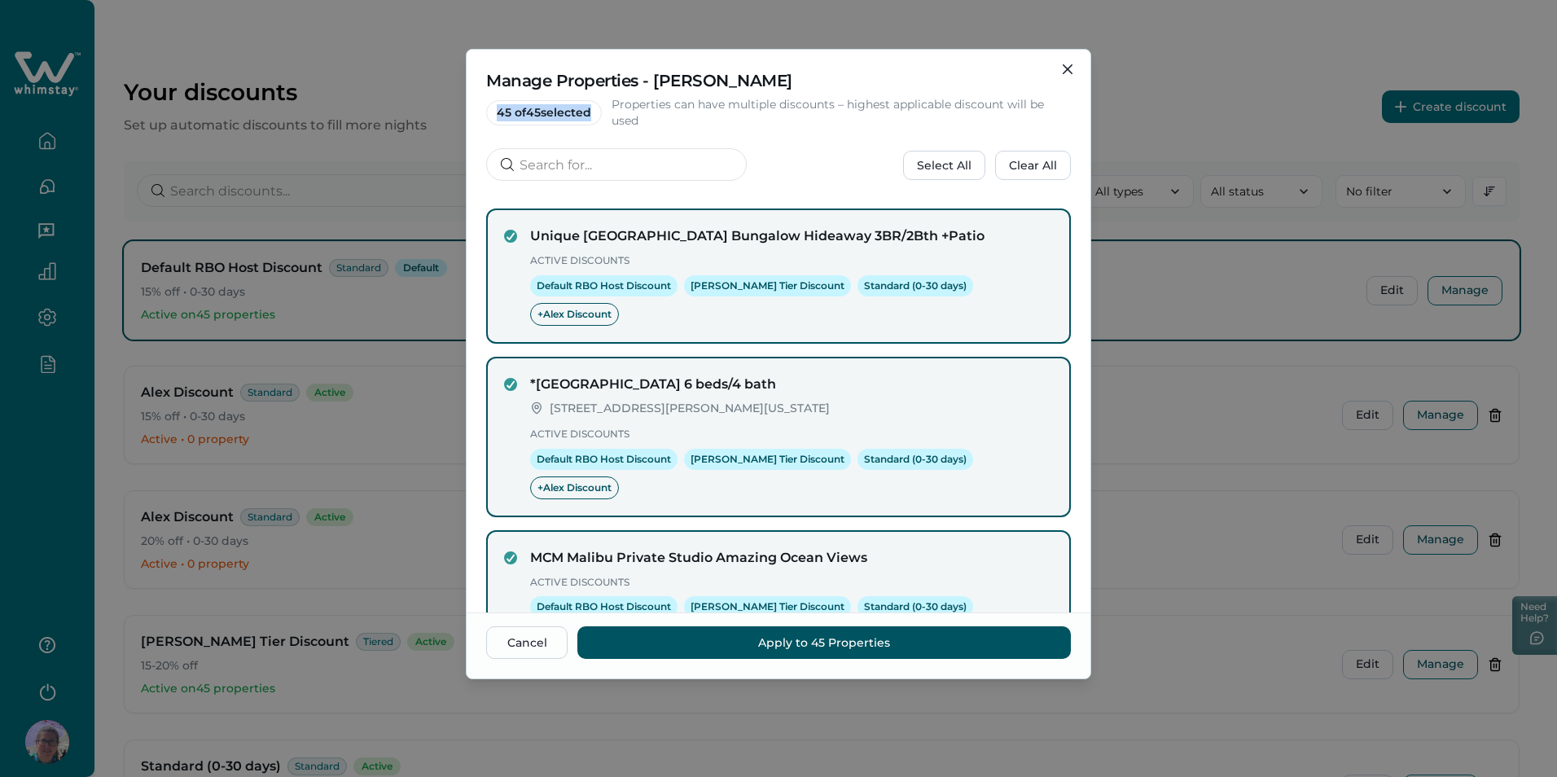
drag, startPoint x: 590, startPoint y: 116, endPoint x: 491, endPoint y: 112, distance: 99.4
click at [491, 112] on span "45 of 45 selected" at bounding box center [544, 112] width 116 height 25
drag, startPoint x: 491, startPoint y: 112, endPoint x: 484, endPoint y: 123, distance: 12.4
click at [484, 123] on div "Manage Properties - Alex Discount 45 of 45 selected Properties can have multipl…" at bounding box center [778, 123] width 624 height 146
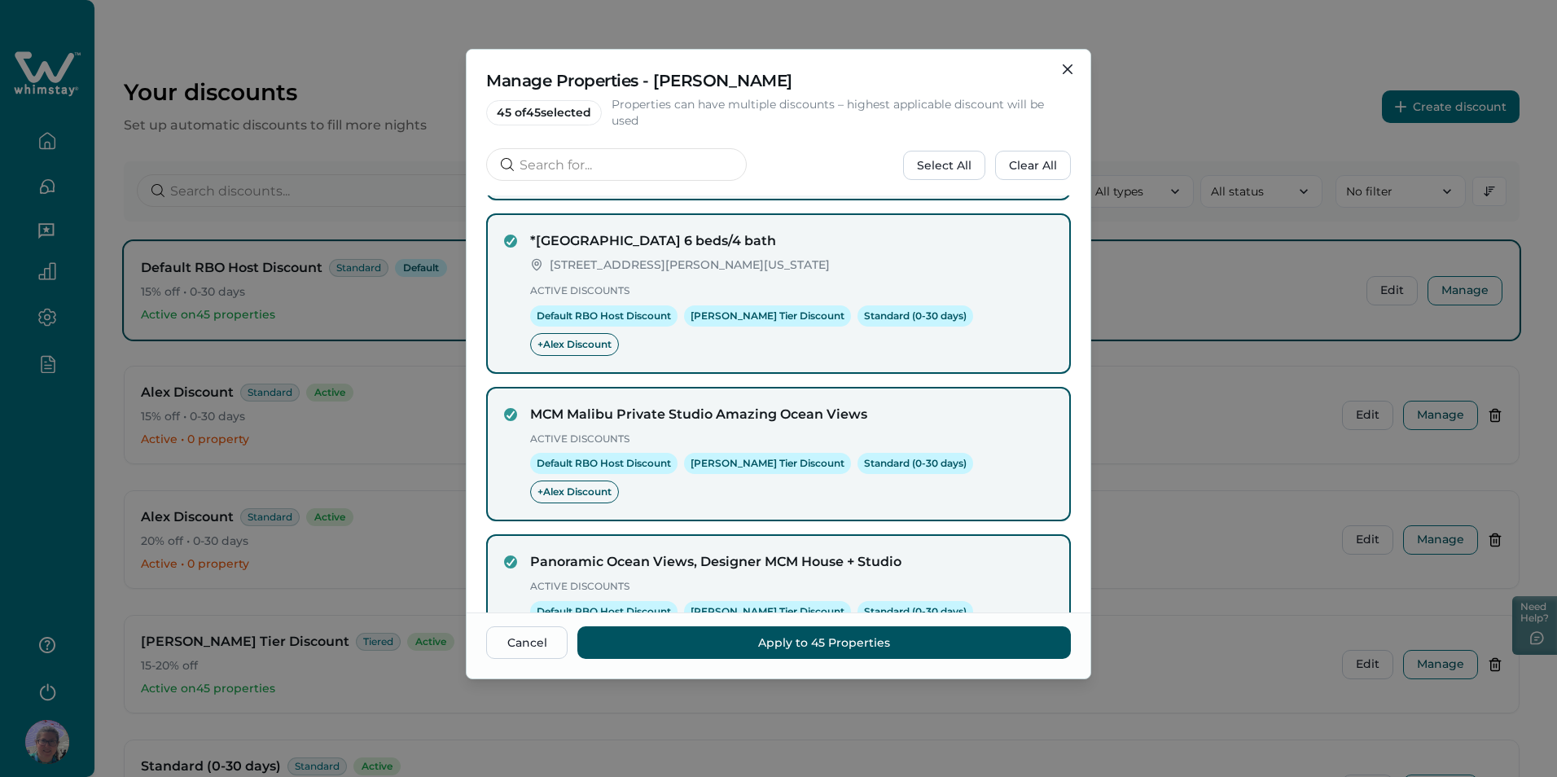
scroll to position [317, 0]
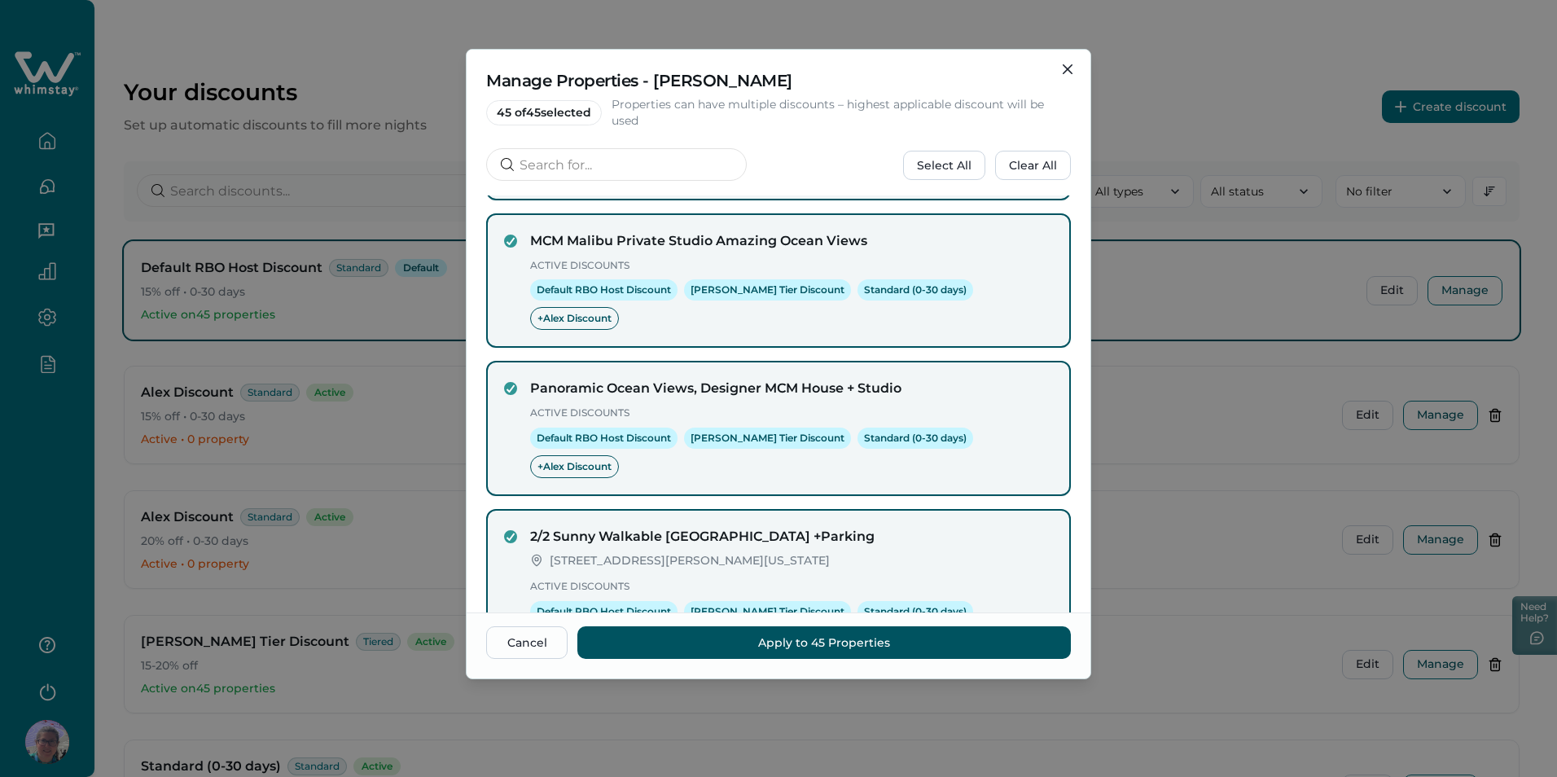
click at [1035, 708] on icon "next page" at bounding box center [1046, 719] width 23 height 23
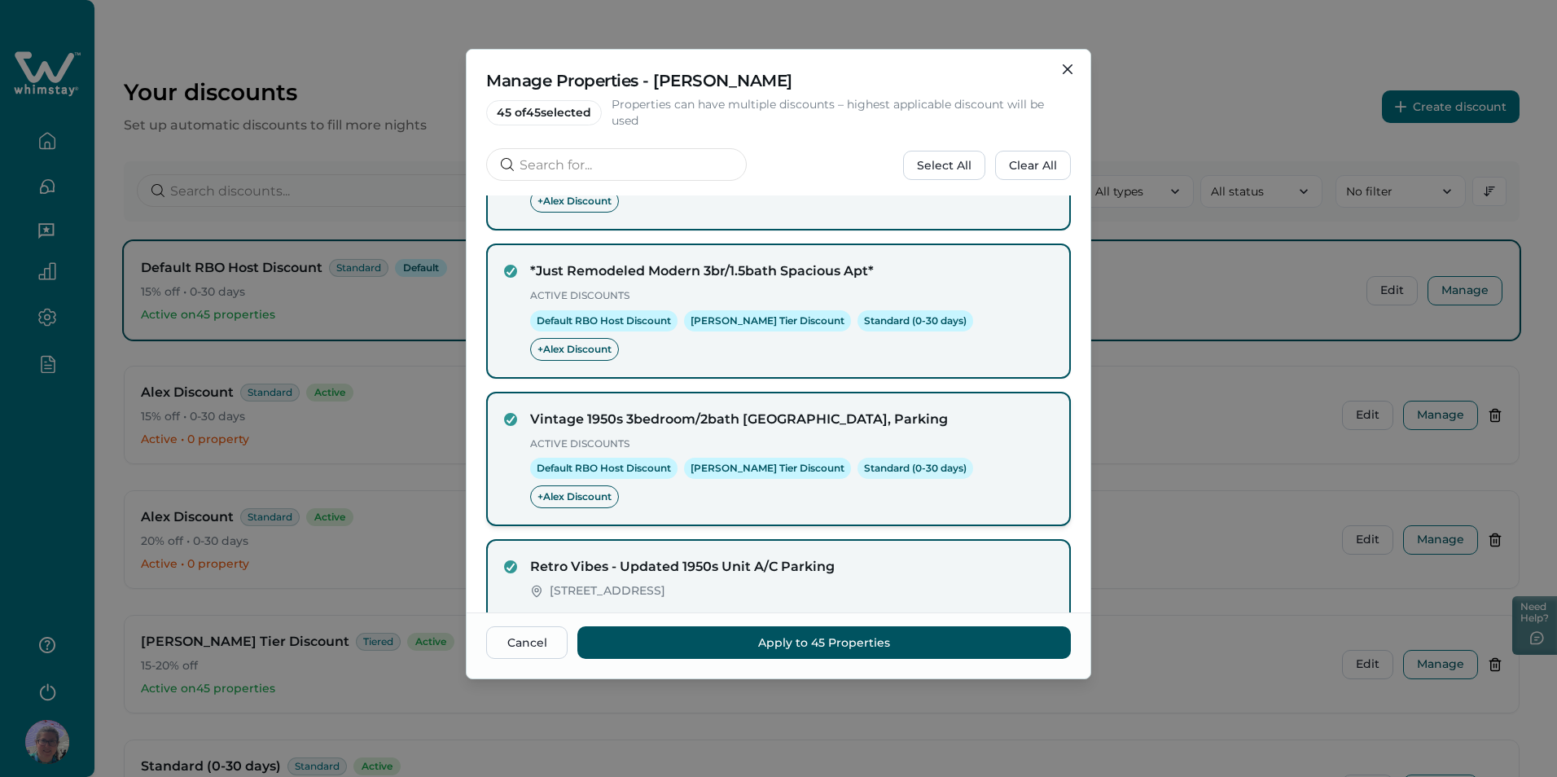
scroll to position [342, 0]
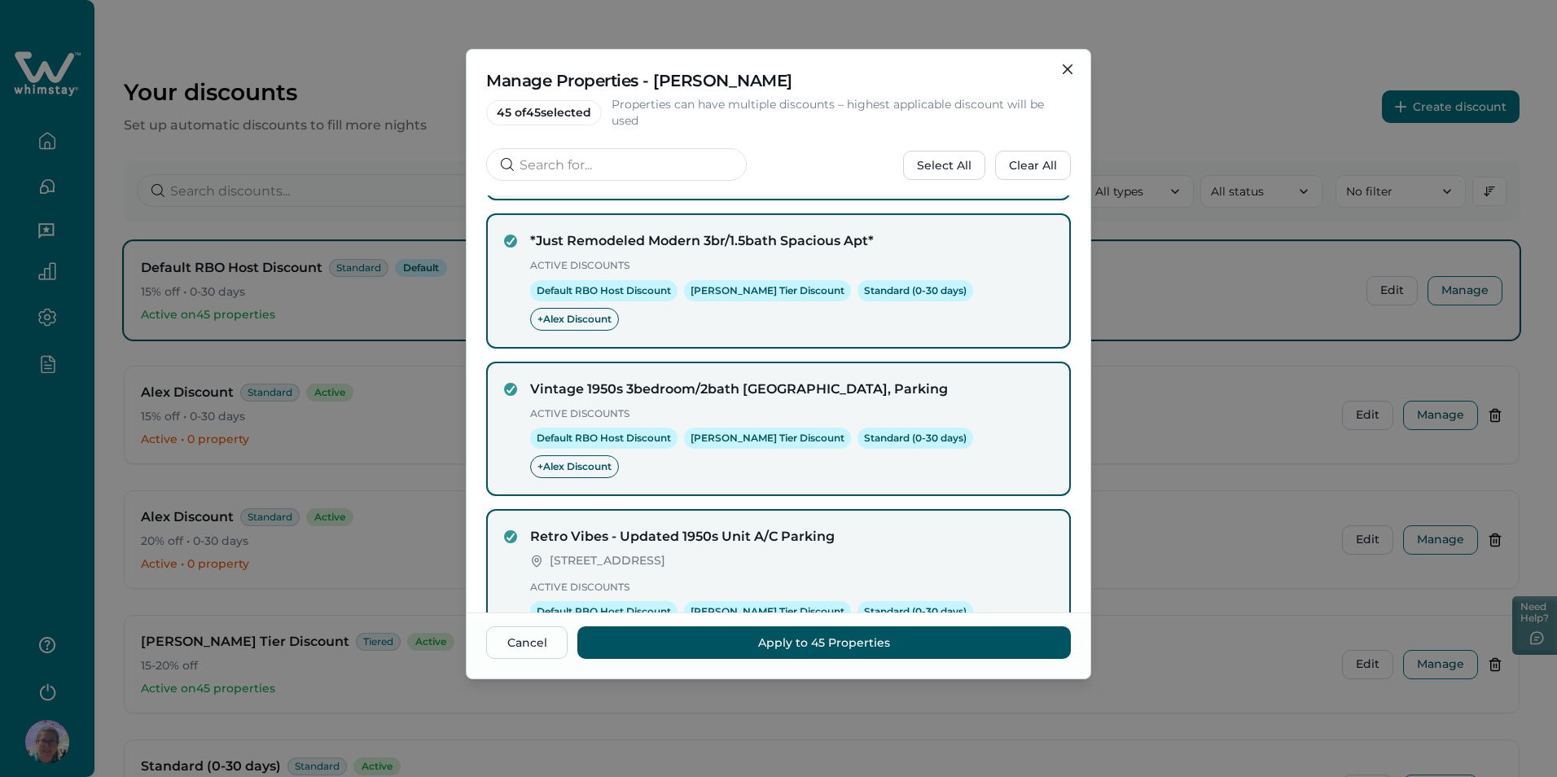
click at [1030, 703] on button "next page" at bounding box center [1046, 719] width 33 height 33
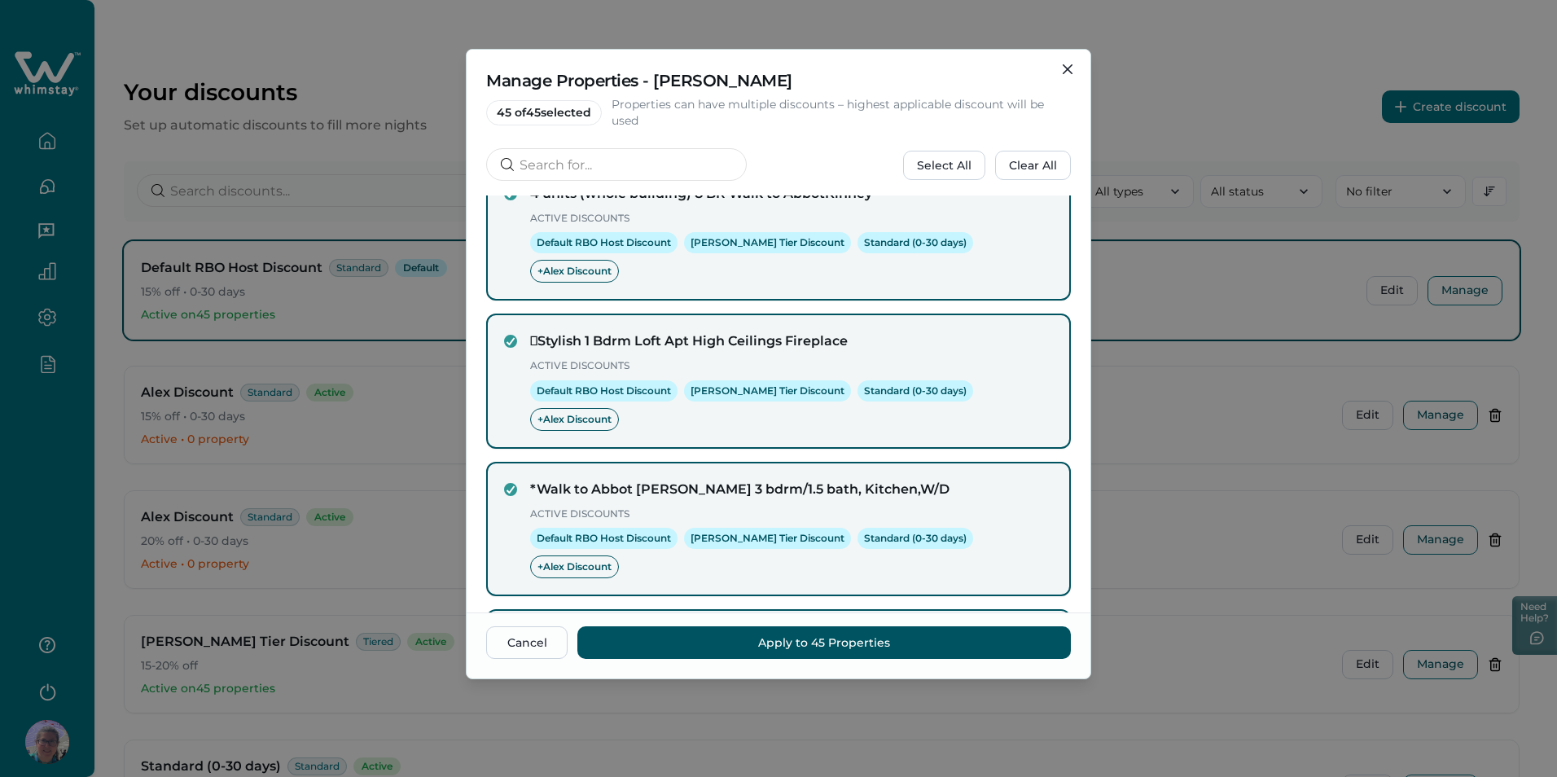
scroll to position [0, 0]
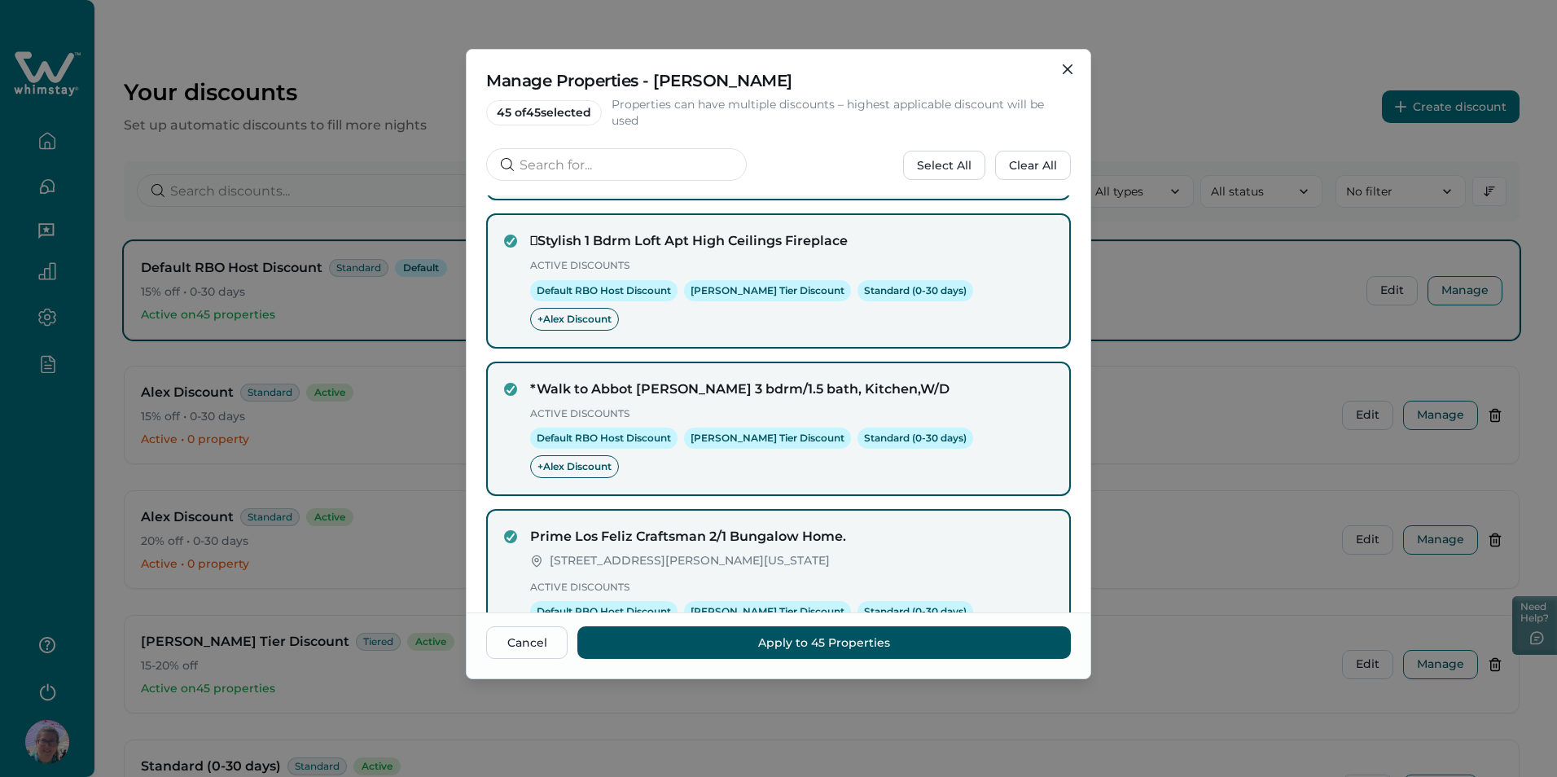
click at [1044, 708] on icon "next page" at bounding box center [1046, 719] width 23 height 23
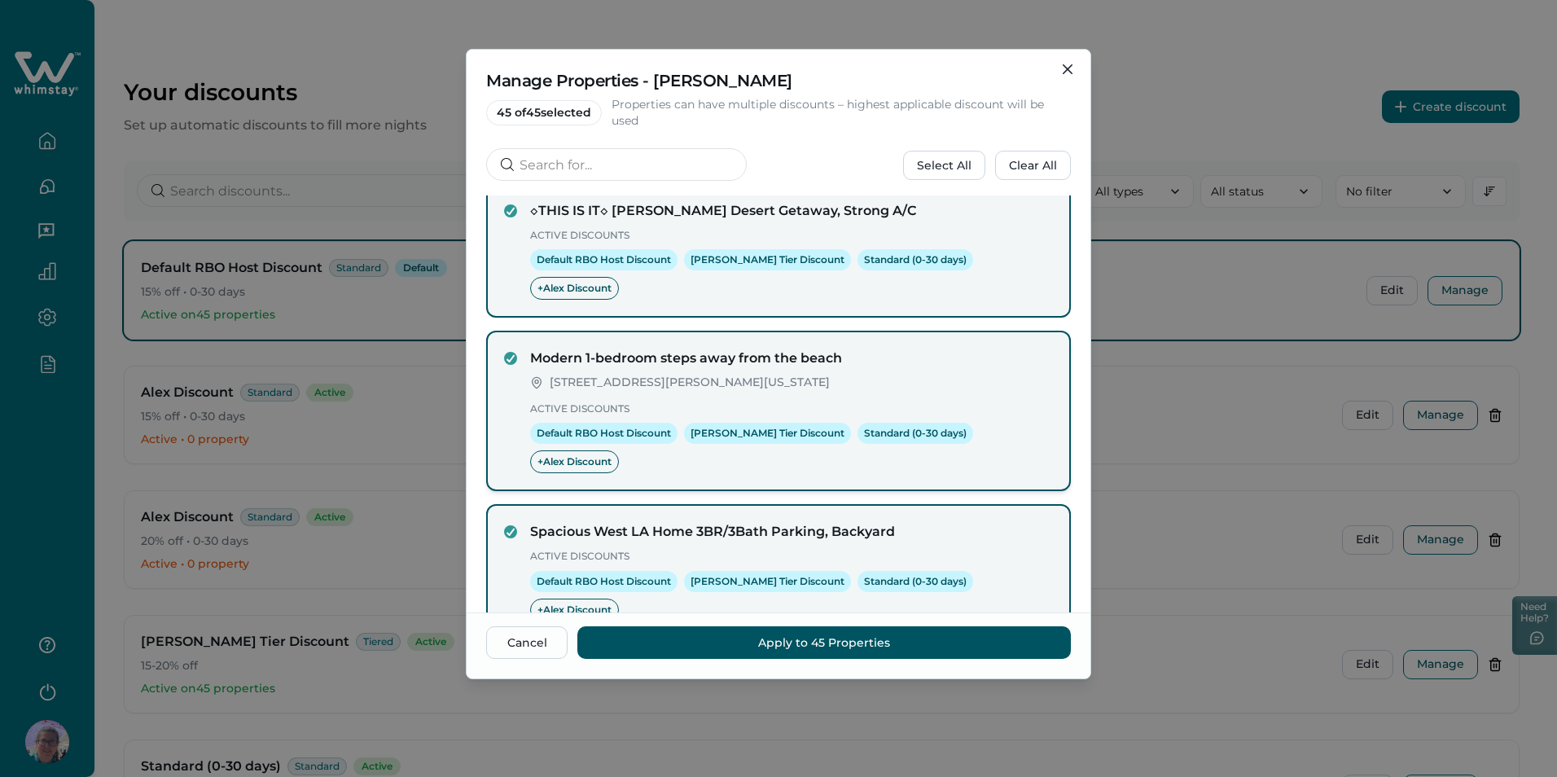
scroll to position [291, 0]
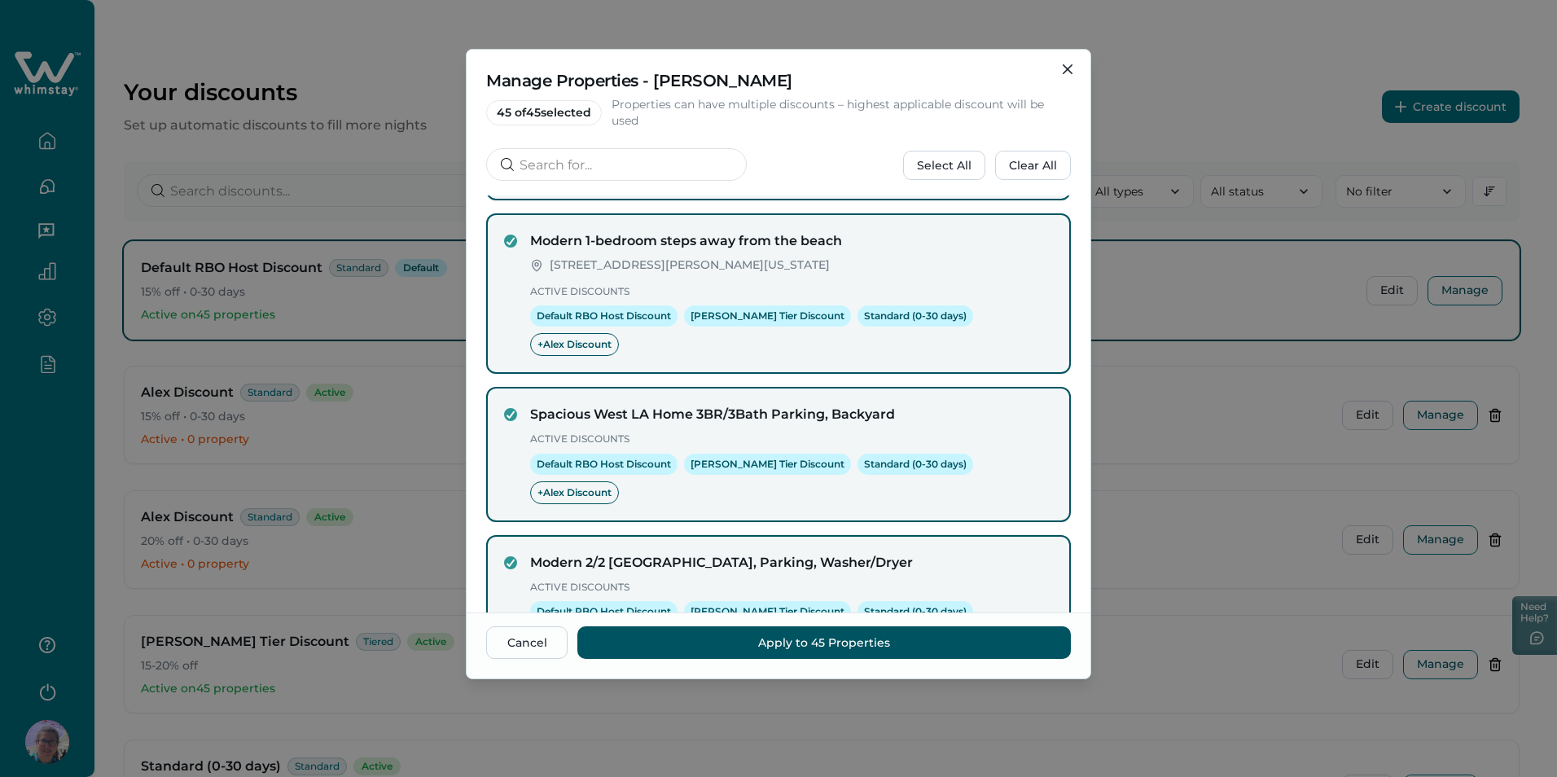
click at [1043, 714] on icon "next page" at bounding box center [1046, 719] width 7 height 11
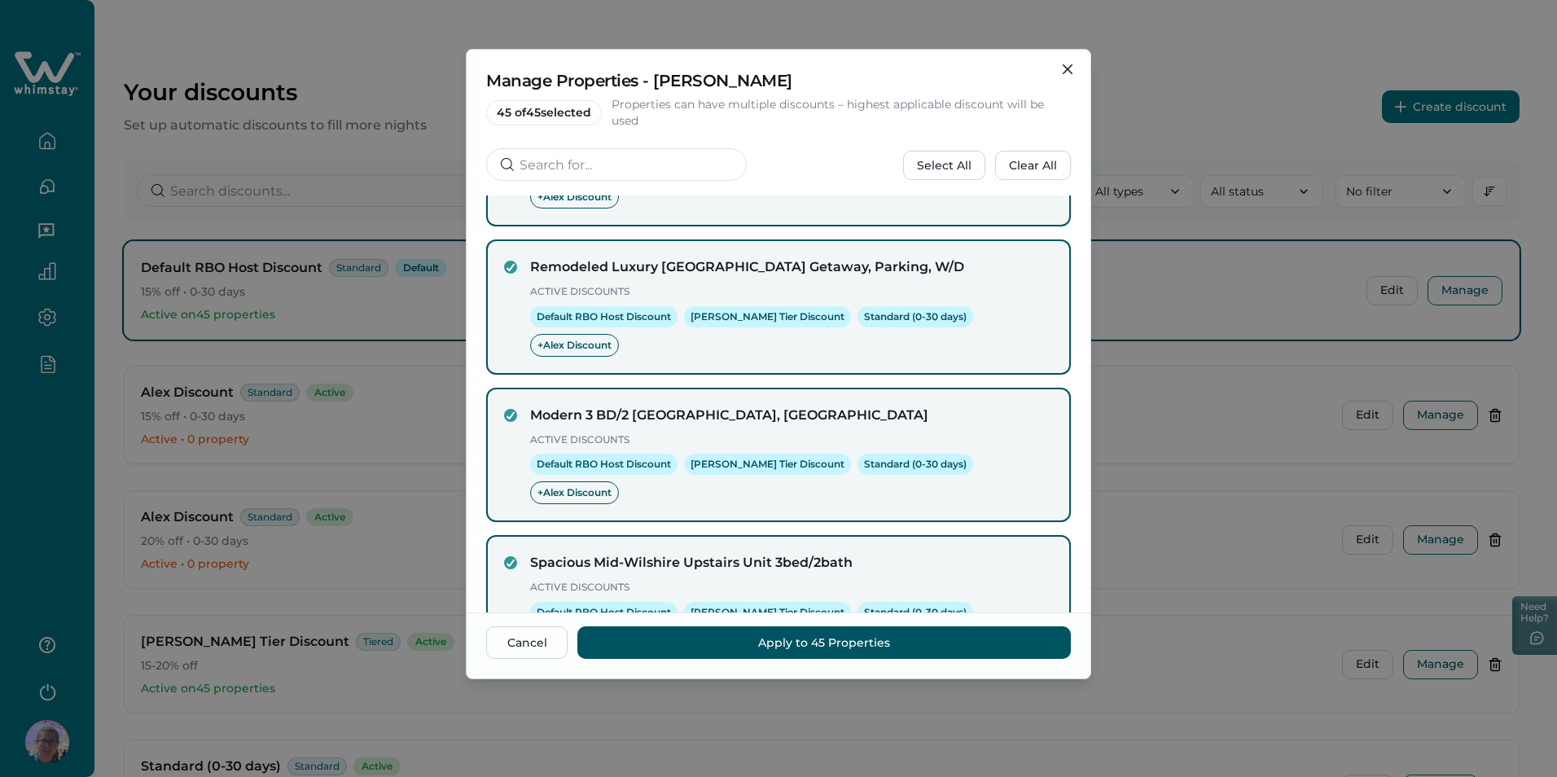
scroll to position [265, 0]
drag, startPoint x: 600, startPoint y: 109, endPoint x: 474, endPoint y: 125, distance: 127.1
click at [474, 125] on div "Manage Properties - Alex Discount 45 of 45 selected Properties can have multipl…" at bounding box center [778, 123] width 624 height 146
drag, startPoint x: 474, startPoint y: 125, endPoint x: 488, endPoint y: 135, distance: 17.4
click at [488, 135] on div "Manage Properties - Alex Discount 45 of 45 selected Properties can have multipl…" at bounding box center [778, 123] width 624 height 146
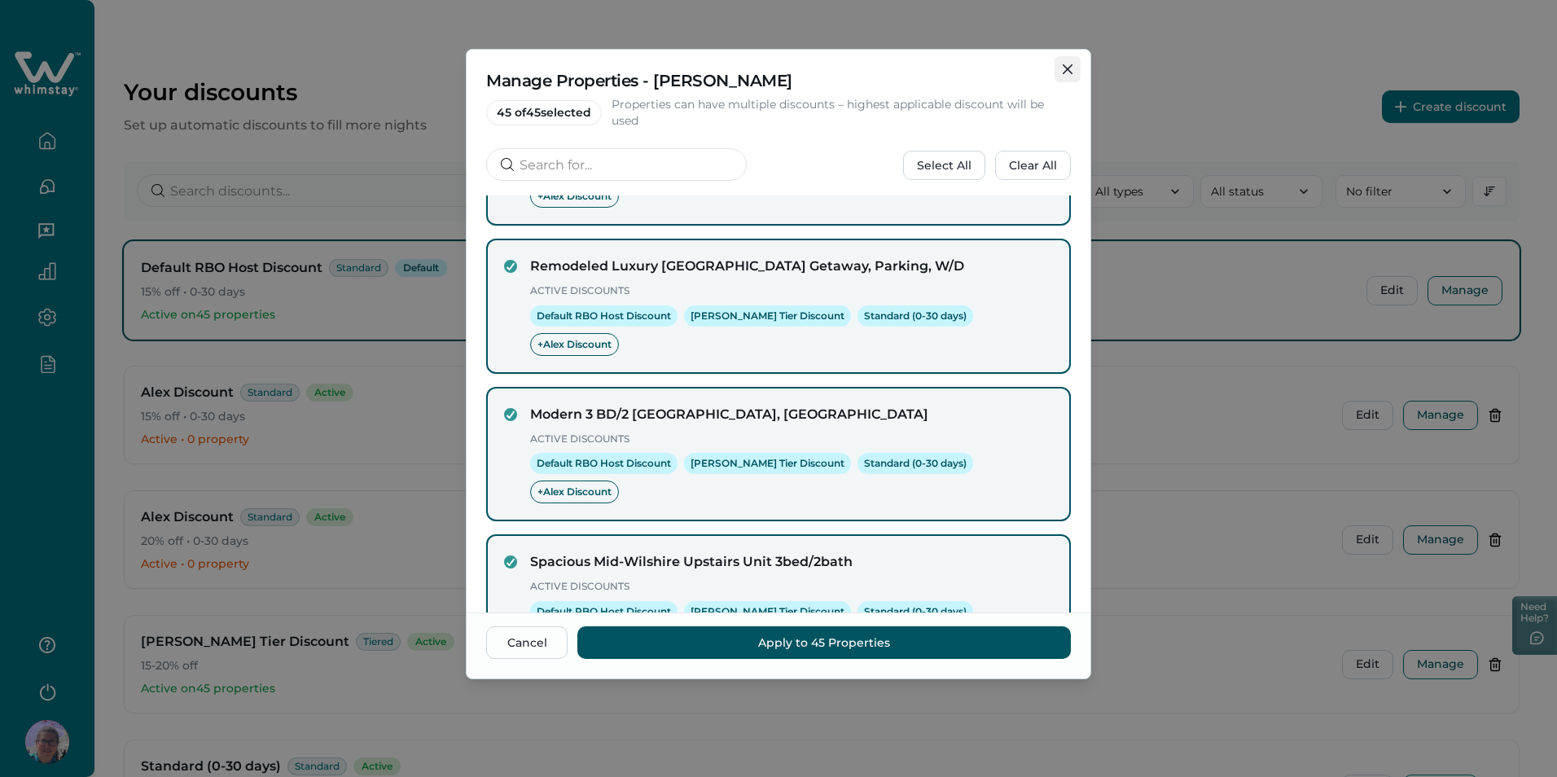
click at [1065, 70] on icon "Close" at bounding box center [1067, 69] width 10 height 10
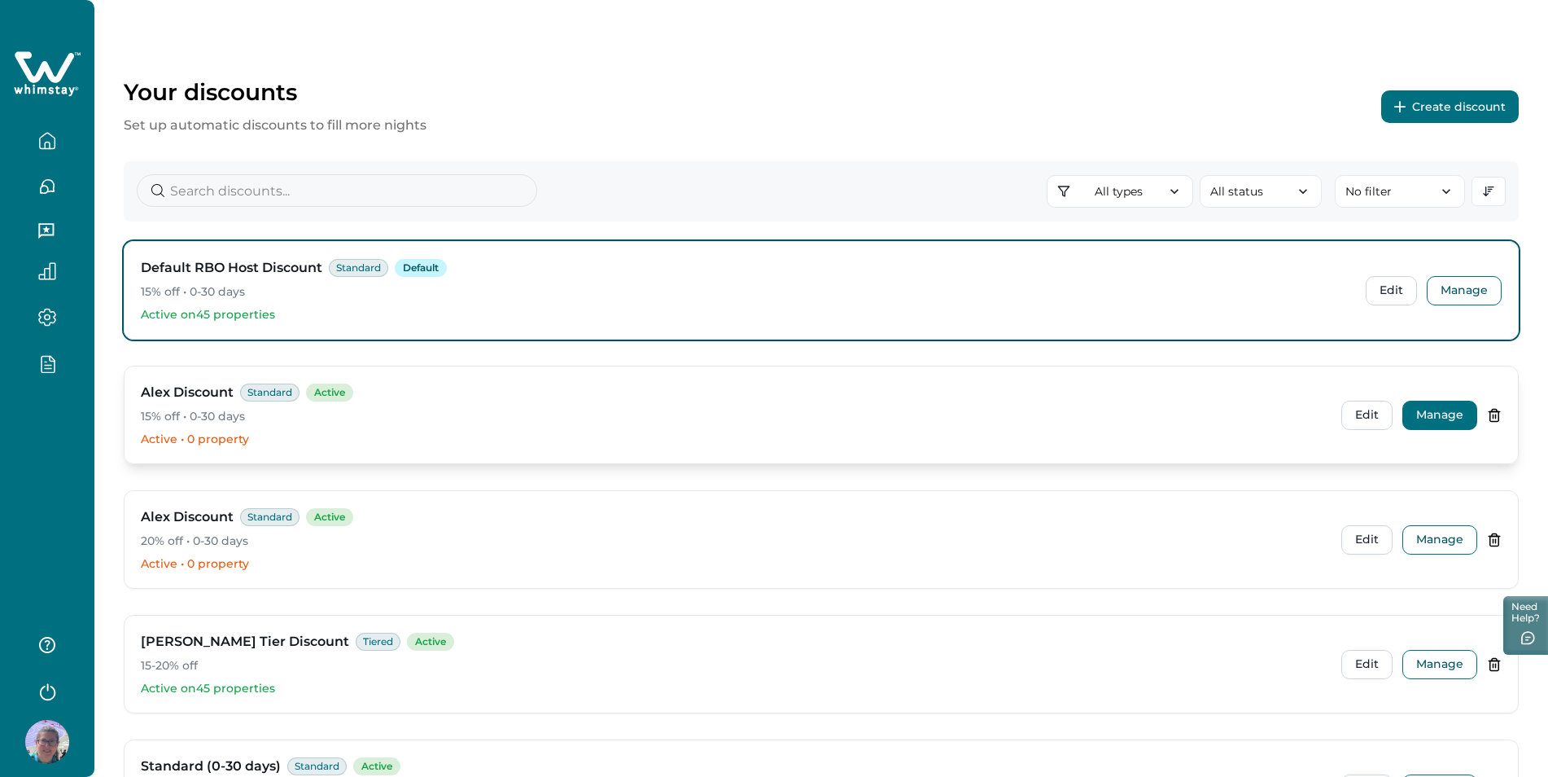
click at [1426, 419] on button "Manage" at bounding box center [1440, 415] width 75 height 29
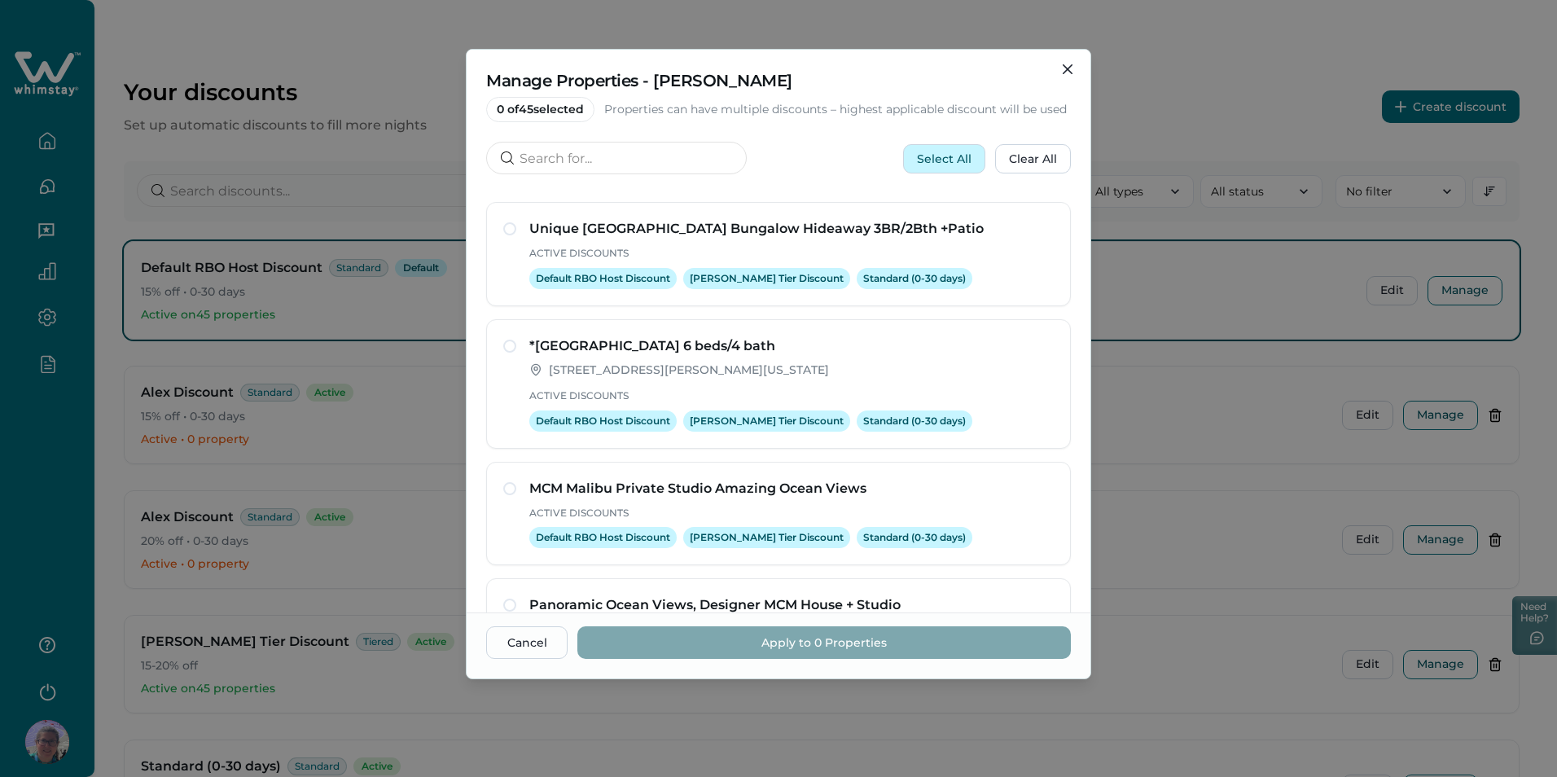
click at [942, 173] on button "Select All" at bounding box center [944, 158] width 82 height 29
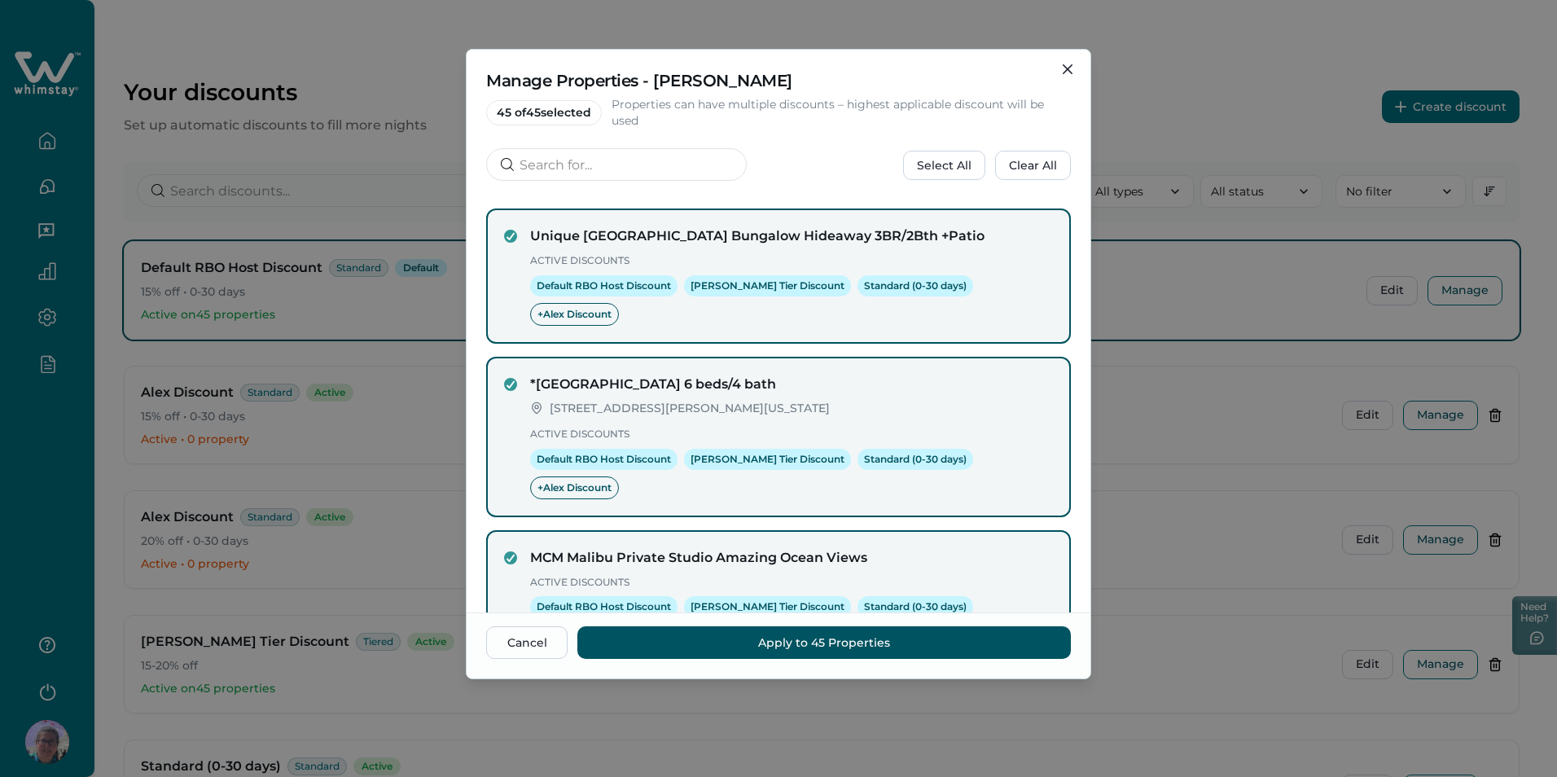
drag, startPoint x: 596, startPoint y: 105, endPoint x: 493, endPoint y: 110, distance: 103.5
click at [493, 110] on span "45 of 45 selected" at bounding box center [544, 112] width 116 height 25
drag, startPoint x: 493, startPoint y: 110, endPoint x: 506, endPoint y: 133, distance: 26.3
click at [506, 133] on div "Manage Properties - Alex Discount 45 of 45 selected Properties can have multipl…" at bounding box center [778, 123] width 624 height 146
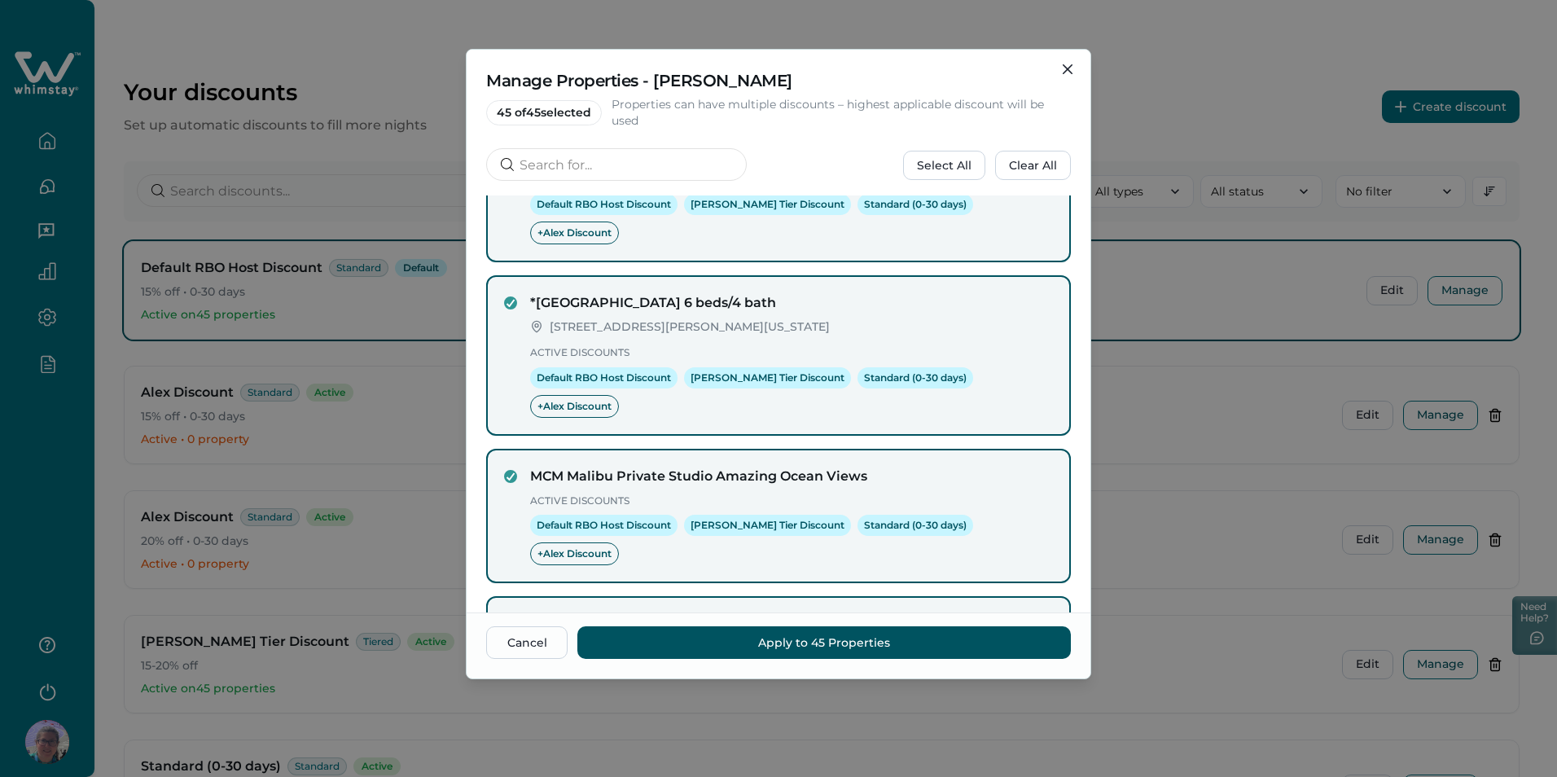
scroll to position [317, 0]
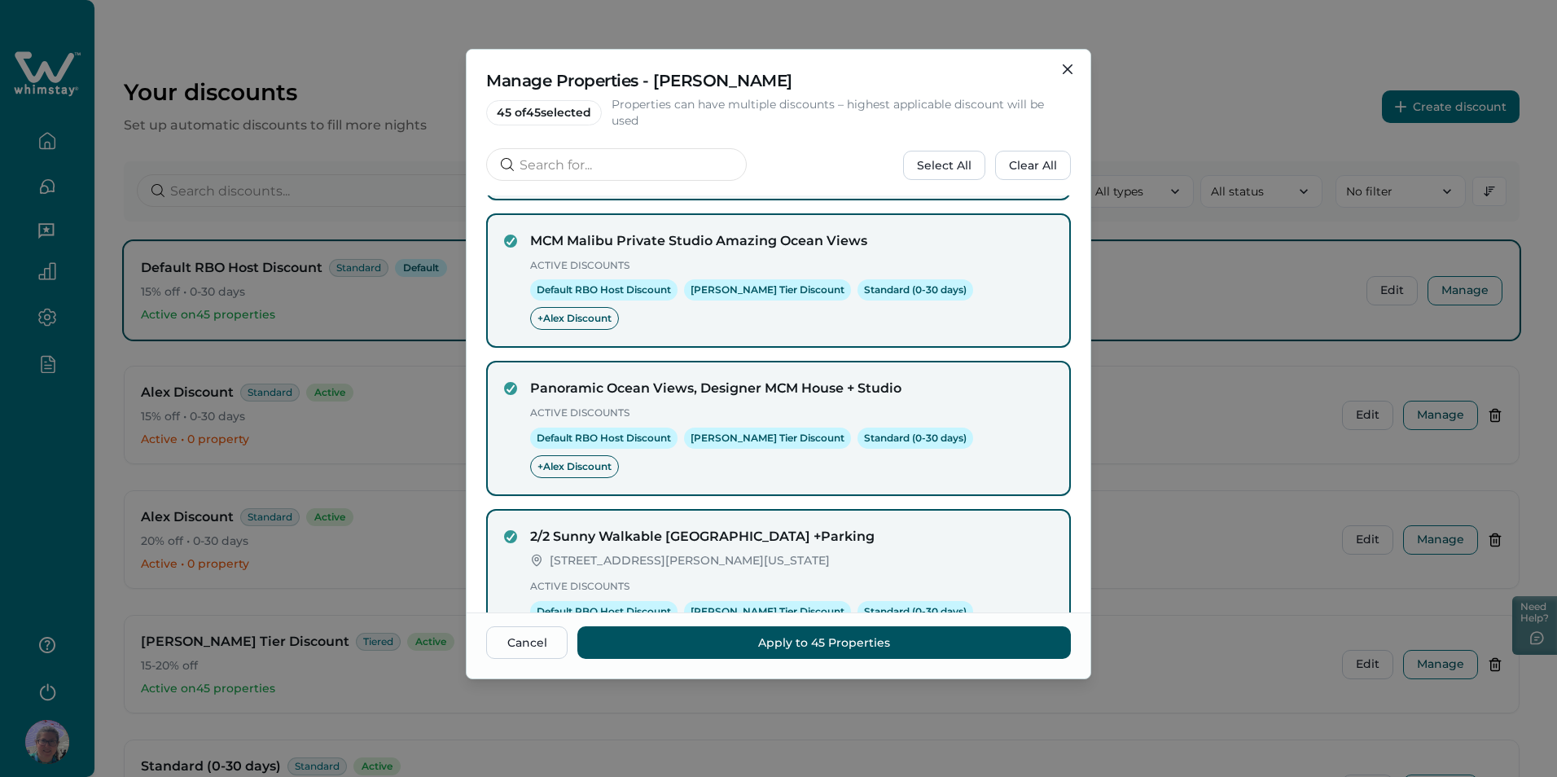
click at [1035, 708] on icon "next page" at bounding box center [1046, 719] width 23 height 23
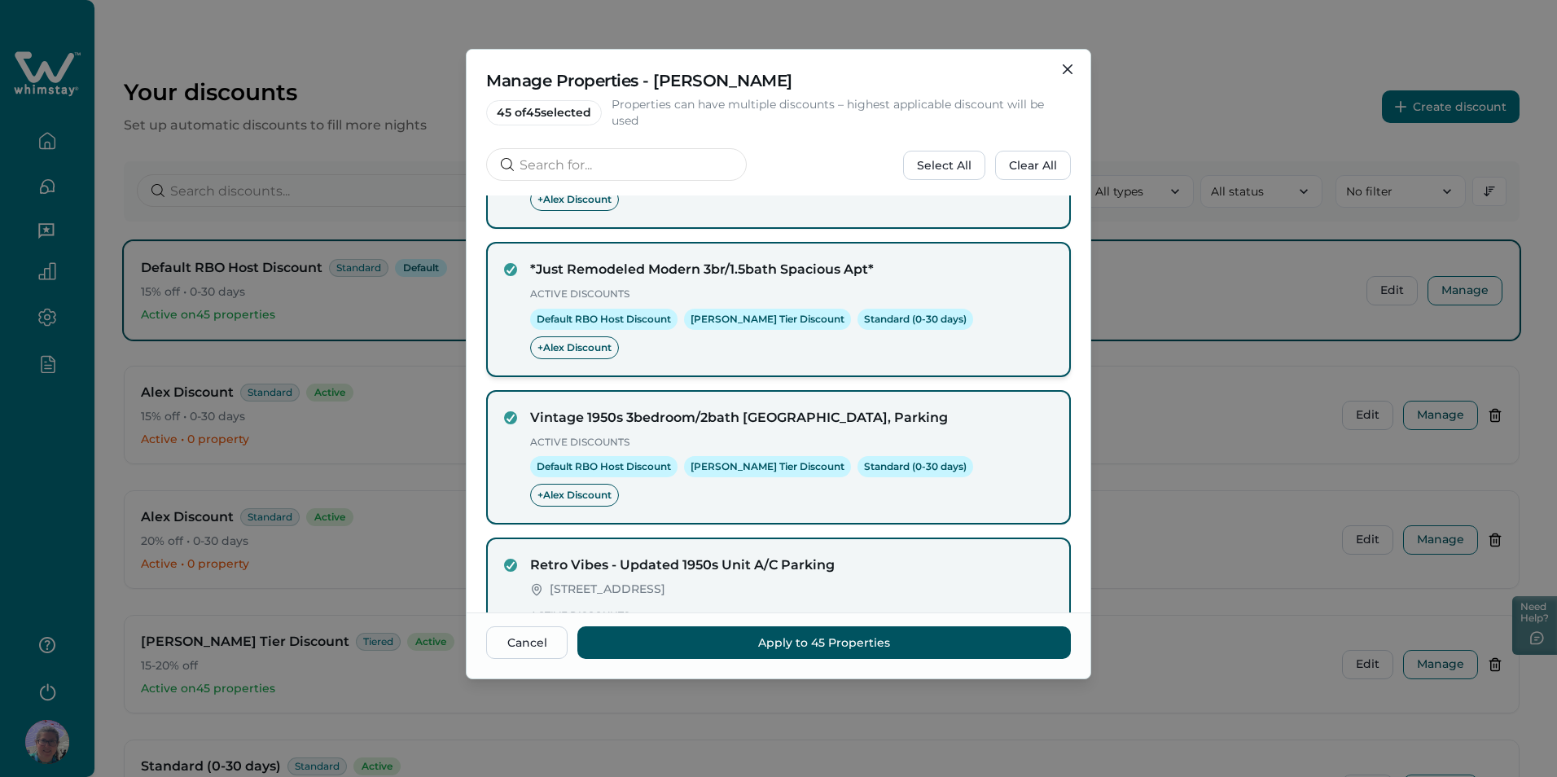
scroll to position [342, 0]
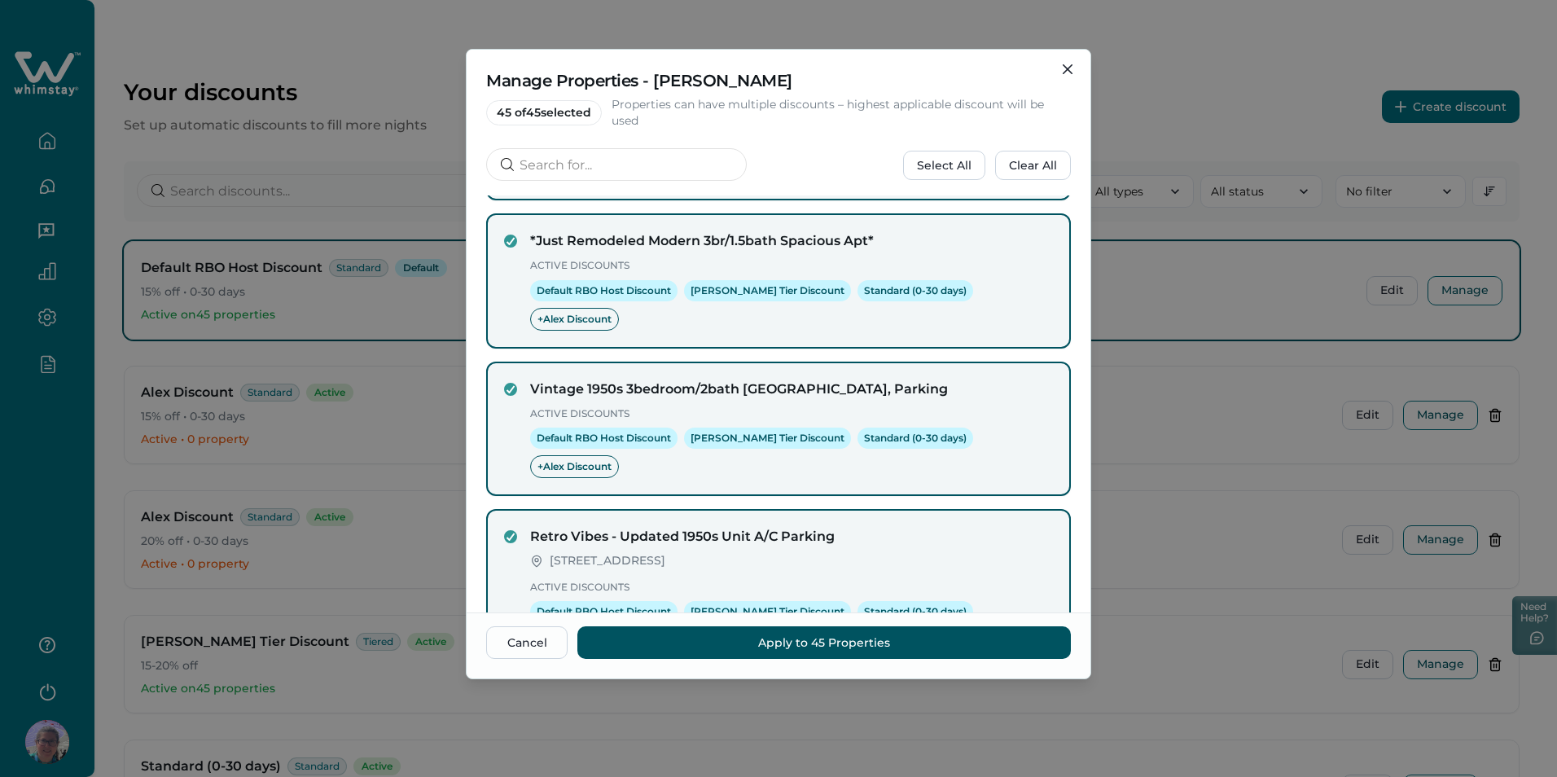
click at [1035, 708] on icon "next page" at bounding box center [1046, 719] width 23 height 23
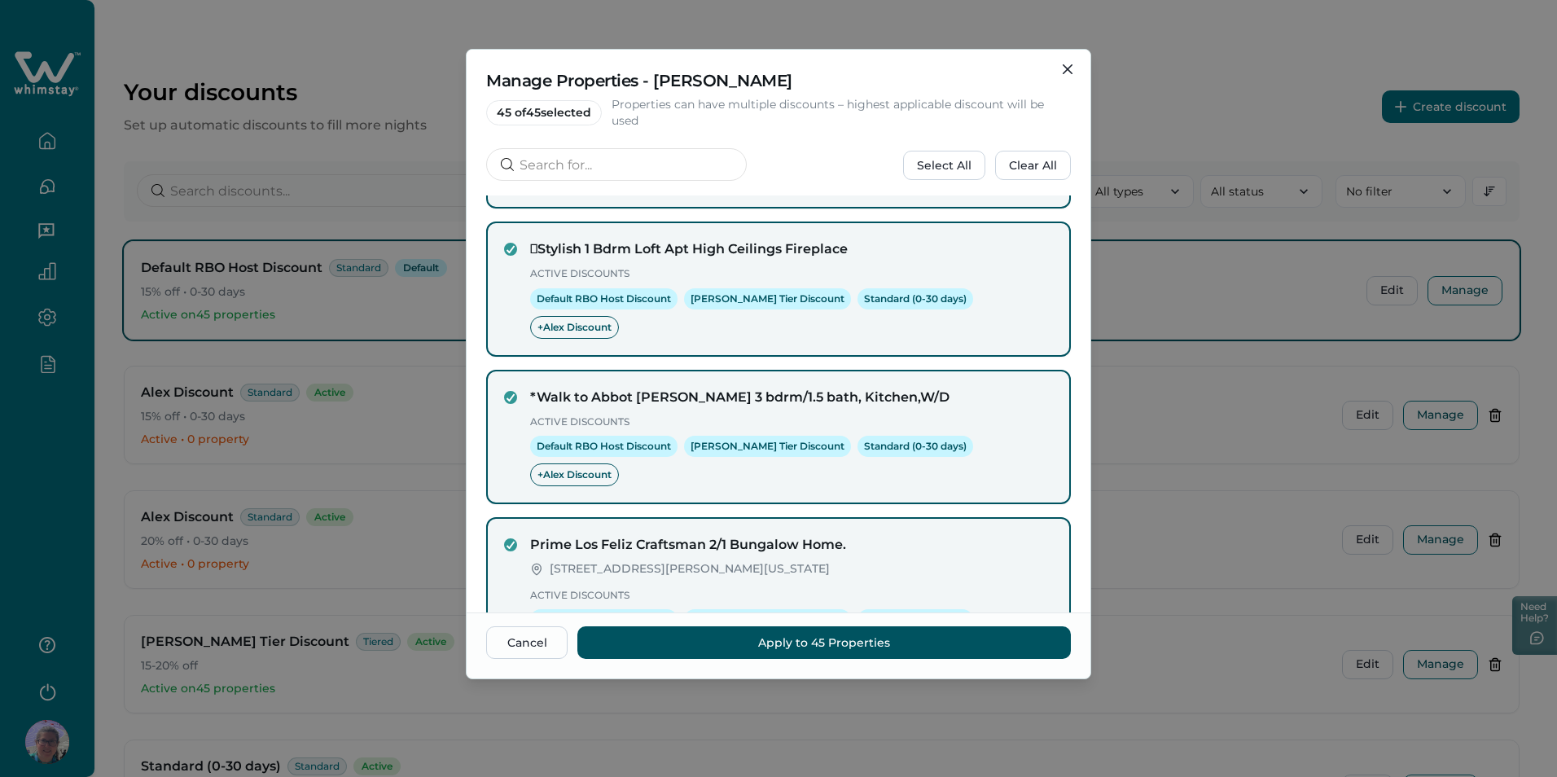
scroll to position [0, 0]
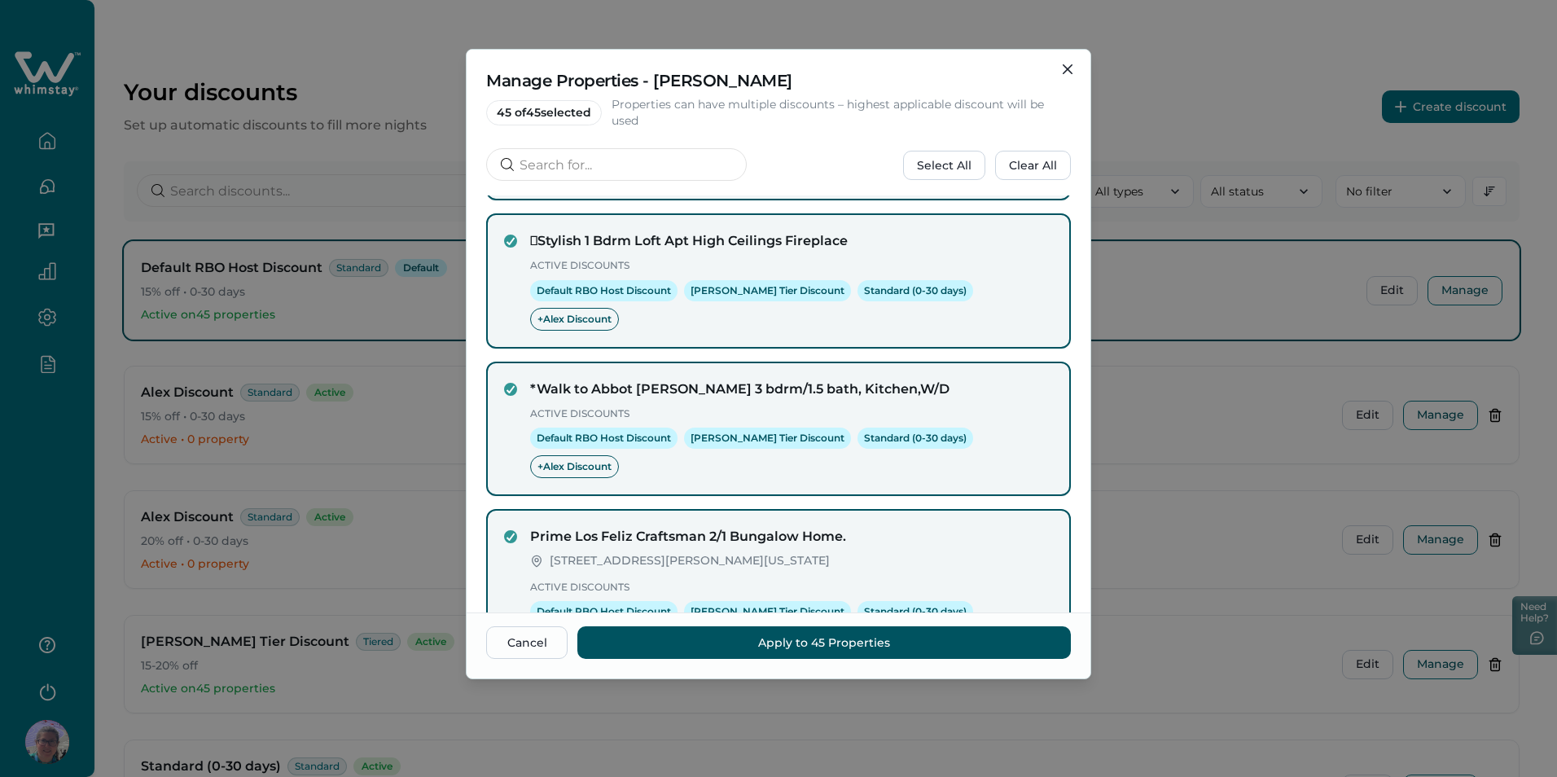
click at [1035, 708] on icon "next page" at bounding box center [1046, 719] width 23 height 23
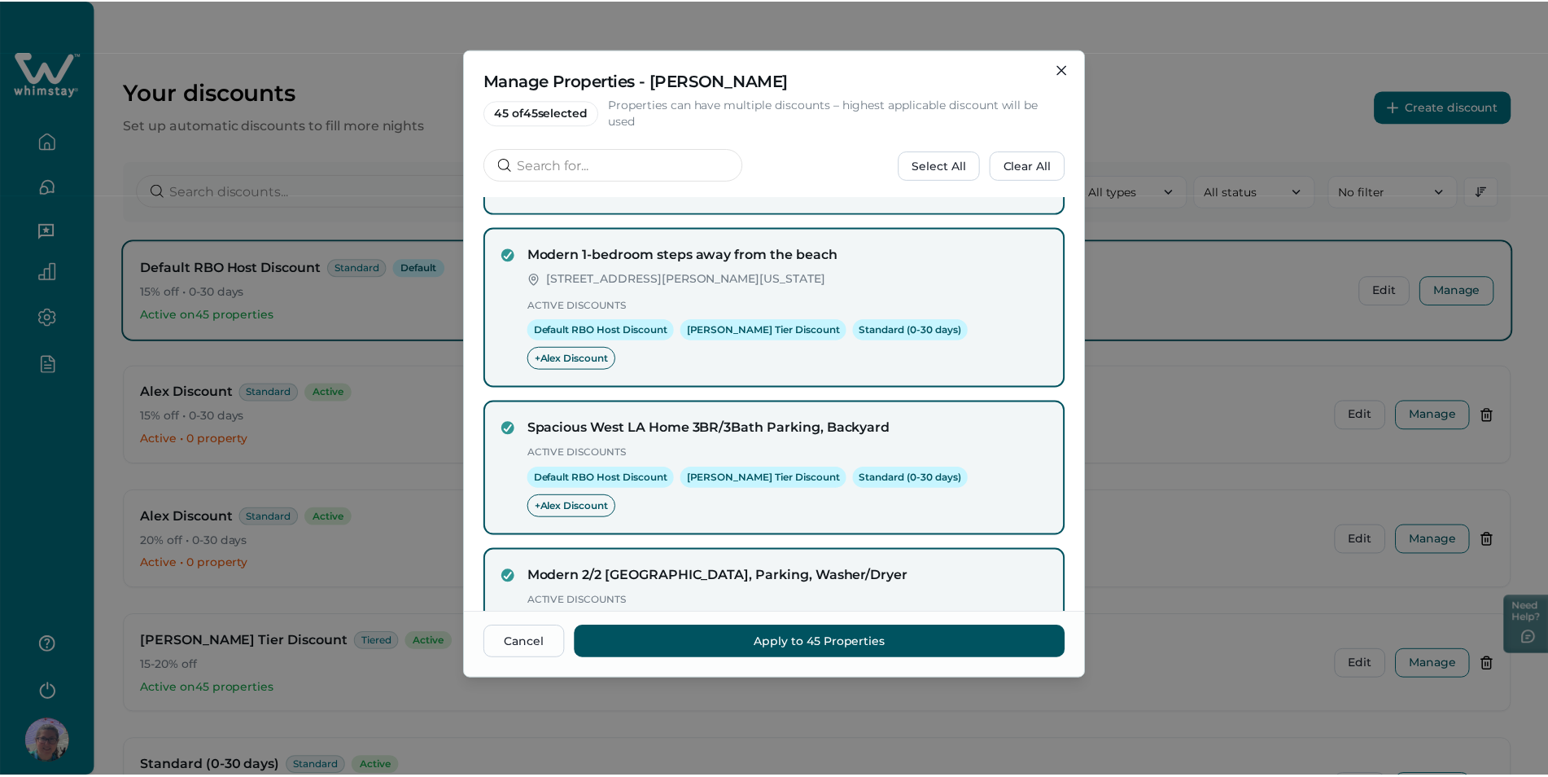
scroll to position [291, 0]
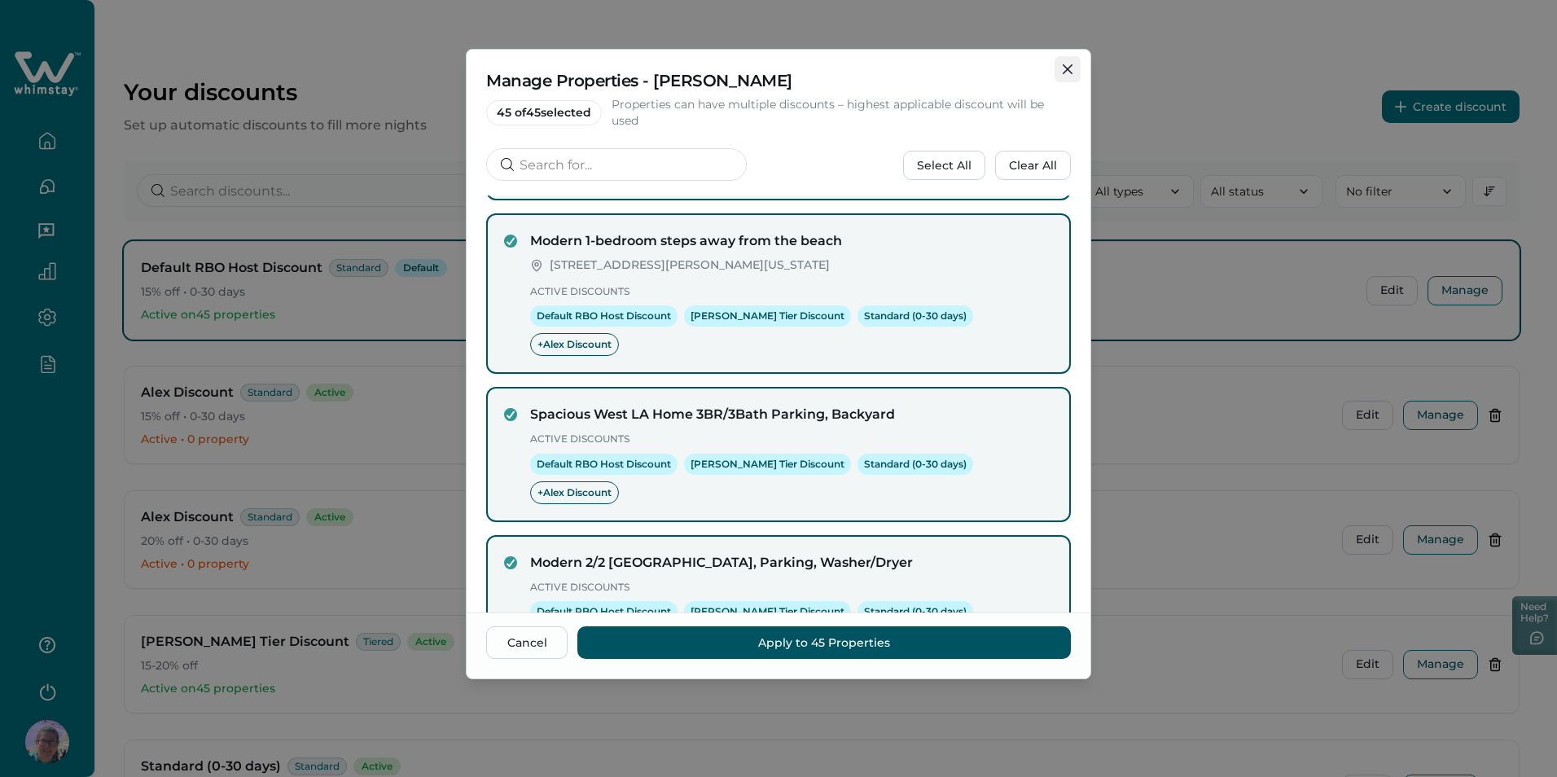
click at [1066, 66] on icon "Close" at bounding box center [1067, 69] width 10 height 10
